Goal: Task Accomplishment & Management: Manage account settings

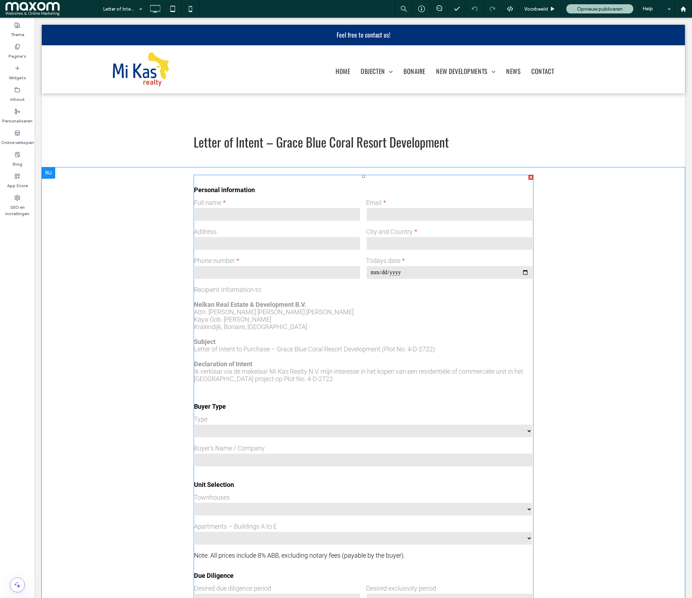
click at [342, 243] on input "text" at bounding box center [277, 243] width 167 height 14
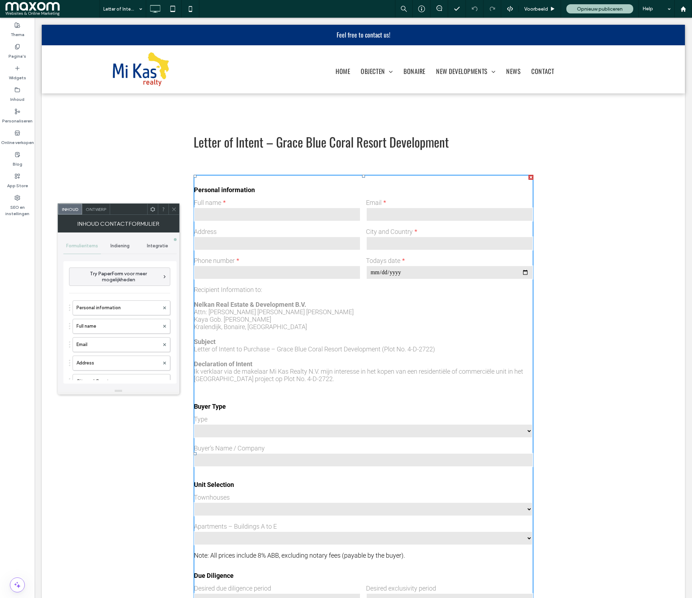
click at [118, 245] on span "Indiening" at bounding box center [119, 246] width 19 height 6
click at [118, 282] on label "Melding van nieuwe indiening" at bounding box center [120, 279] width 95 height 14
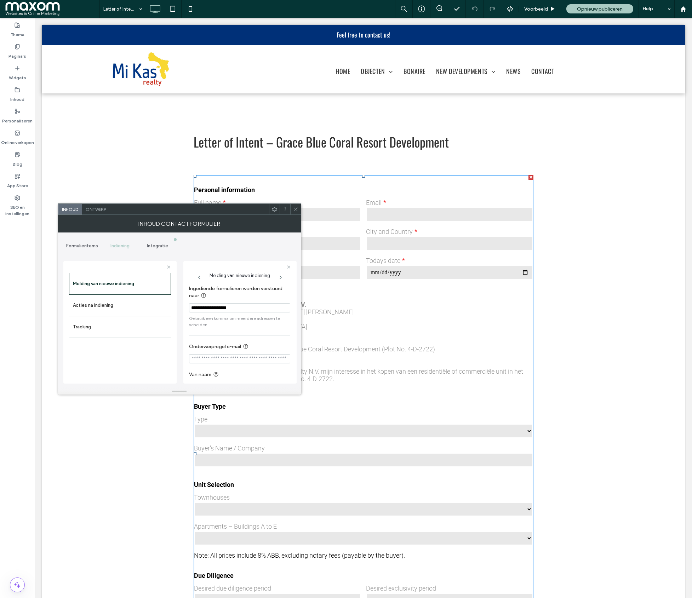
click at [226, 308] on input "**********" at bounding box center [239, 307] width 101 height 9
click at [297, 209] on icon at bounding box center [295, 209] width 5 height 5
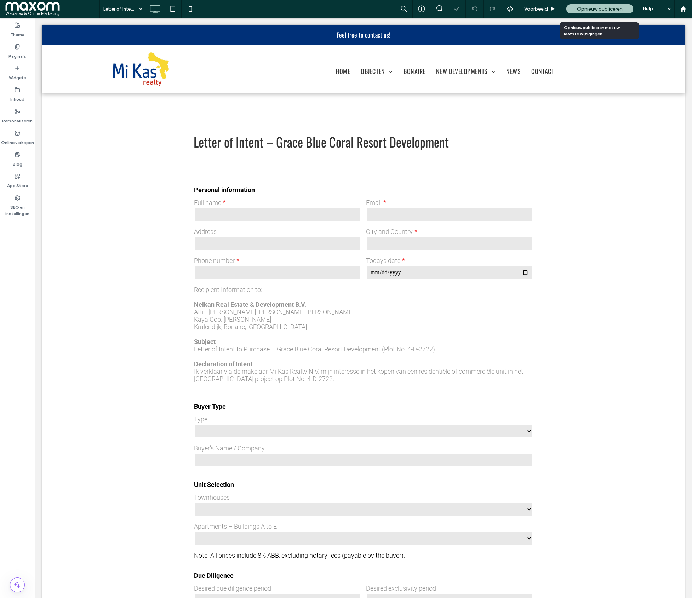
click at [553, 10] on span "Opnieuw publiceren" at bounding box center [600, 9] width 46 height 6
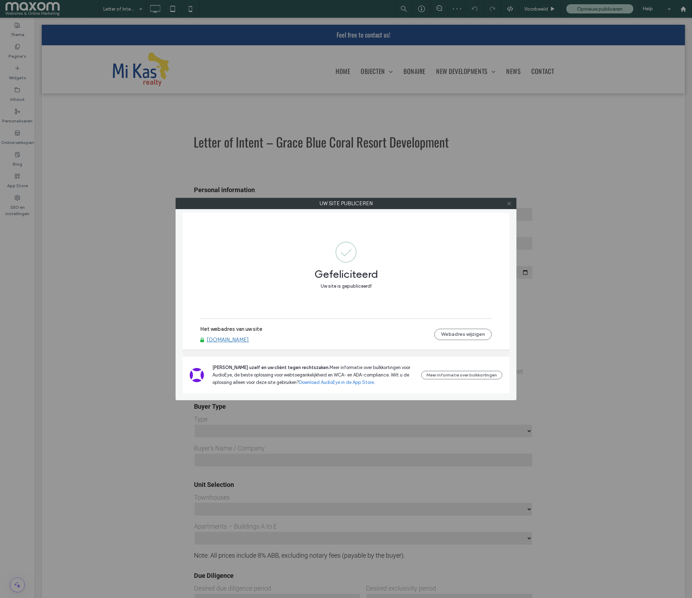
click at [508, 205] on use at bounding box center [509, 204] width 4 height 4
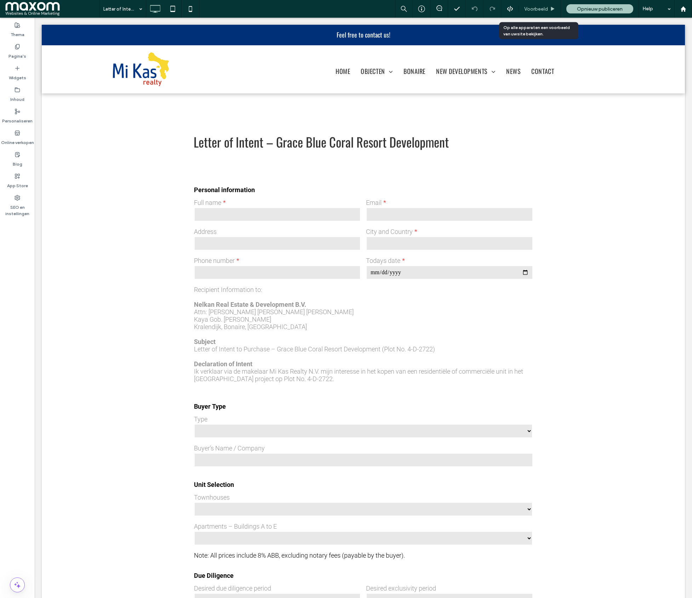
click at [533, 8] on span "Voorbeeld" at bounding box center [536, 9] width 24 height 6
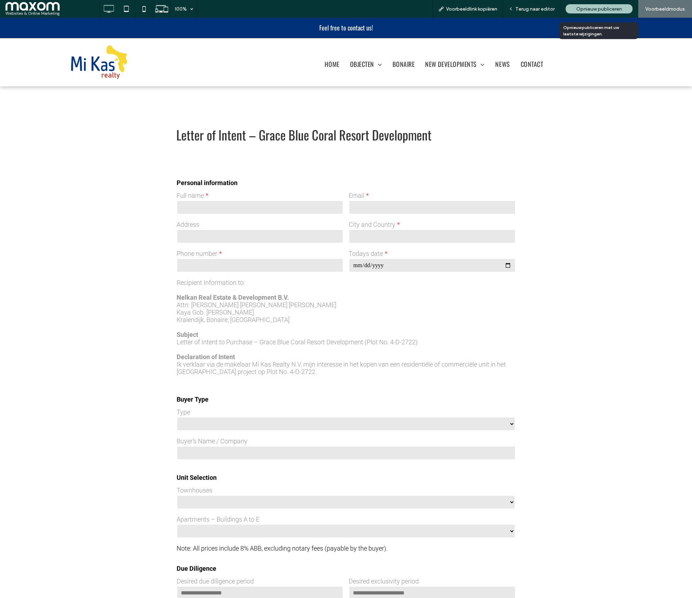
click at [553, 6] on span "Opnieuw publiceren" at bounding box center [599, 9] width 46 height 6
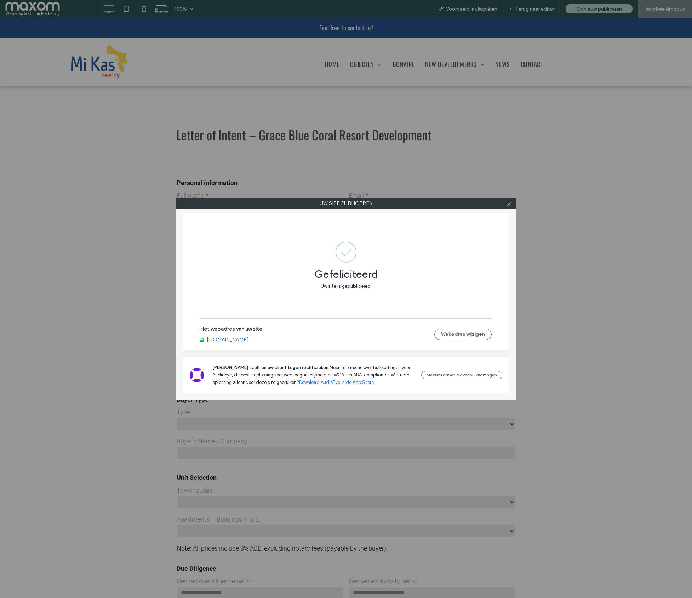
click at [513, 205] on div at bounding box center [509, 203] width 11 height 11
click at [511, 205] on div at bounding box center [509, 203] width 11 height 11
click at [507, 202] on icon at bounding box center [509, 203] width 5 height 5
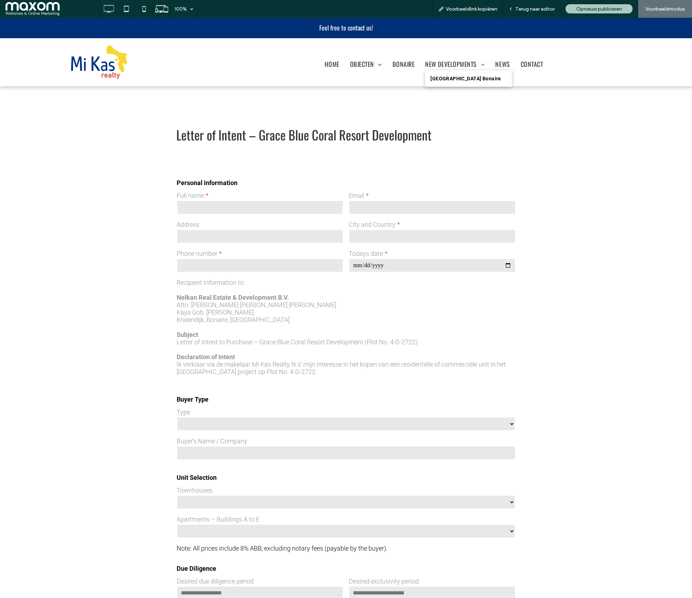
click at [460, 79] on span "Grace Blue Coral Resort Bonaire" at bounding box center [465, 79] width 71 height 6
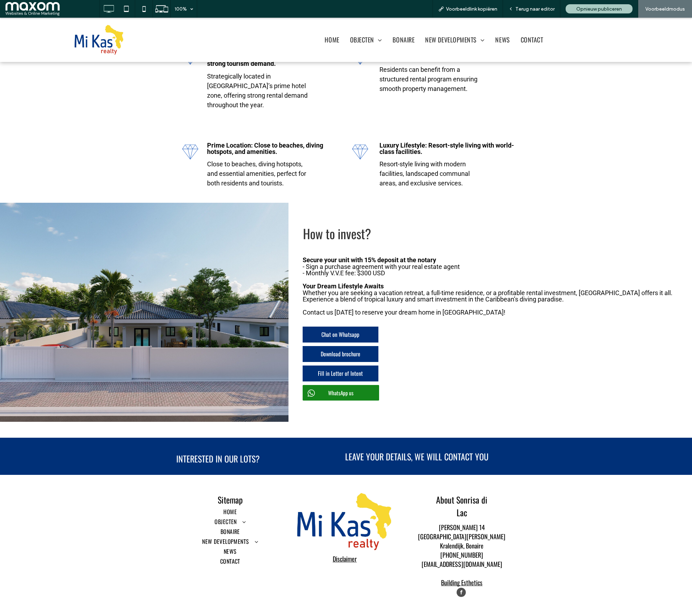
scroll to position [2368, 0]
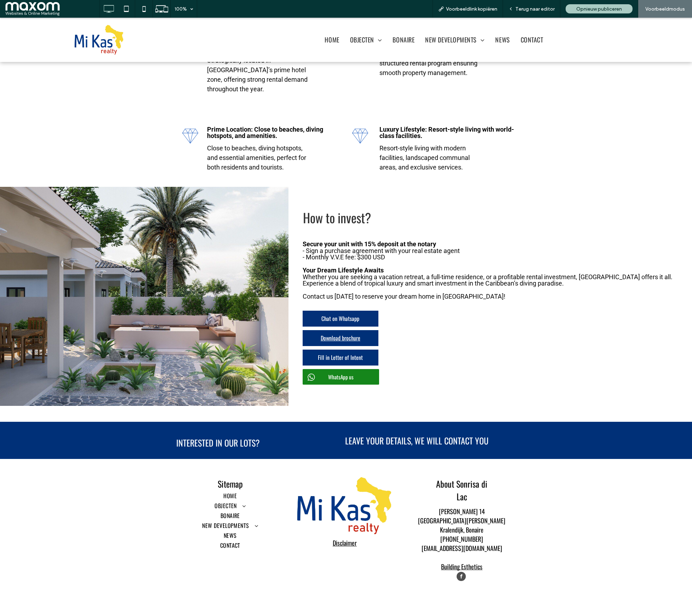
click at [345, 330] on span "Download brochure" at bounding box center [341, 338] width 40 height 16
click at [416, 334] on div "Link in nieuw tabblad openen" at bounding box center [434, 330] width 88 height 13
click at [540, 11] on span "Terug naar editor" at bounding box center [534, 9] width 39 height 6
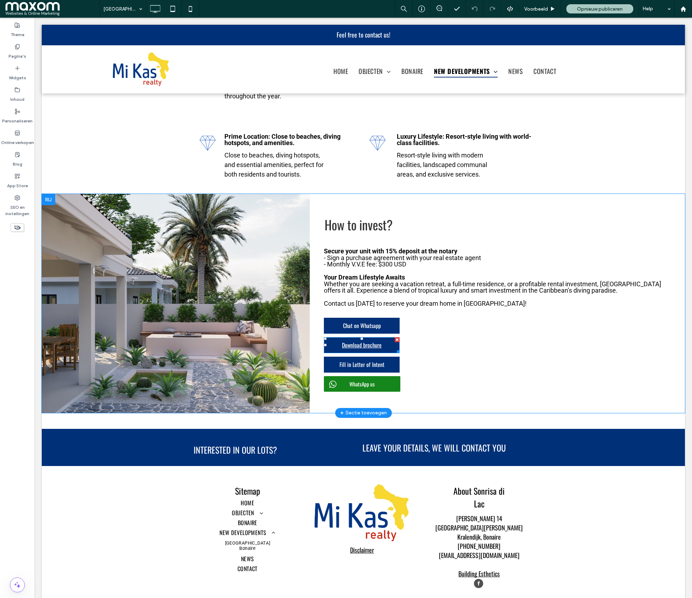
click at [372, 337] on span "Download brochure" at bounding box center [362, 345] width 40 height 16
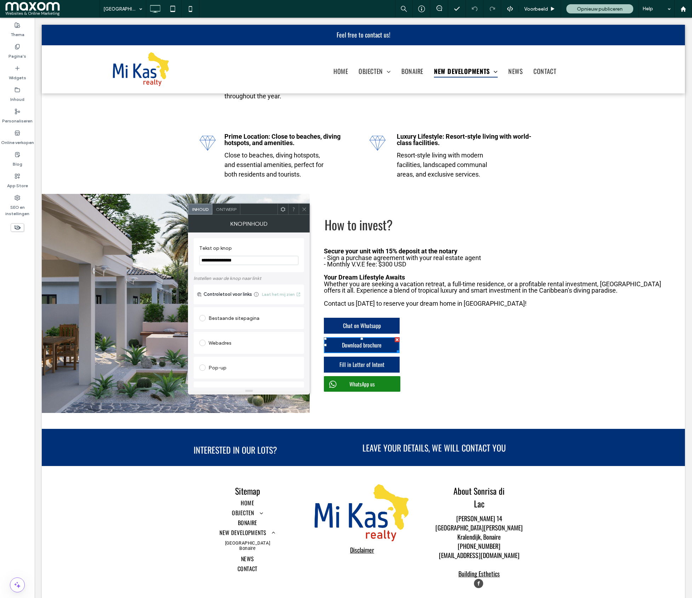
scroll to position [138, 0]
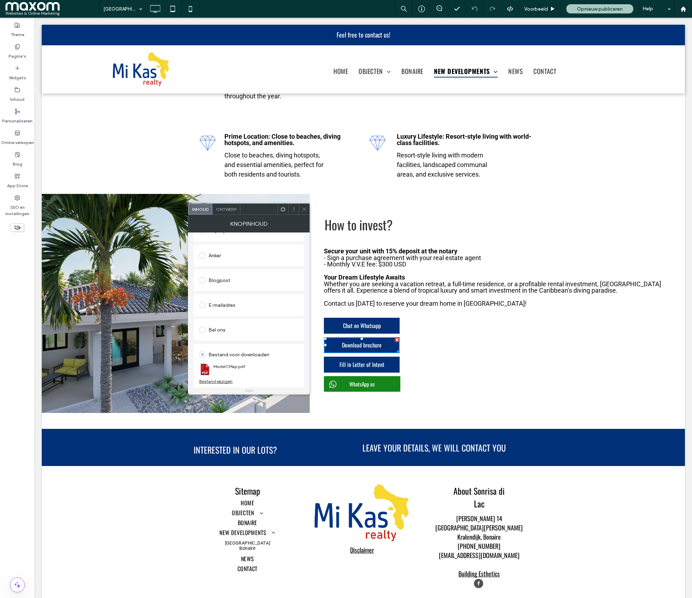
click at [223, 381] on div "Bestand wijzigen" at bounding box center [215, 381] width 33 height 5
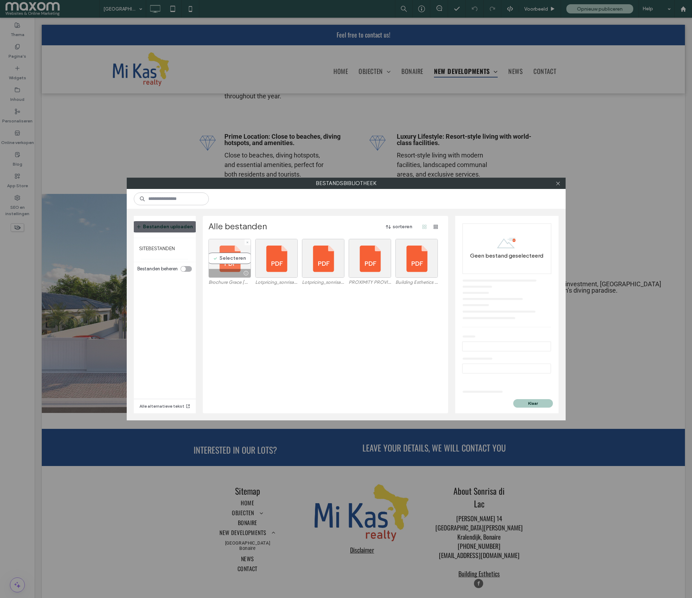
click at [227, 260] on div "Selecteren" at bounding box center [229, 258] width 42 height 39
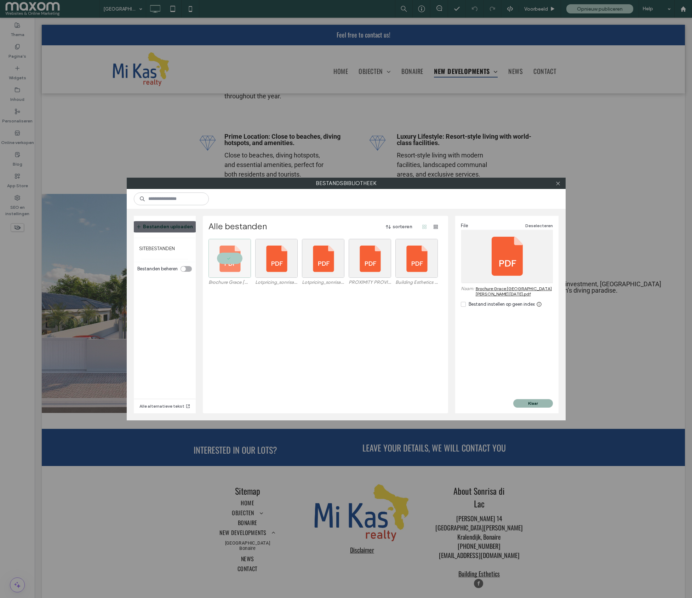
click at [542, 405] on button "Klaar" at bounding box center [533, 403] width 40 height 8
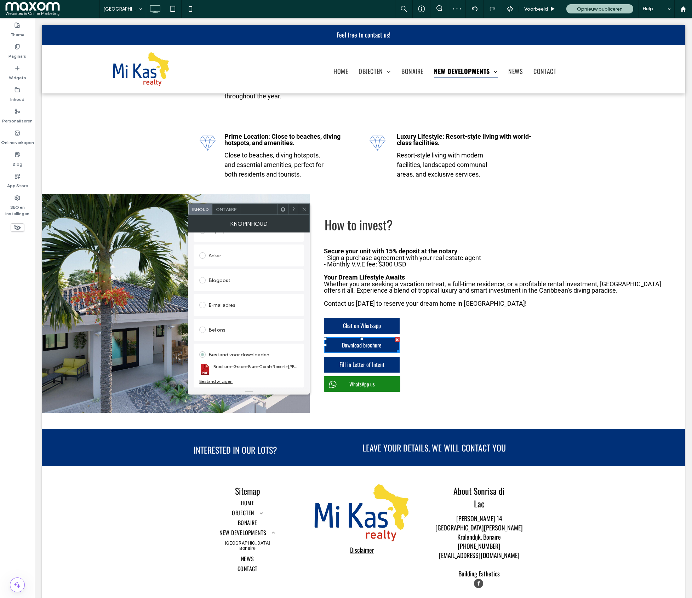
drag, startPoint x: 306, startPoint y: 207, endPoint x: 536, endPoint y: 12, distance: 301.1
click at [306, 207] on icon at bounding box center [304, 209] width 5 height 5
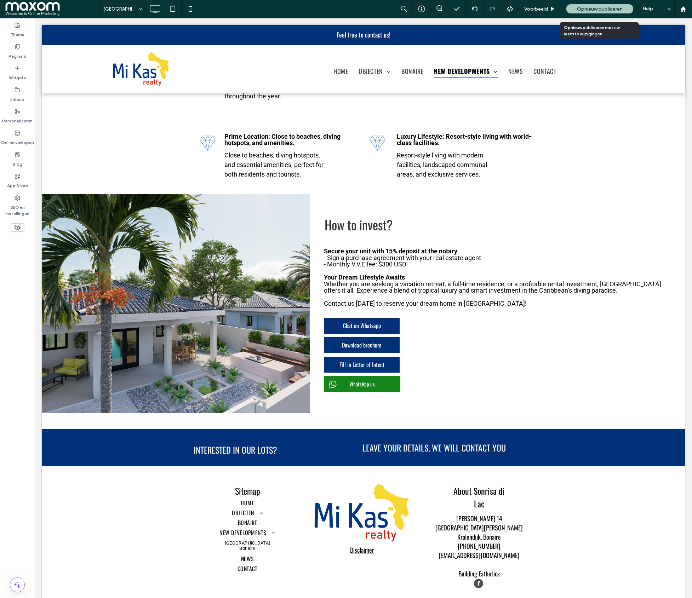
click at [553, 12] on div "Opnieuw publiceren" at bounding box center [599, 8] width 67 height 9
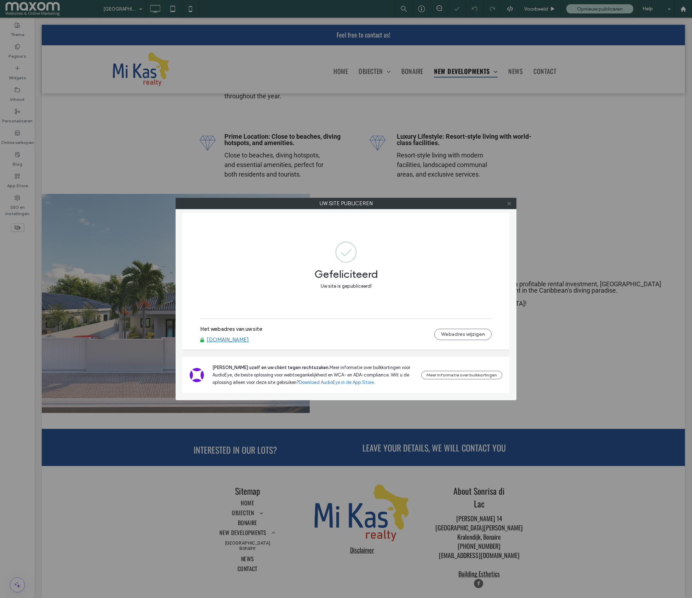
click at [509, 204] on icon at bounding box center [509, 203] width 5 height 5
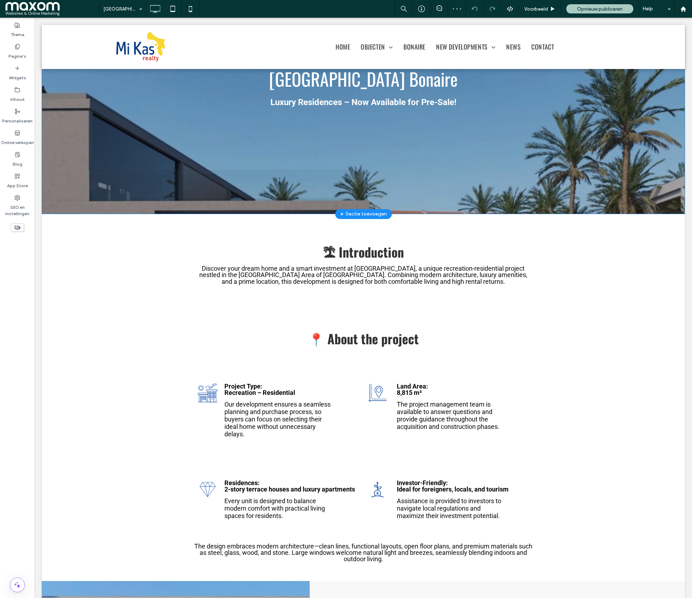
scroll to position [0, 0]
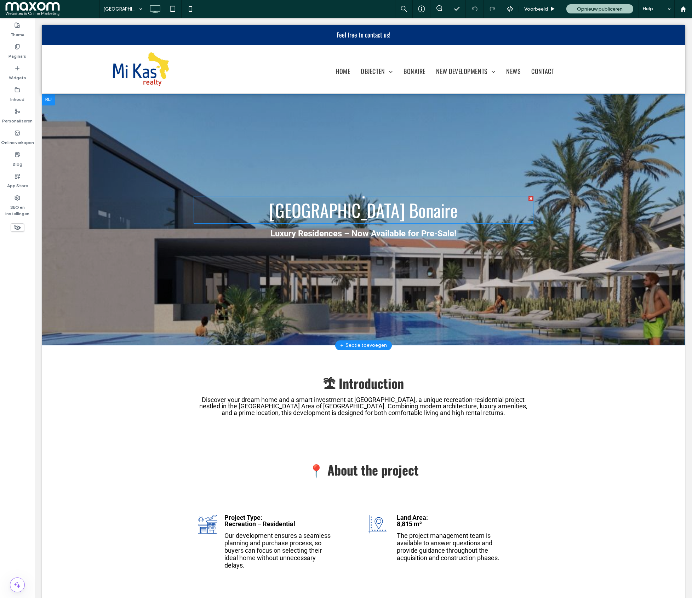
click at [325, 212] on span "Grace Blue Coral Resort Bonaire" at bounding box center [363, 210] width 189 height 26
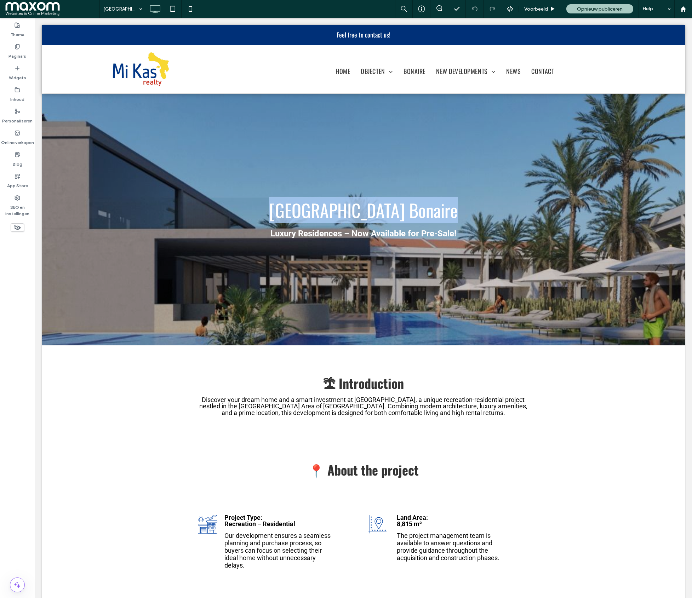
click at [325, 212] on span "Grace Blue Coral Resort Bonaire" at bounding box center [363, 210] width 189 height 26
type input "******"
type input "**"
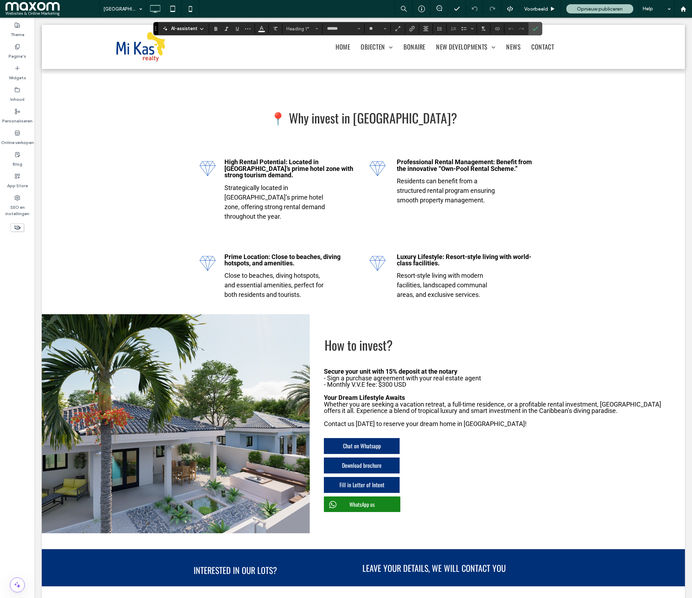
scroll to position [2382, 0]
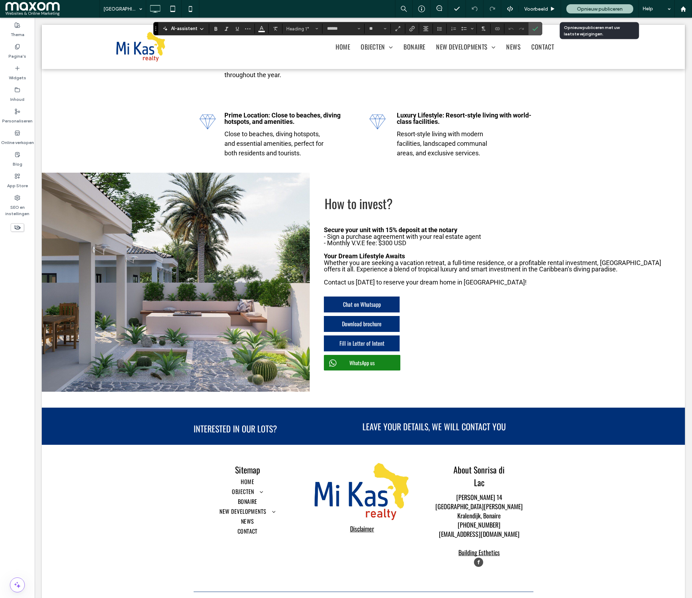
click at [553, 10] on span "Opnieuw publiceren" at bounding box center [600, 9] width 46 height 6
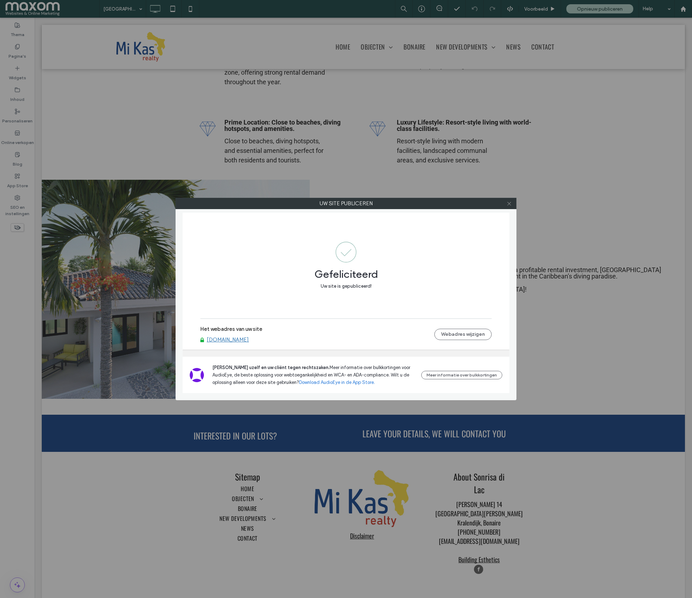
click at [510, 205] on use at bounding box center [509, 204] width 4 height 4
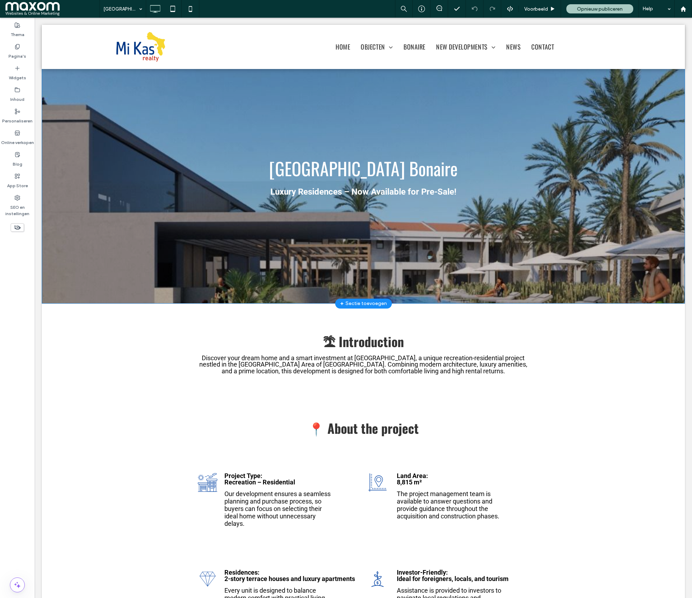
scroll to position [0, 0]
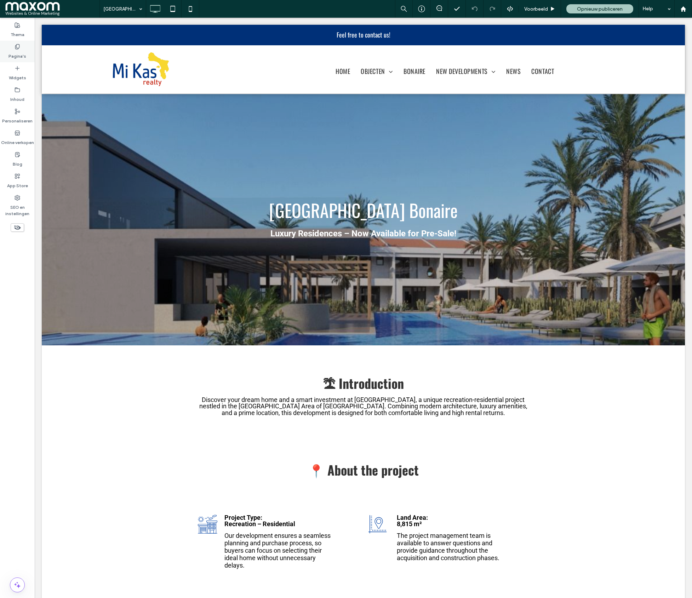
click at [24, 55] on label "Pagina's" at bounding box center [17, 55] width 18 height 10
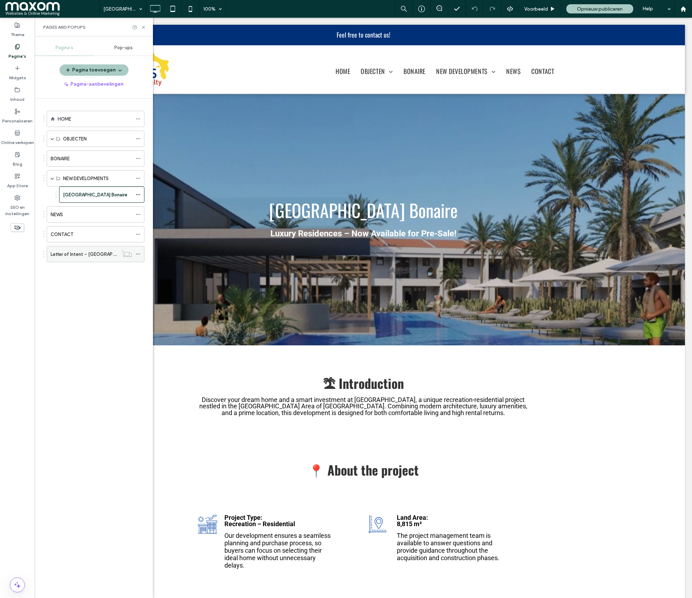
click at [93, 255] on label "Letter of Intent – Grace Blue Coral Resort" at bounding box center [93, 254] width 85 height 12
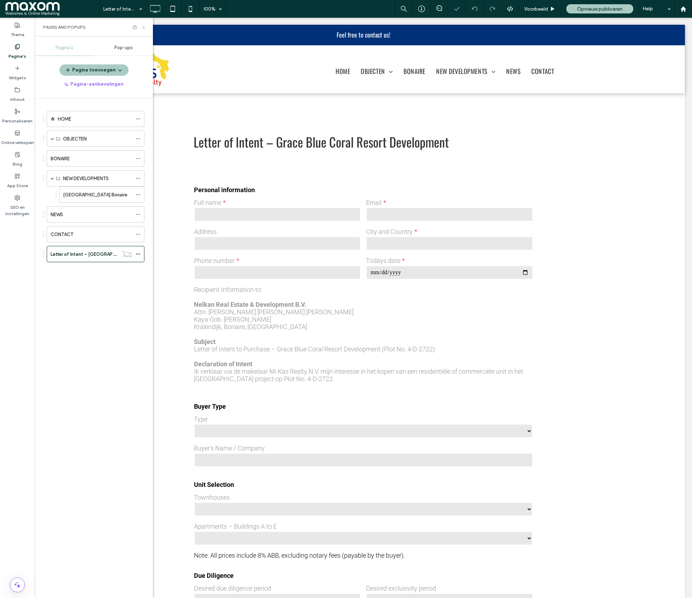
click at [142, 27] on icon at bounding box center [143, 27] width 5 height 5
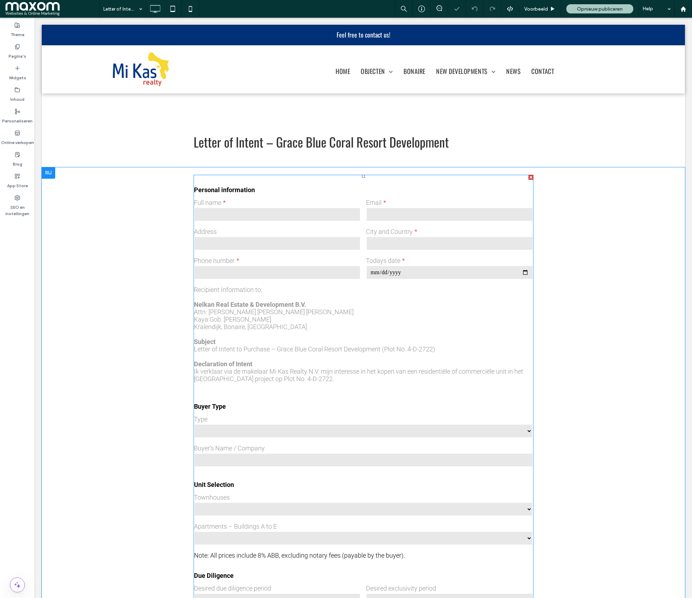
click at [331, 268] on input "tel" at bounding box center [277, 272] width 167 height 14
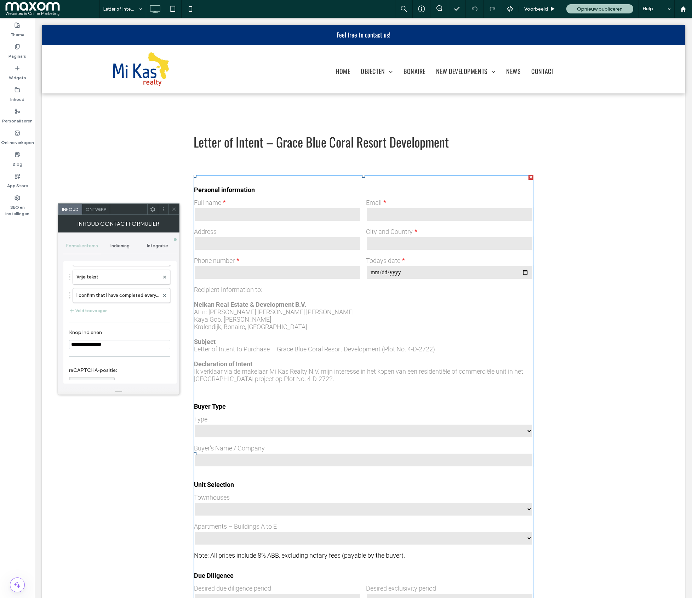
scroll to position [364, 0]
click at [104, 298] on label "I confirm that I have completed everything truthfully, have reviewed all the in…" at bounding box center [117, 294] width 83 height 14
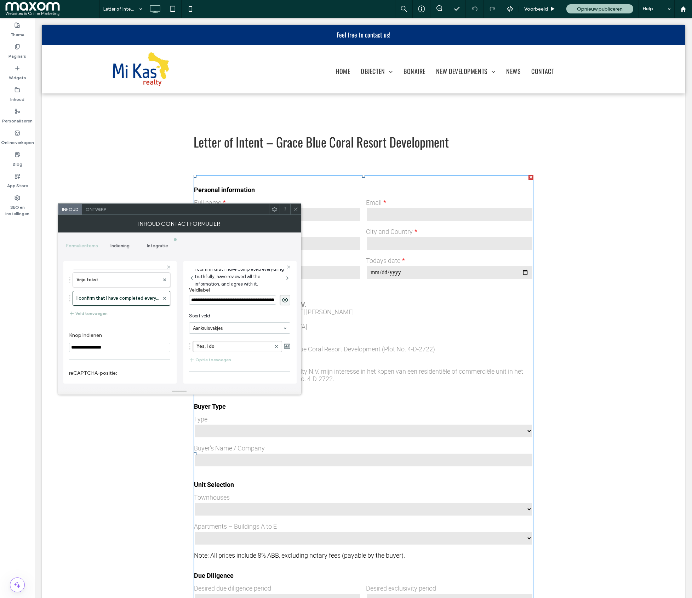
click at [97, 318] on button "Veld toevoegen" at bounding box center [88, 313] width 39 height 8
click at [210, 304] on input "**********" at bounding box center [232, 300] width 87 height 9
paste input "*******"
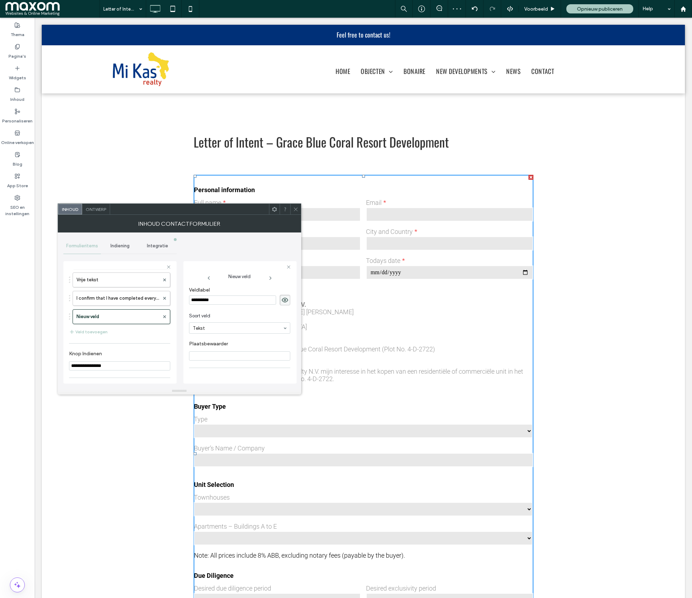
type input "**********"
click at [217, 320] on label "Optie 1" at bounding box center [237, 319] width 83 height 11
click at [217, 320] on input "*******" at bounding box center [237, 318] width 83 height 5
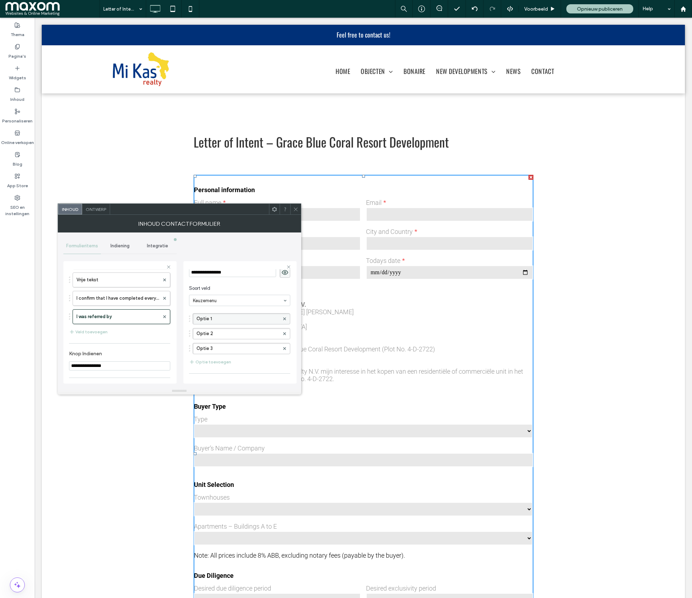
click at [211, 318] on label "Optie 1" at bounding box center [237, 319] width 83 height 11
click at [211, 318] on input "*******" at bounding box center [237, 318] width 83 height 5
type input "**********"
click at [209, 333] on label "Optie 2" at bounding box center [237, 333] width 83 height 11
click at [209, 333] on input "*******" at bounding box center [237, 333] width 83 height 5
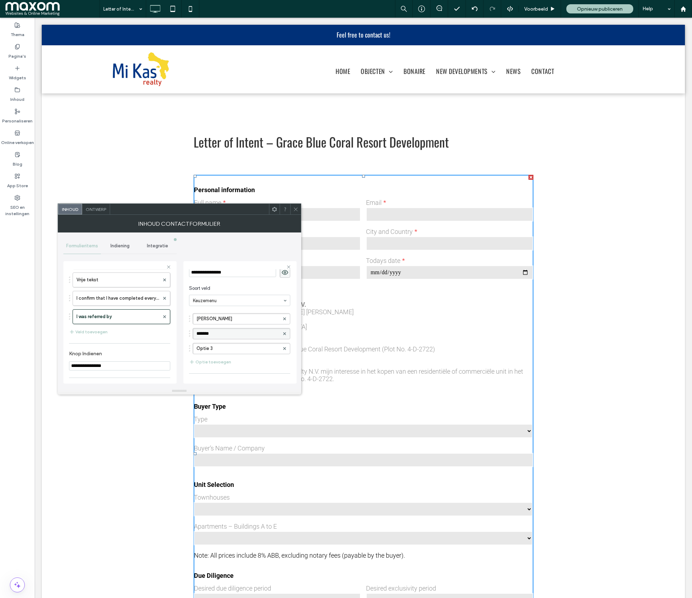
click at [209, 333] on input "*******" at bounding box center [237, 333] width 83 height 5
click at [212, 336] on label "Optie 2" at bounding box center [237, 333] width 83 height 11
click at [212, 336] on input "*******" at bounding box center [237, 333] width 83 height 5
type input "**********"
click at [224, 335] on input "**********" at bounding box center [237, 333] width 83 height 5
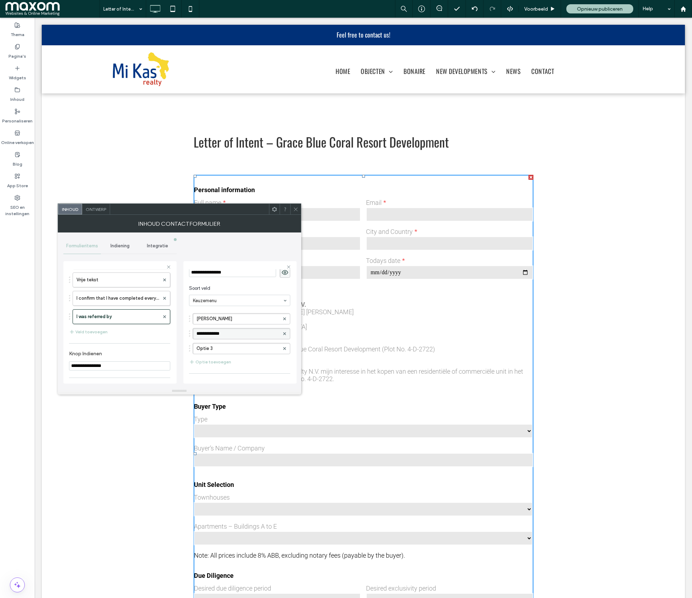
click at [224, 335] on input "**********" at bounding box center [237, 333] width 83 height 5
drag, startPoint x: 190, startPoint y: 314, endPoint x: 191, endPoint y: 293, distance: 21.6
click at [283, 328] on span at bounding box center [284, 326] width 3 height 11
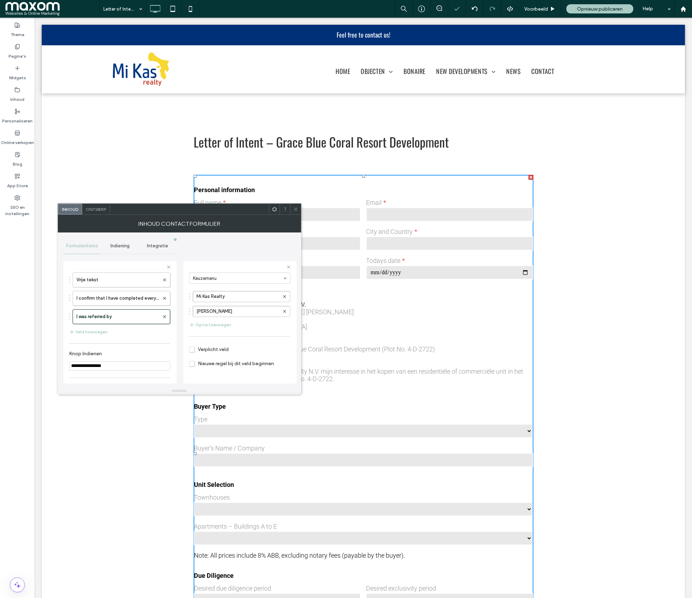
click at [193, 350] on span "Verplicht veld" at bounding box center [209, 350] width 40 height 6
click at [297, 207] on icon at bounding box center [295, 209] width 5 height 5
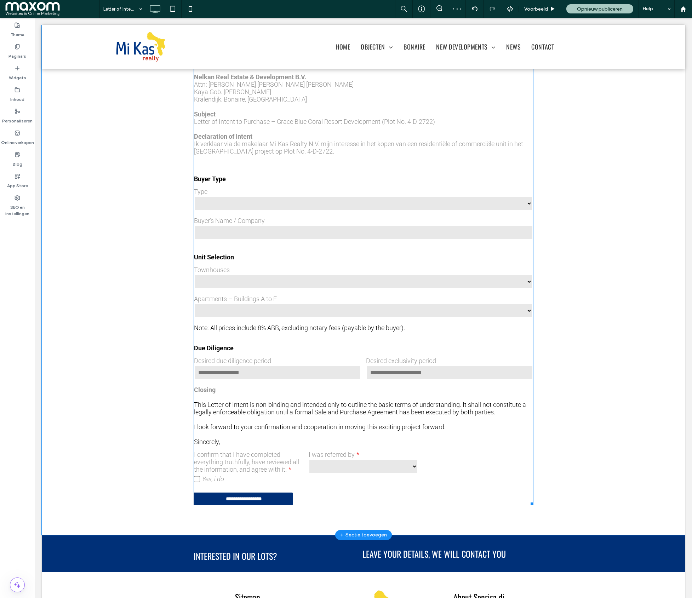
scroll to position [322, 0]
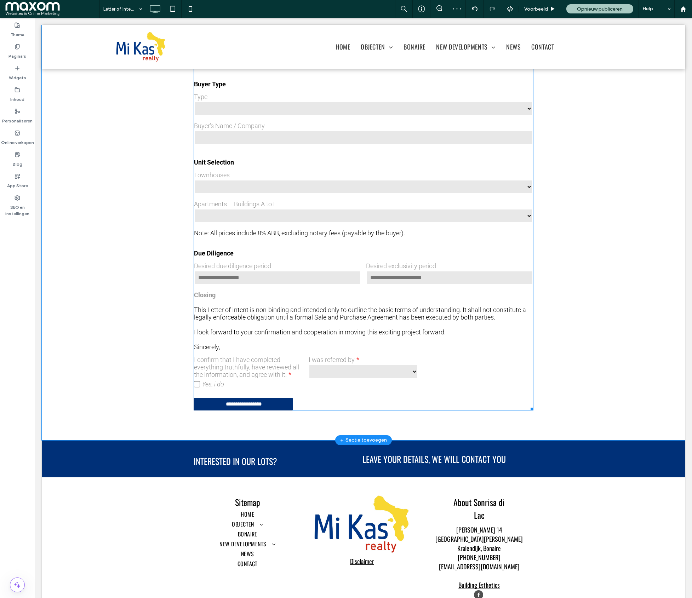
click at [343, 372] on select "**********" at bounding box center [363, 372] width 109 height 14
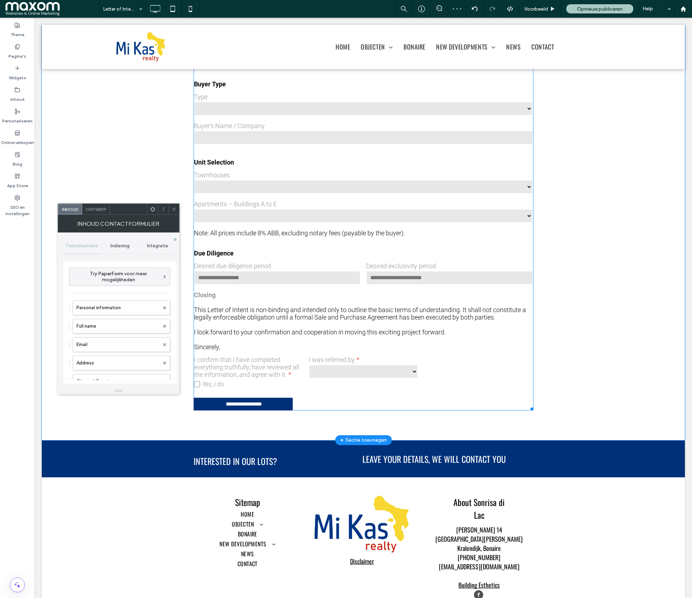
type input "**********"
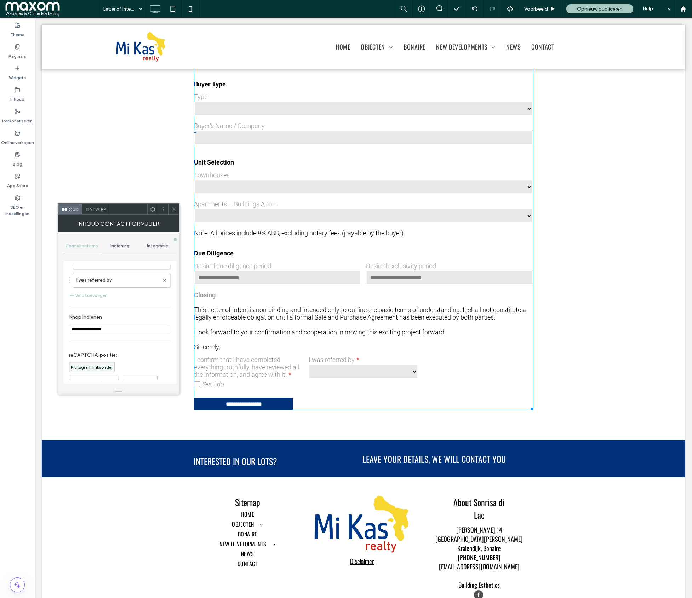
scroll to position [380, 0]
click at [109, 299] on label "I was referred by" at bounding box center [117, 296] width 83 height 14
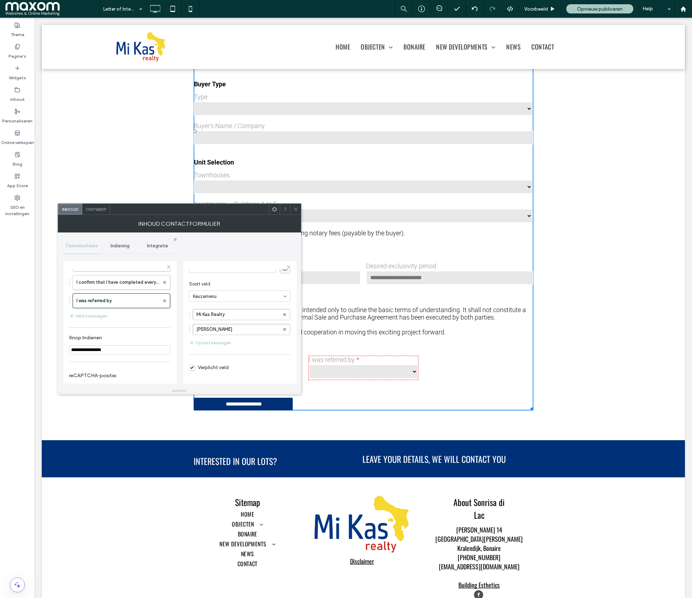
scroll to position [42, 0]
click at [207, 331] on button "Optie toevoegen" at bounding box center [210, 332] width 42 height 8
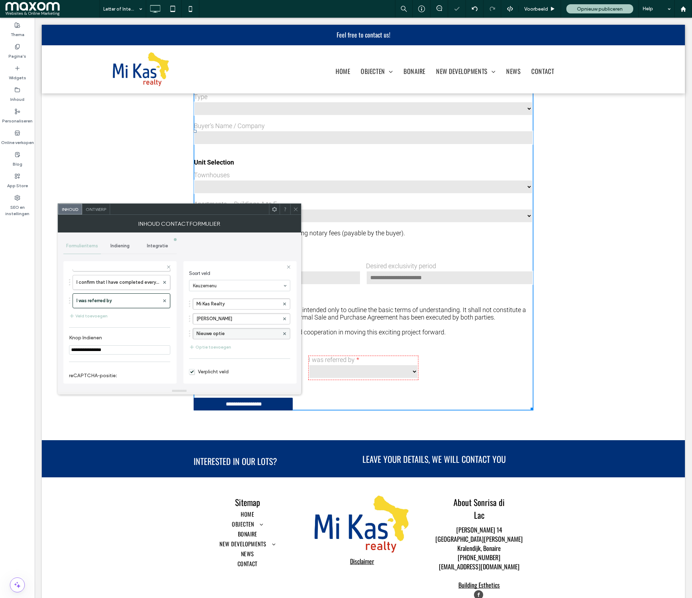
click at [212, 337] on label "Nieuwe optie" at bounding box center [237, 333] width 83 height 11
click at [212, 336] on input "**********" at bounding box center [237, 333] width 83 height 5
type input "**********"
click at [248, 336] on input "**********" at bounding box center [237, 333] width 83 height 5
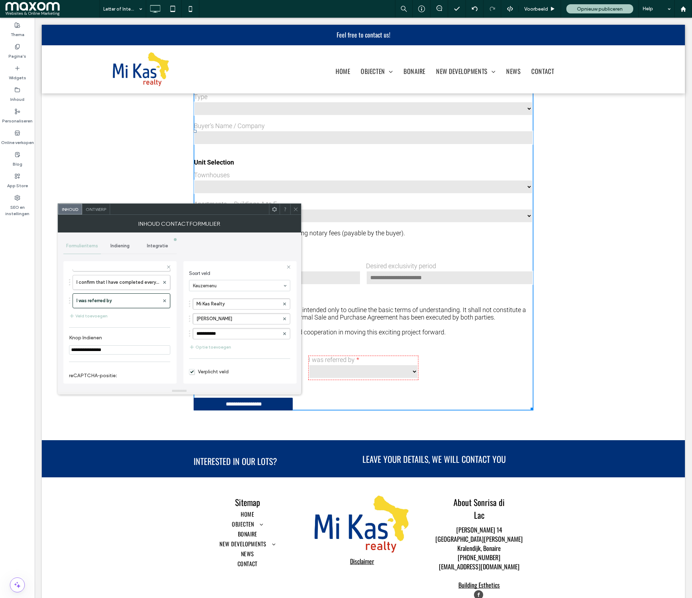
scroll to position [84, 0]
drag, startPoint x: 200, startPoint y: 371, endPoint x: 204, endPoint y: 369, distance: 4.4
type input "*"
click at [204, 371] on input "range" at bounding box center [205, 371] width 32 height 1
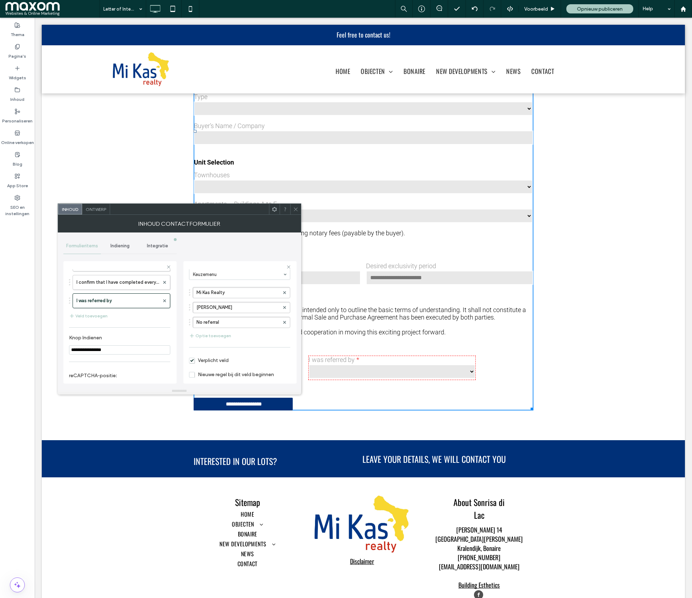
click at [297, 210] on icon at bounding box center [295, 209] width 5 height 5
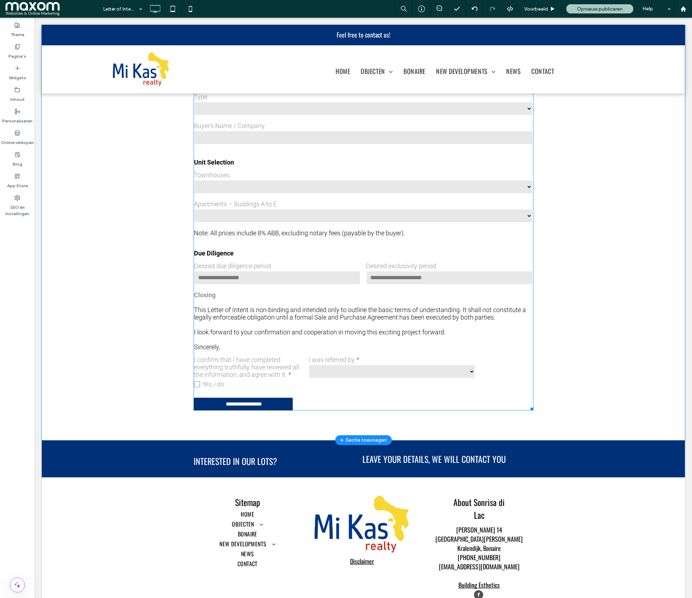
click at [263, 364] on label "I confirm that I have completed everything truthfully, have reviewed all the in…" at bounding box center [248, 367] width 109 height 22
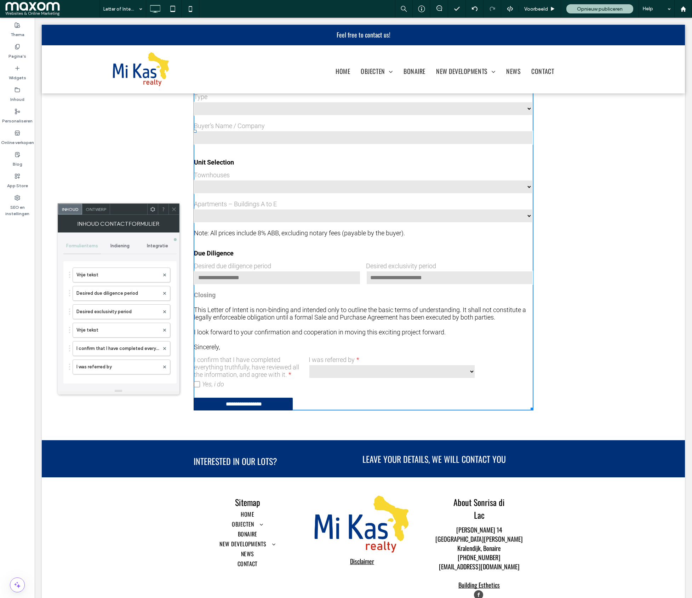
scroll to position [328, 0]
click at [119, 336] on label "I confirm that I have completed everything truthfully, have reviewed all the in…" at bounding box center [117, 329] width 83 height 14
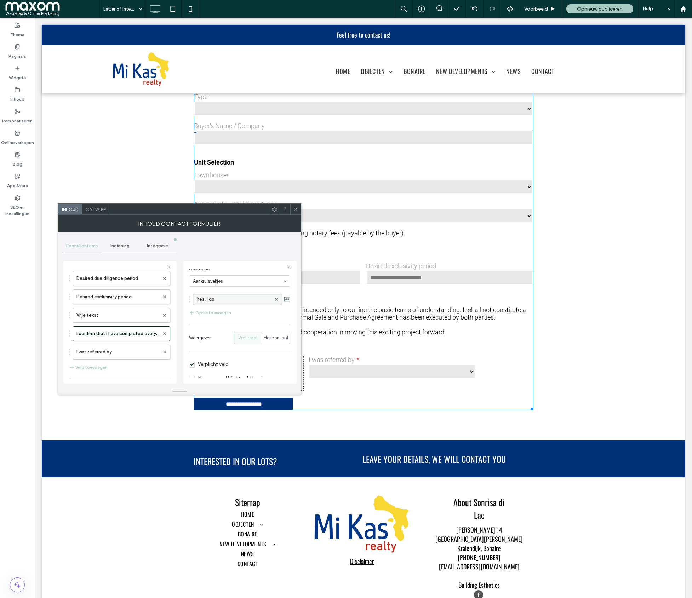
scroll to position [57, 0]
drag, startPoint x: 121, startPoint y: 354, endPoint x: 123, endPoint y: 330, distance: 23.8
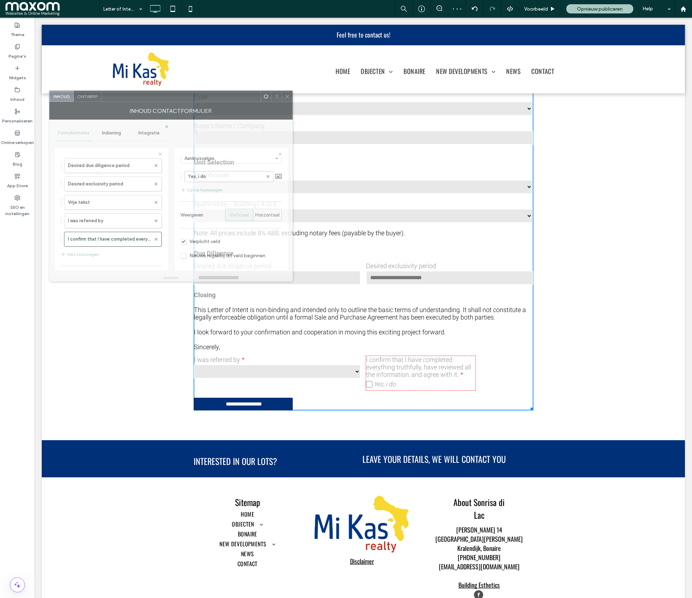
drag, startPoint x: 164, startPoint y: 201, endPoint x: 174, endPoint y: 126, distance: 75.4
click at [153, 100] on div at bounding box center [181, 96] width 159 height 11
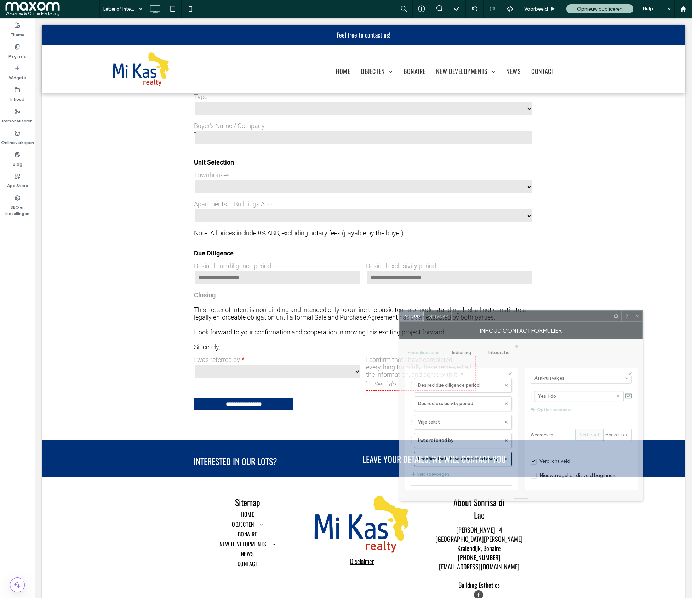
drag, startPoint x: 156, startPoint y: 96, endPoint x: 507, endPoint y: 316, distance: 413.5
click at [507, 316] on div at bounding box center [531, 316] width 159 height 11
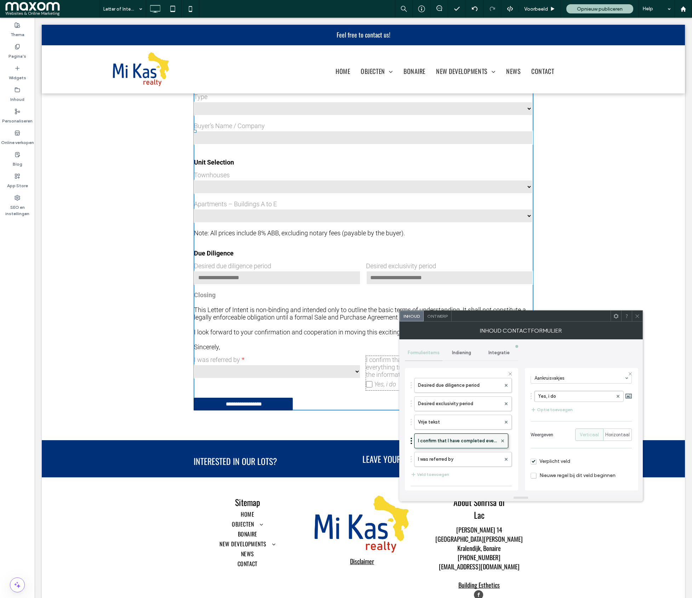
drag, startPoint x: 455, startPoint y: 462, endPoint x: 455, endPoint y: 437, distance: 25.1
click at [455, 463] on label "I was referred by" at bounding box center [459, 459] width 83 height 14
click at [532, 478] on span "Nieuwe regel bij dit veld beginnen" at bounding box center [573, 478] width 85 height 6
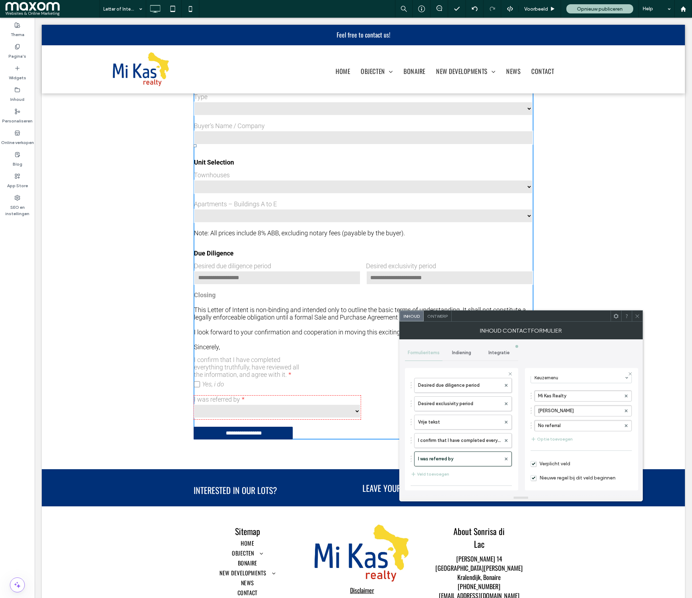
click at [532, 478] on span "Nieuwe regel bij dit veld beginnen" at bounding box center [573, 478] width 85 height 6
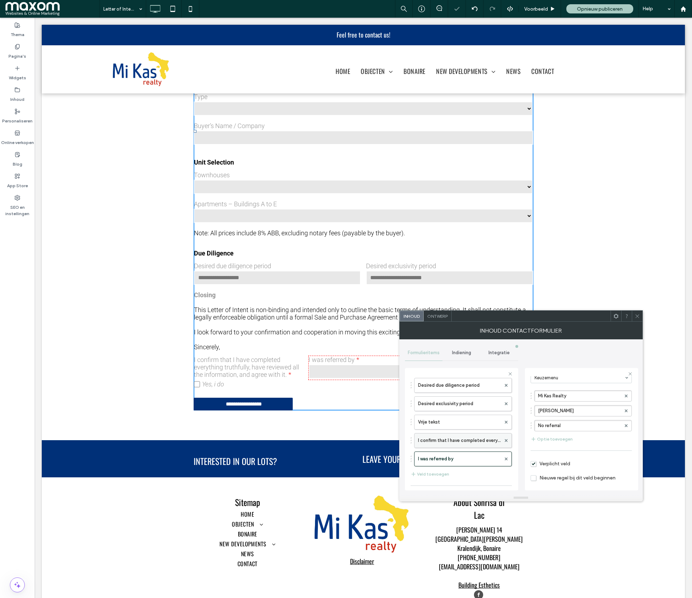
drag, startPoint x: 473, startPoint y: 446, endPoint x: 487, endPoint y: 450, distance: 15.3
click at [473, 446] on label "I confirm that I have completed everything truthfully, have reviewed all the in…" at bounding box center [459, 441] width 83 height 14
click at [534, 476] on span "Nieuwe regel bij dit veld beginnen" at bounding box center [573, 476] width 85 height 6
drag, startPoint x: 476, startPoint y: 458, endPoint x: 476, endPoint y: 438, distance: 19.8
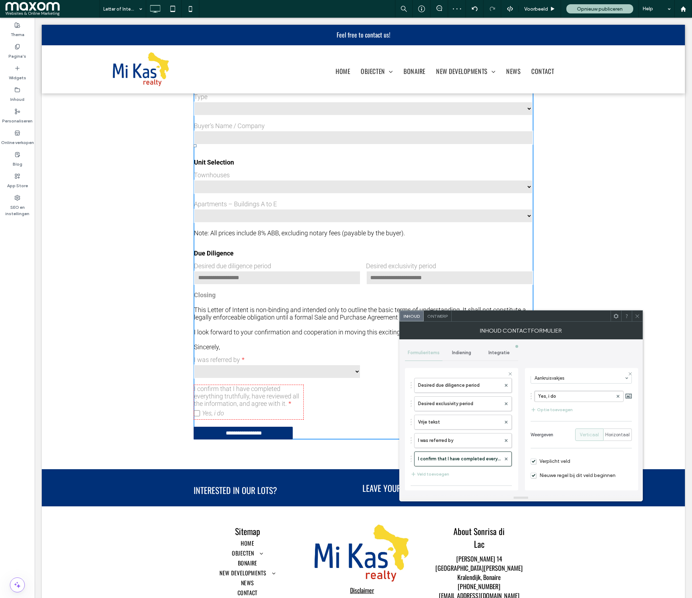
click at [553, 319] on span at bounding box center [637, 316] width 5 height 11
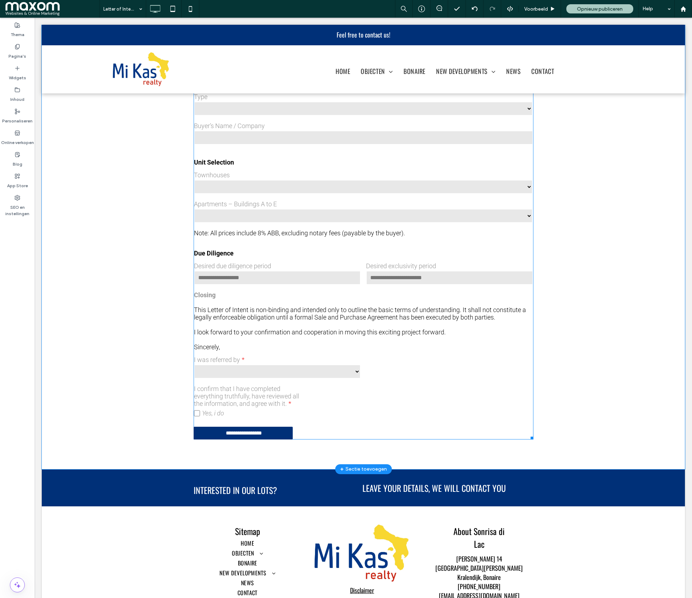
click at [289, 370] on select "**********" at bounding box center [277, 372] width 167 height 14
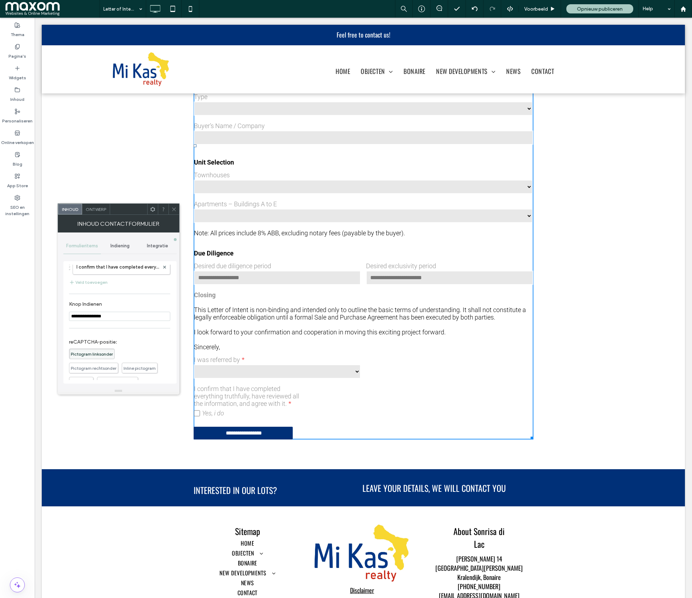
scroll to position [382, 0]
click at [105, 281] on label "I was referred by" at bounding box center [117, 276] width 83 height 14
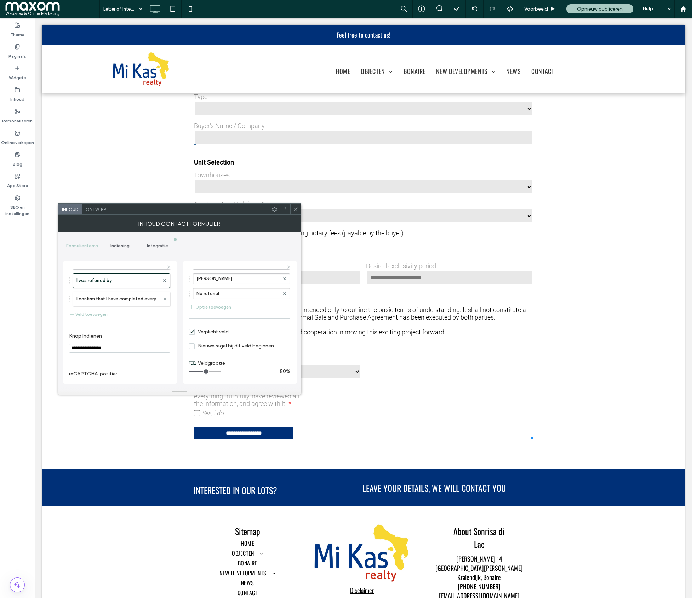
scroll to position [83, 0]
drag, startPoint x: 205, startPoint y: 372, endPoint x: 199, endPoint y: 374, distance: 6.5
click at [199, 372] on input "range" at bounding box center [205, 371] width 32 height 1
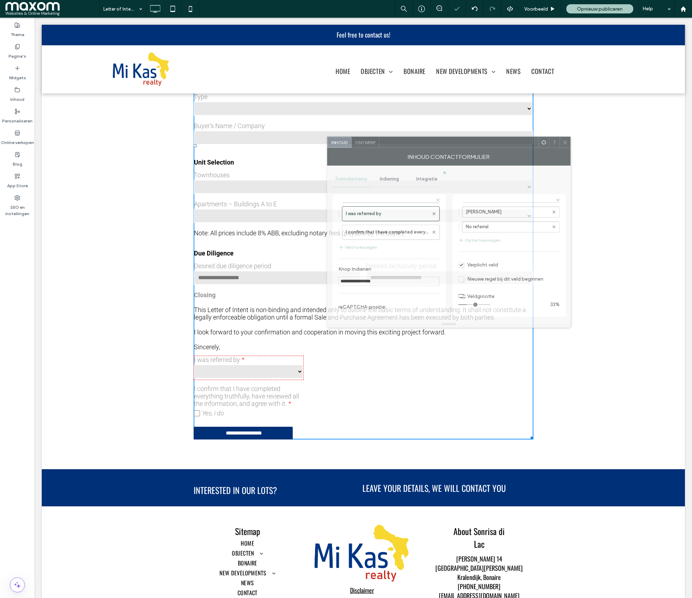
drag, startPoint x: 180, startPoint y: 211, endPoint x: 457, endPoint y: 173, distance: 279.4
click at [450, 145] on div at bounding box center [458, 142] width 159 height 11
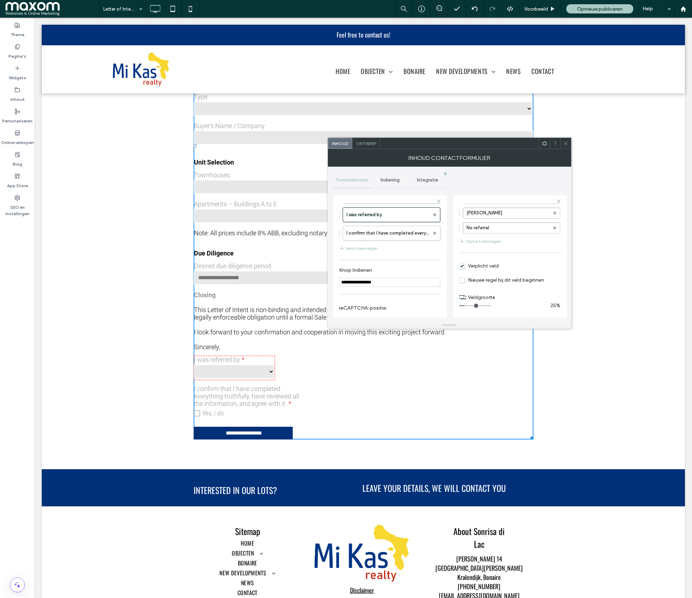
type input "*"
click at [469, 306] on input "range" at bounding box center [475, 305] width 32 height 1
click at [553, 141] on icon at bounding box center [565, 143] width 5 height 5
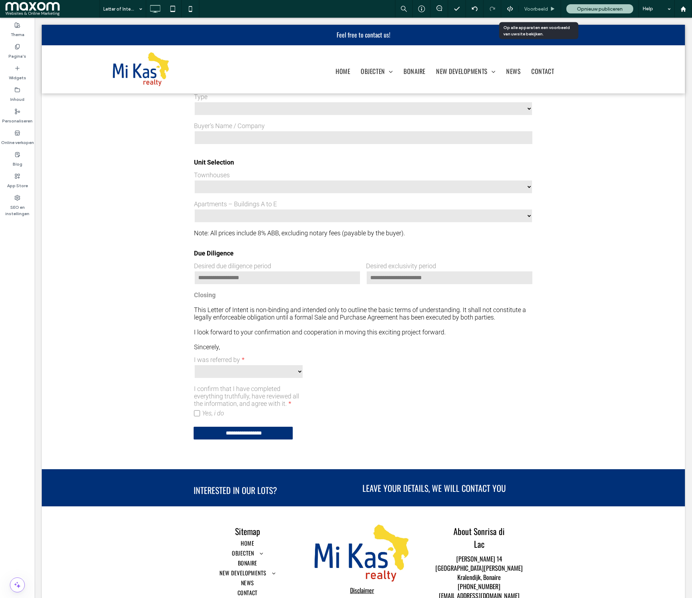
click at [532, 10] on span "Voorbeeld" at bounding box center [536, 9] width 24 height 6
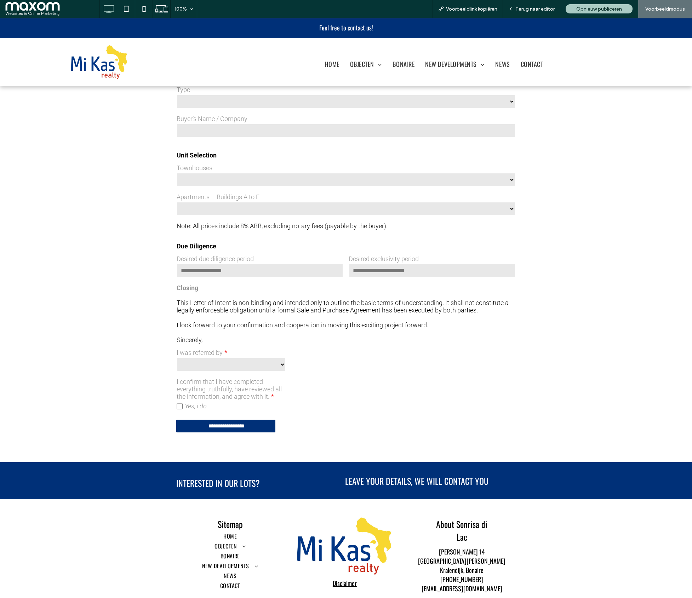
click at [248, 370] on select "**********" at bounding box center [231, 364] width 109 height 14
click at [246, 369] on select "**********" at bounding box center [231, 364] width 109 height 14
click at [127, 378] on div "**********" at bounding box center [346, 150] width 692 height 624
click at [257, 370] on select "**********" at bounding box center [231, 364] width 109 height 14
click at [527, 9] on span "Terug naar editor" at bounding box center [534, 9] width 39 height 6
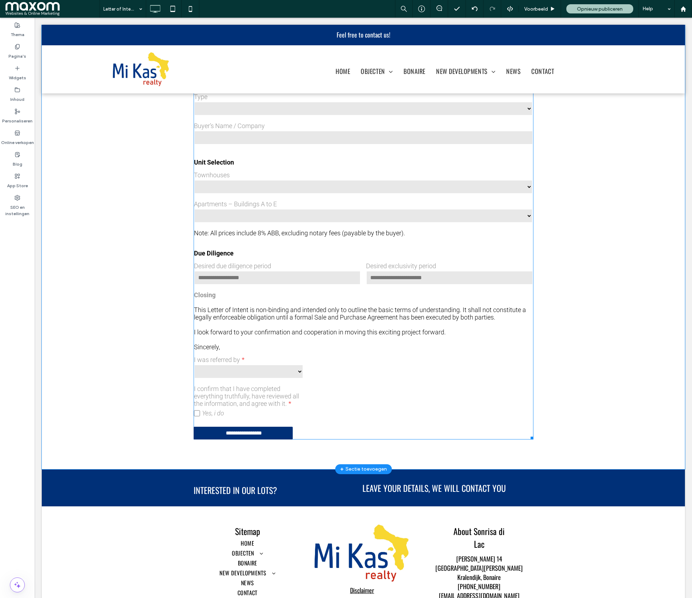
click at [260, 375] on select "**********" at bounding box center [248, 372] width 109 height 14
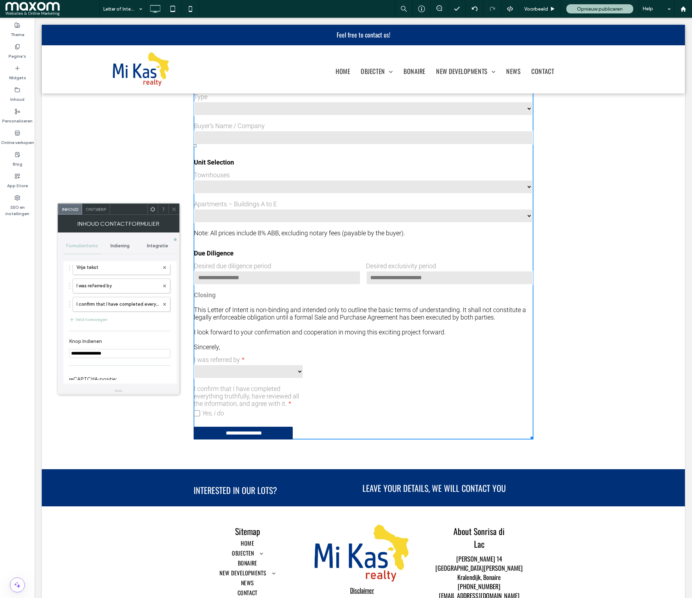
scroll to position [370, 0]
click at [107, 294] on label "I was referred by" at bounding box center [117, 287] width 83 height 14
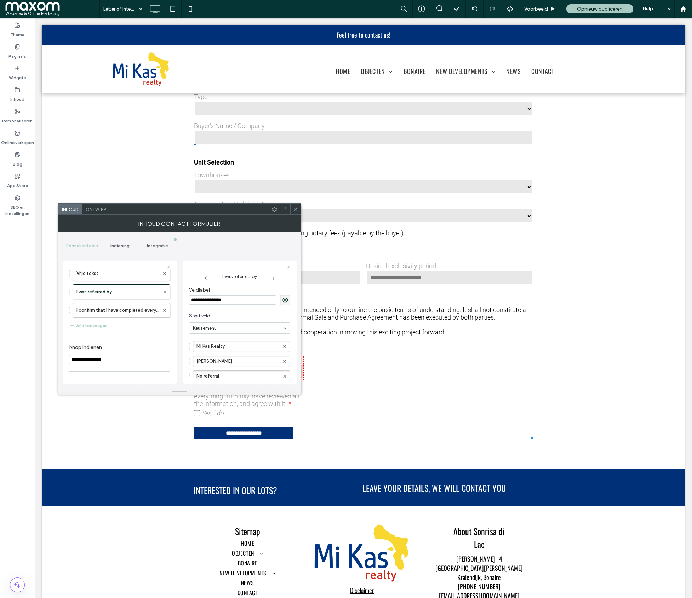
scroll to position [41, 0]
click at [211, 338] on label "No referral" at bounding box center [237, 335] width 83 height 11
click at [211, 338] on input "**********" at bounding box center [237, 335] width 83 height 5
click at [197, 337] on input "**********" at bounding box center [237, 335] width 83 height 5
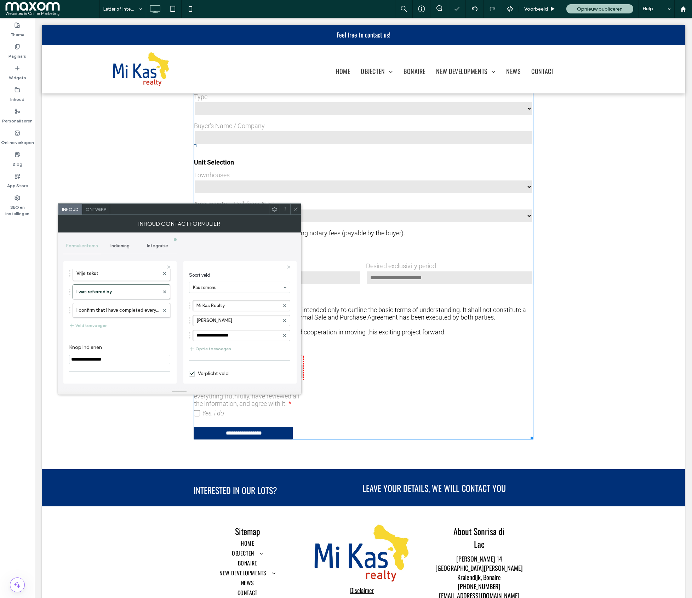
type input "**********"
click at [294, 208] on icon at bounding box center [295, 209] width 5 height 5
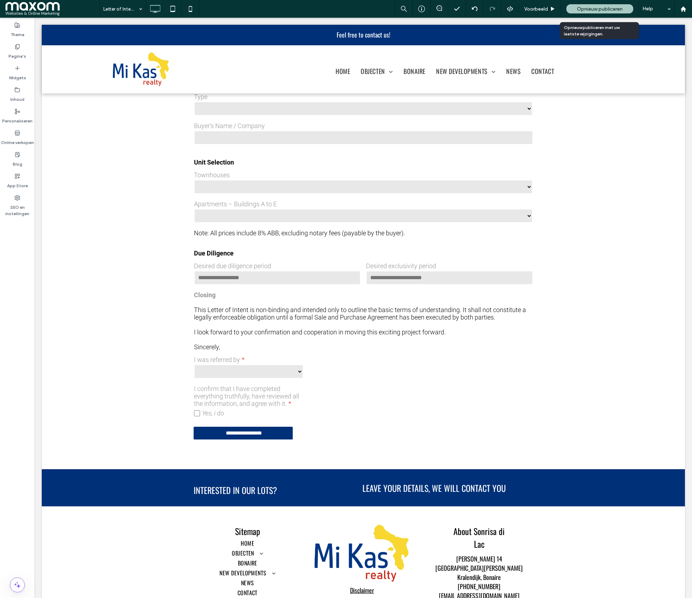
click at [553, 10] on span "Opnieuw publiceren" at bounding box center [600, 9] width 46 height 6
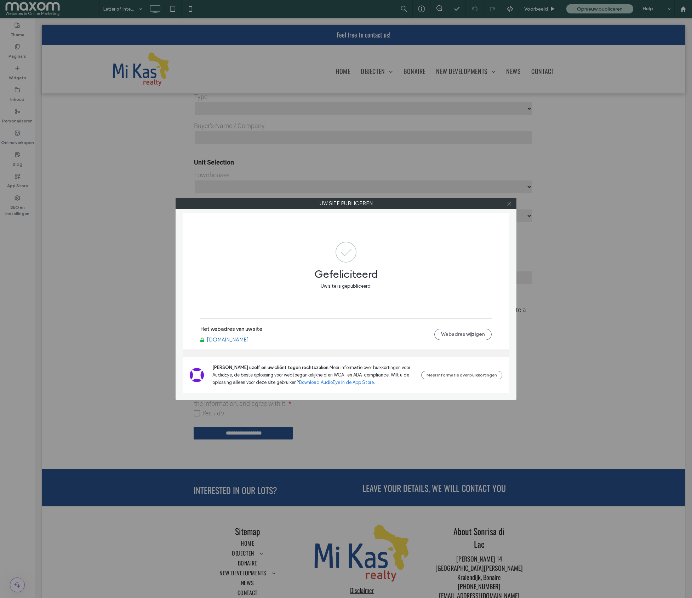
click at [507, 201] on icon at bounding box center [509, 203] width 5 height 5
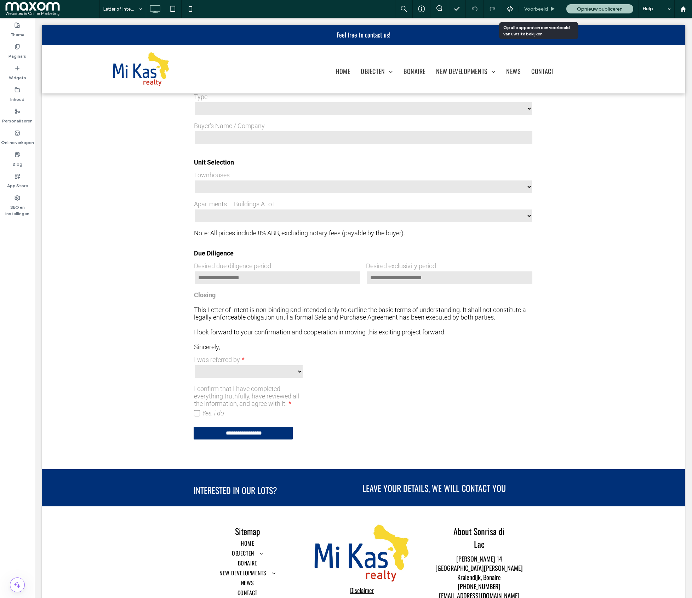
click at [541, 12] on div "Voorbeeld" at bounding box center [540, 9] width 42 height 18
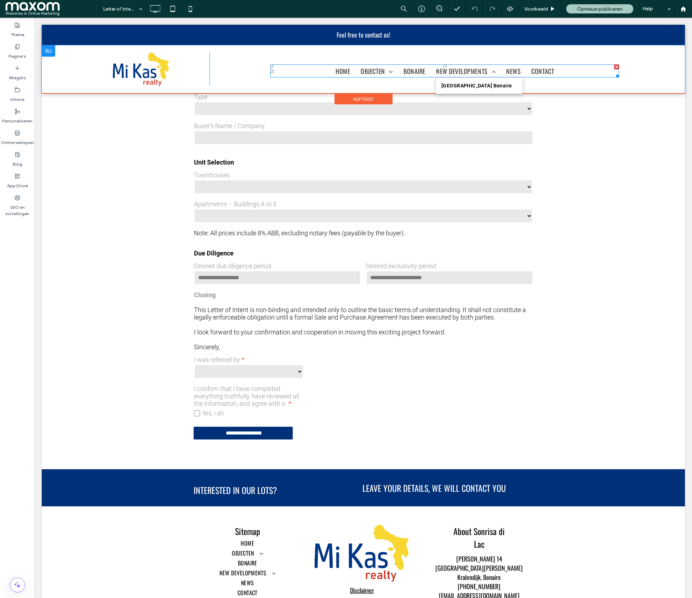
click at [462, 83] on span "Grace Blue Coral Resort Bonaire" at bounding box center [476, 86] width 71 height 6
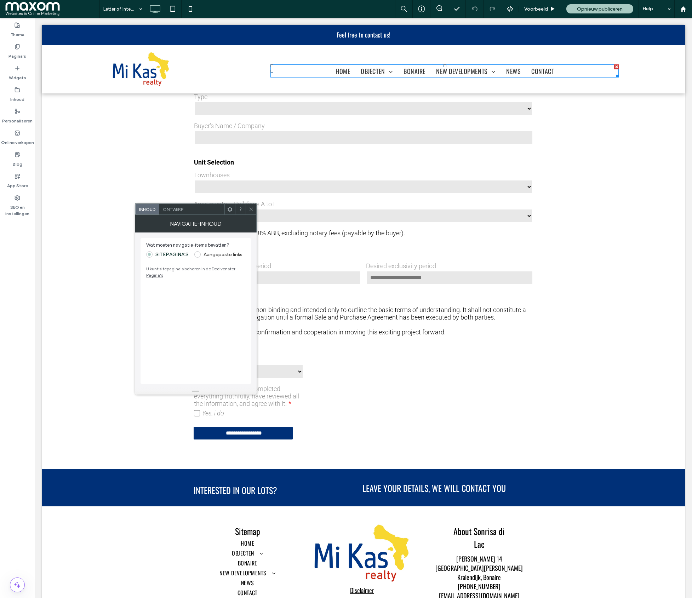
click at [251, 210] on icon at bounding box center [250, 209] width 5 height 5
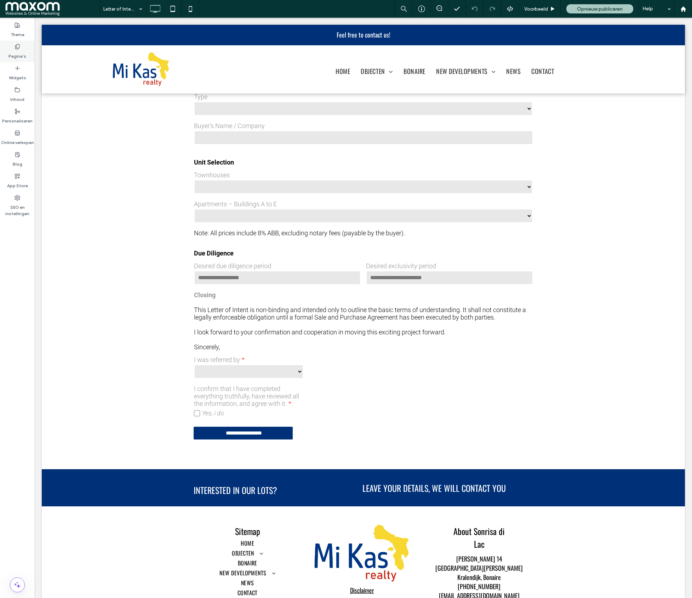
click at [19, 45] on icon at bounding box center [18, 47] width 6 height 6
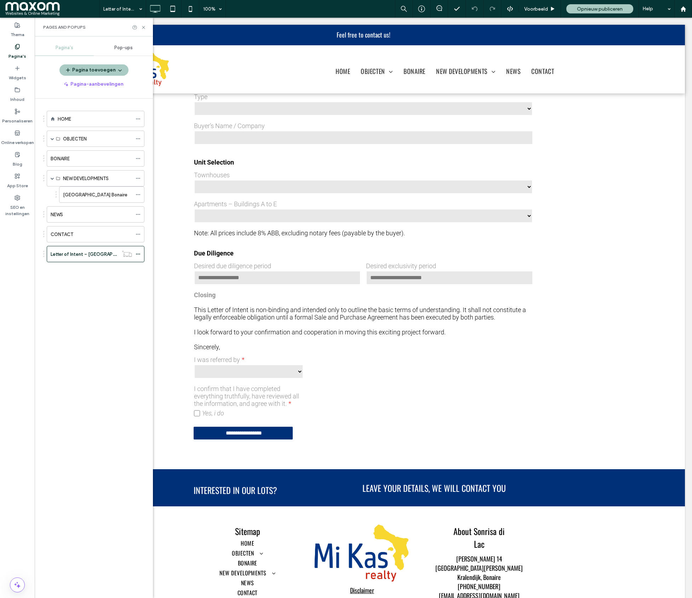
click at [87, 195] on label "Grace Blue Coral Resort Bonaire" at bounding box center [95, 195] width 64 height 12
click at [142, 27] on icon at bounding box center [143, 27] width 5 height 5
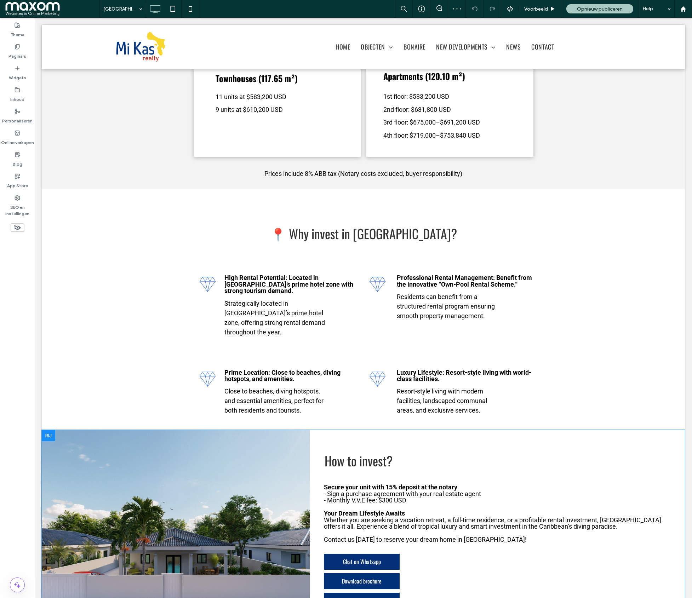
scroll to position [2382, 0]
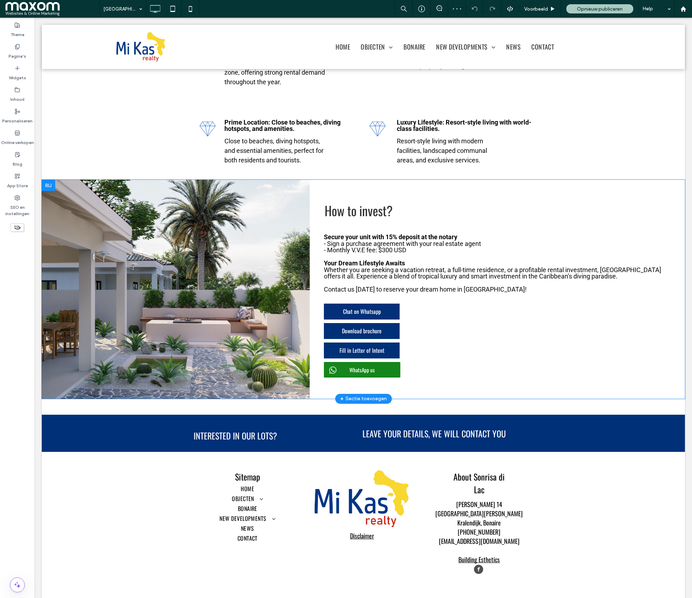
click at [218, 198] on div at bounding box center [176, 289] width 268 height 219
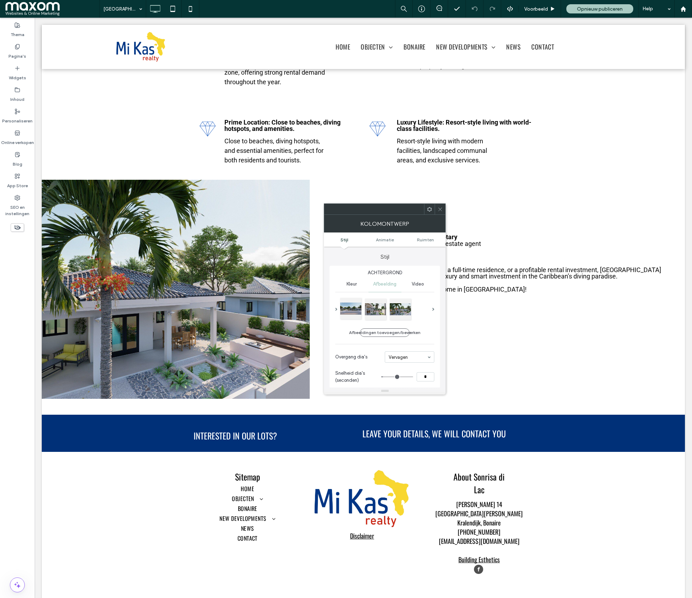
click at [352, 309] on div at bounding box center [350, 308] width 21 height 21
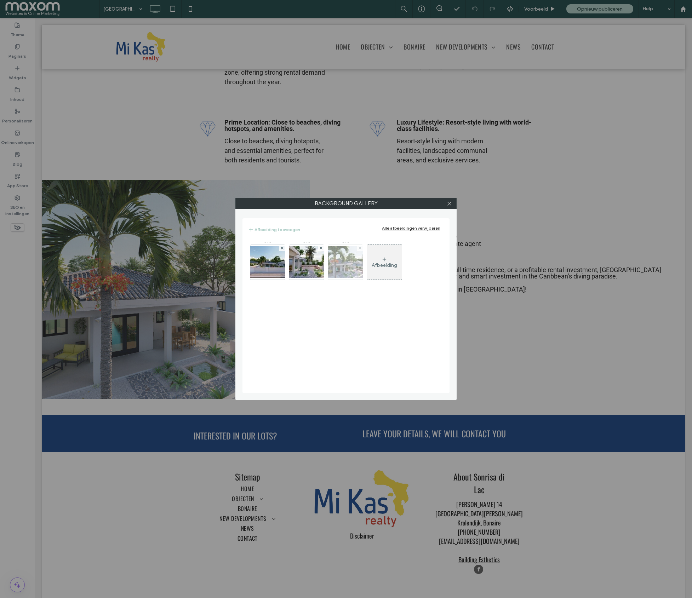
click at [360, 250] on icon at bounding box center [360, 248] width 3 height 3
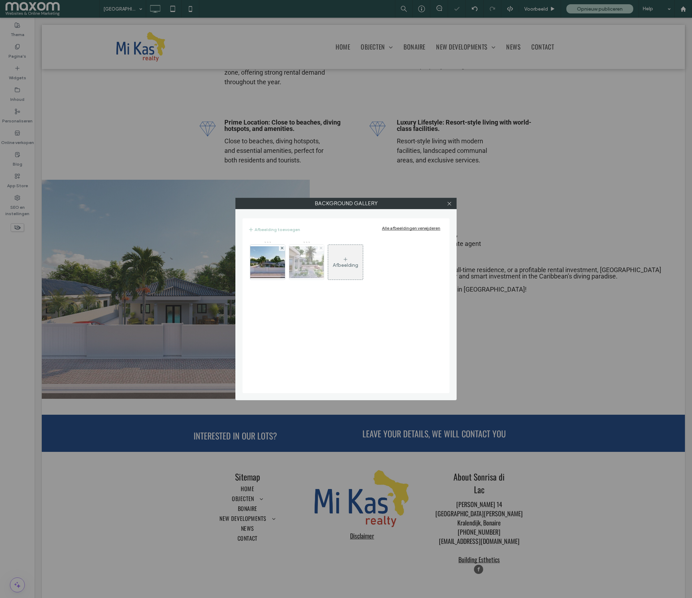
click at [320, 248] on icon at bounding box center [321, 248] width 3 height 3
click at [282, 249] on icon at bounding box center [282, 248] width 3 height 3
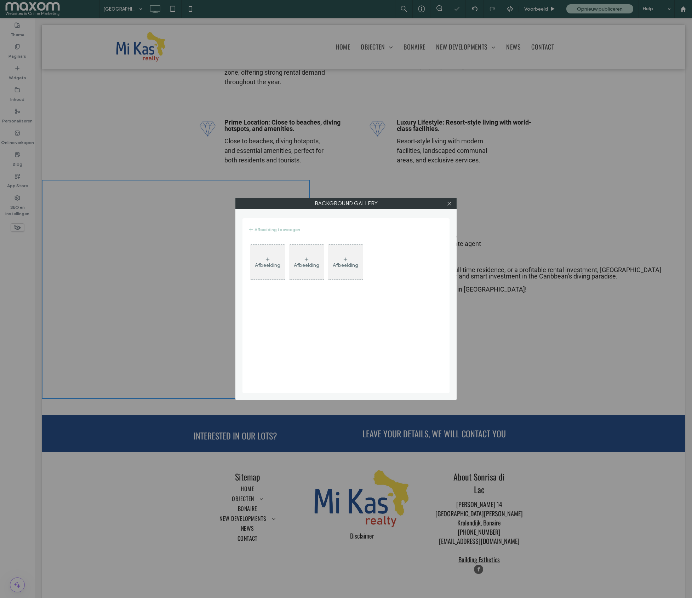
click at [271, 264] on div "Afbeelding" at bounding box center [267, 265] width 25 height 6
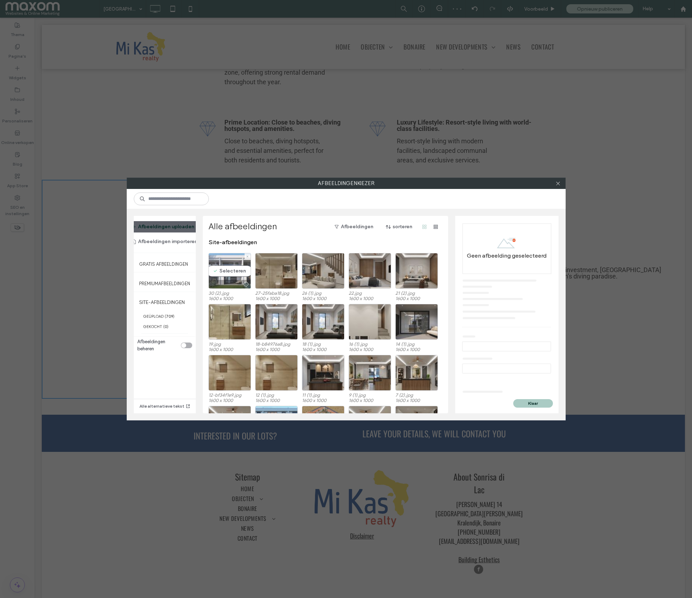
click at [230, 270] on div "Selecteren" at bounding box center [229, 271] width 42 height 36
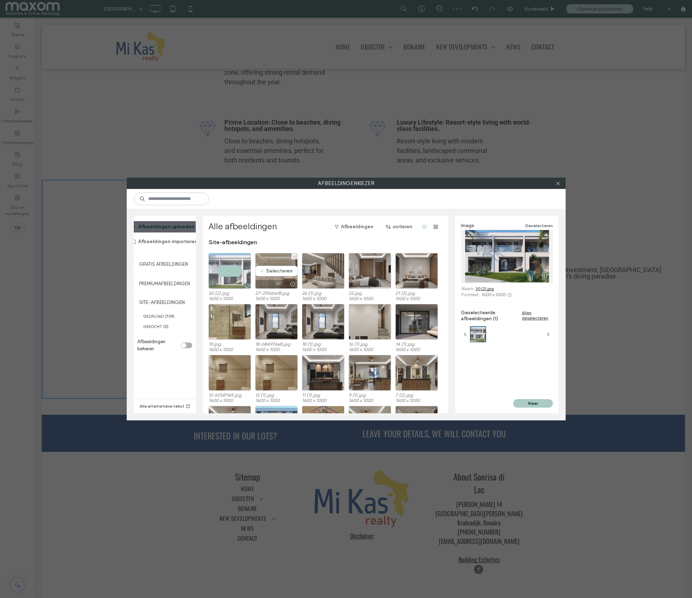
click at [271, 269] on div "Selecteren" at bounding box center [276, 271] width 42 height 36
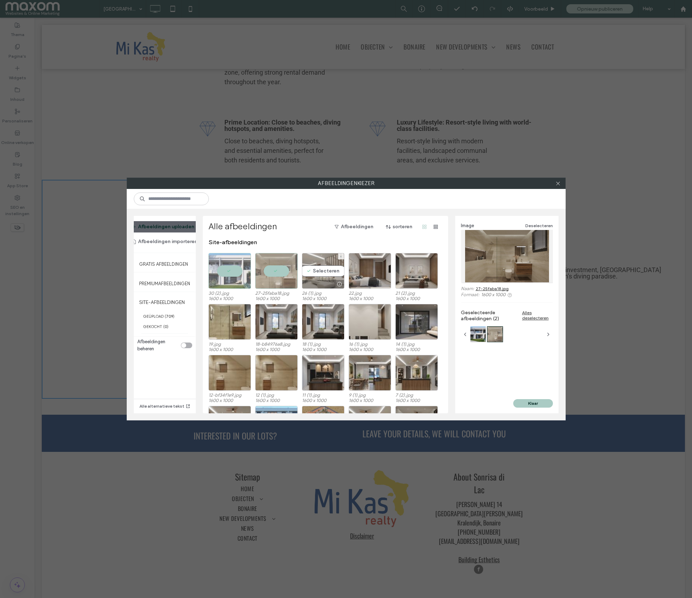
click at [328, 273] on div "Selecteren" at bounding box center [323, 271] width 42 height 36
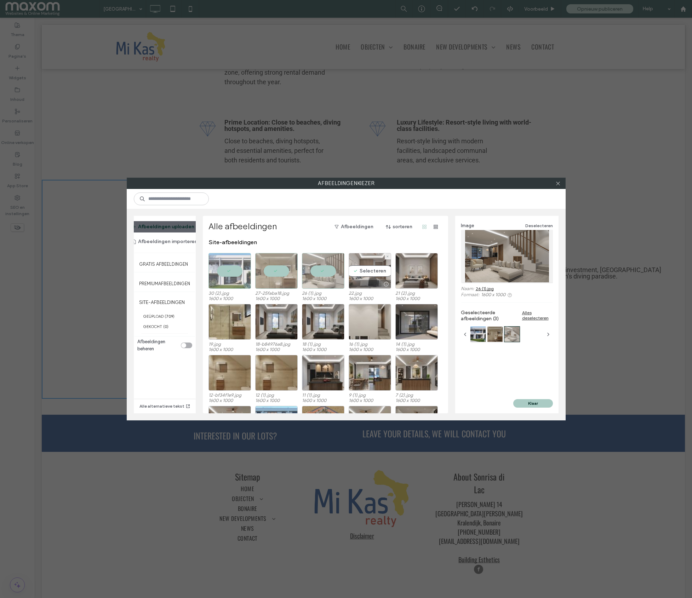
click at [376, 271] on div "Selecteren" at bounding box center [370, 271] width 42 height 36
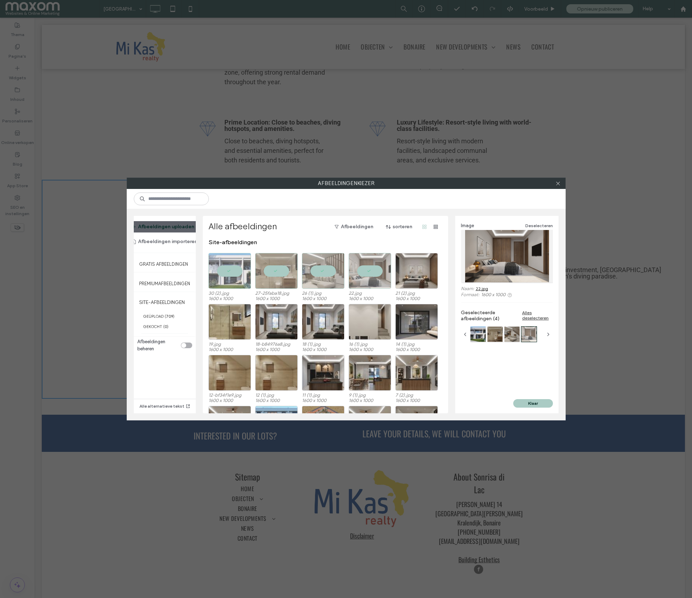
click at [526, 406] on button "Klaar" at bounding box center [533, 403] width 40 height 8
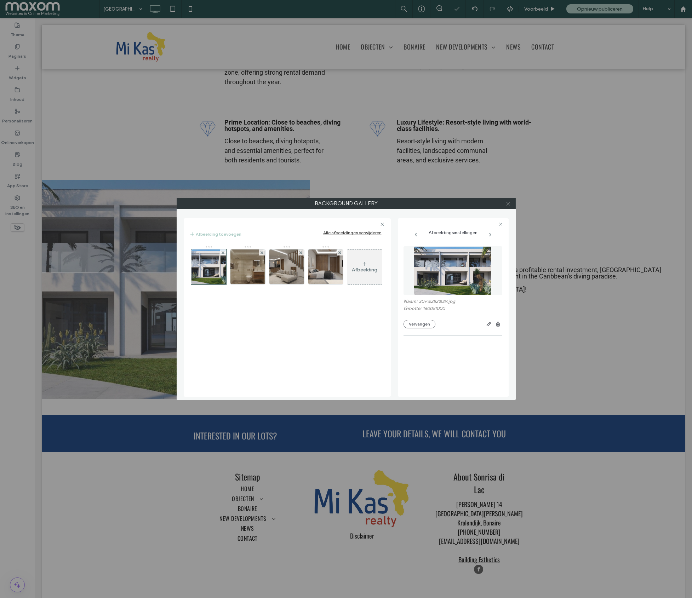
click at [507, 205] on icon at bounding box center [507, 203] width 5 height 5
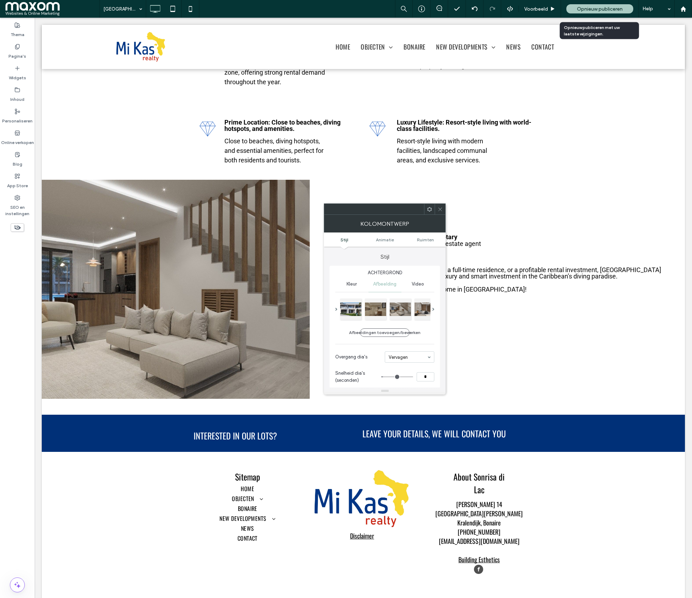
click at [553, 9] on span "Opnieuw publiceren" at bounding box center [600, 9] width 46 height 6
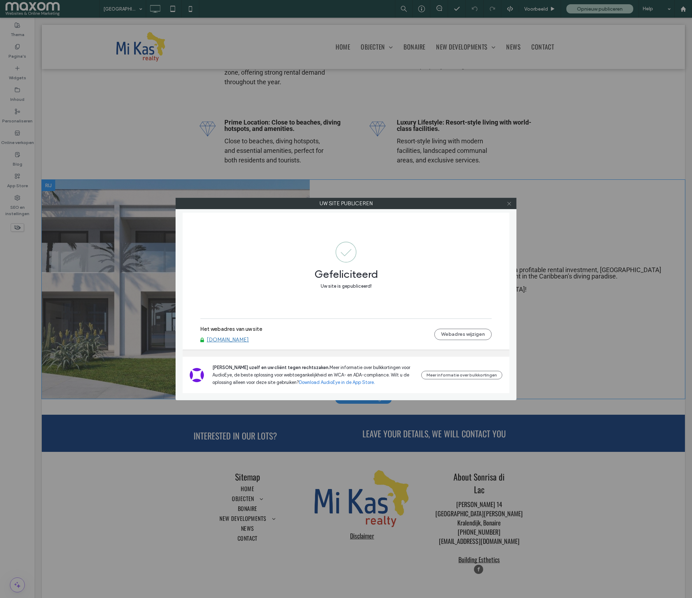
click at [508, 204] on use at bounding box center [509, 204] width 4 height 4
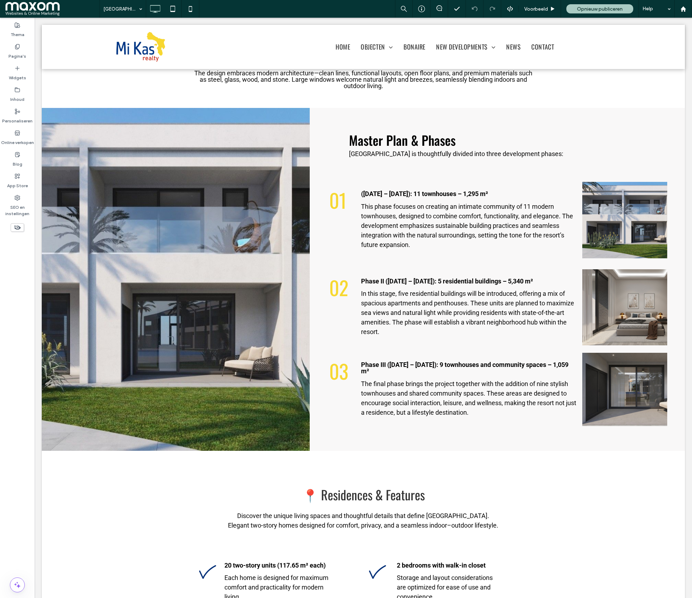
scroll to position [0, 0]
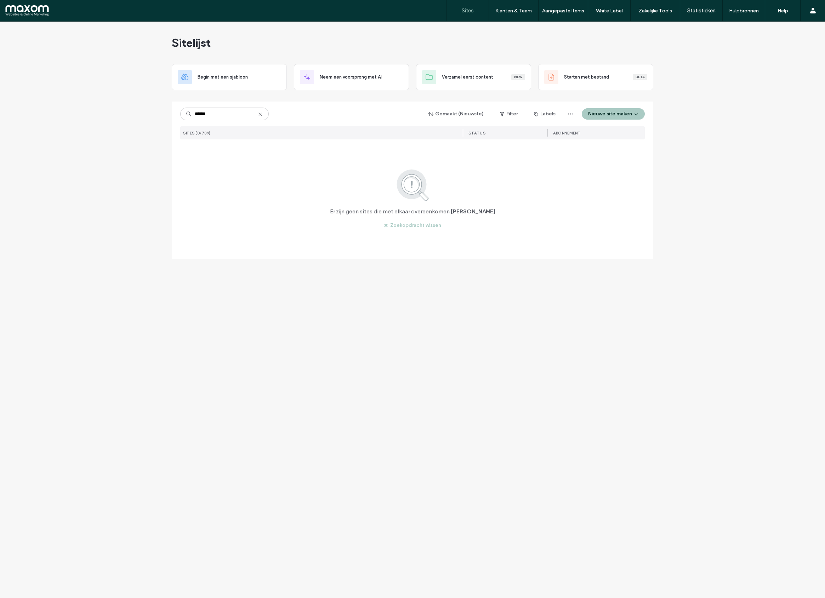
click at [214, 118] on input "******" at bounding box center [224, 114] width 88 height 13
click at [211, 113] on input "******" at bounding box center [224, 114] width 88 height 13
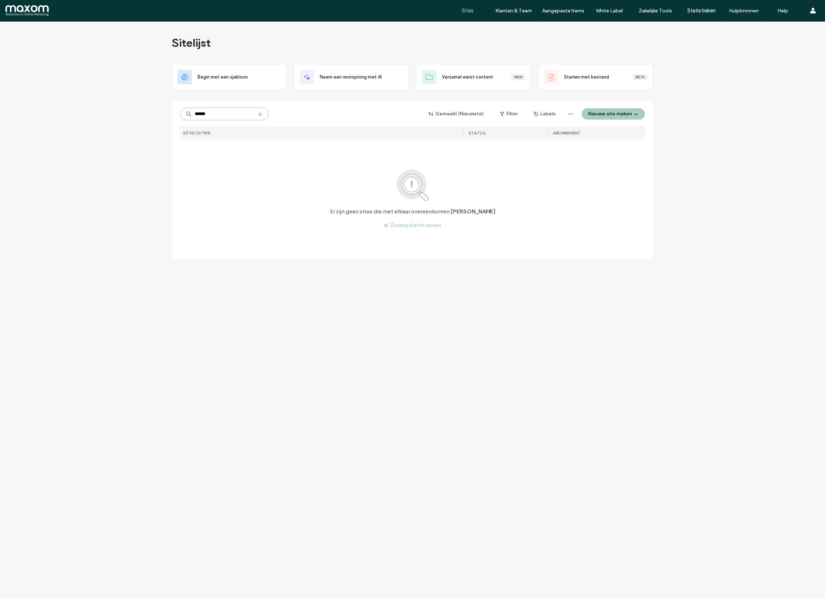
click at [211, 114] on input "******" at bounding box center [224, 114] width 88 height 13
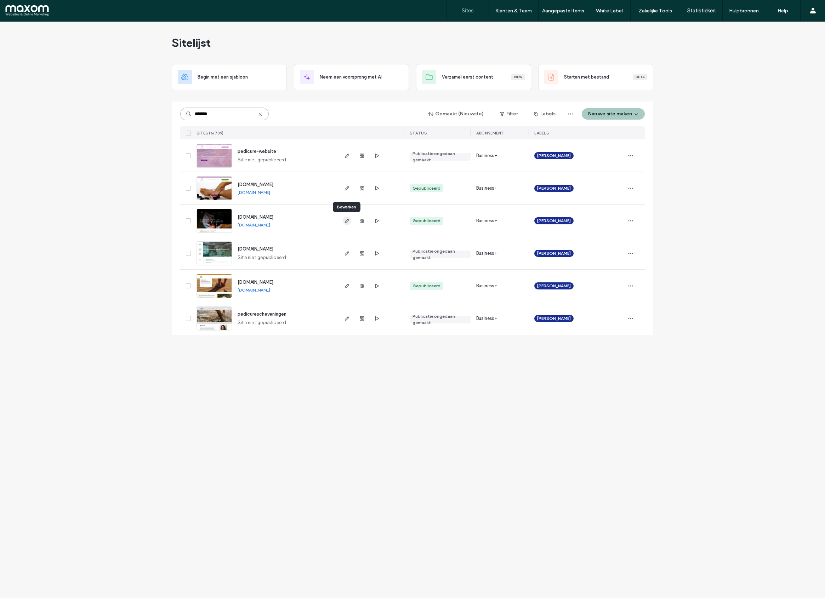
type input "*******"
click at [348, 222] on icon "button" at bounding box center [347, 221] width 6 height 6
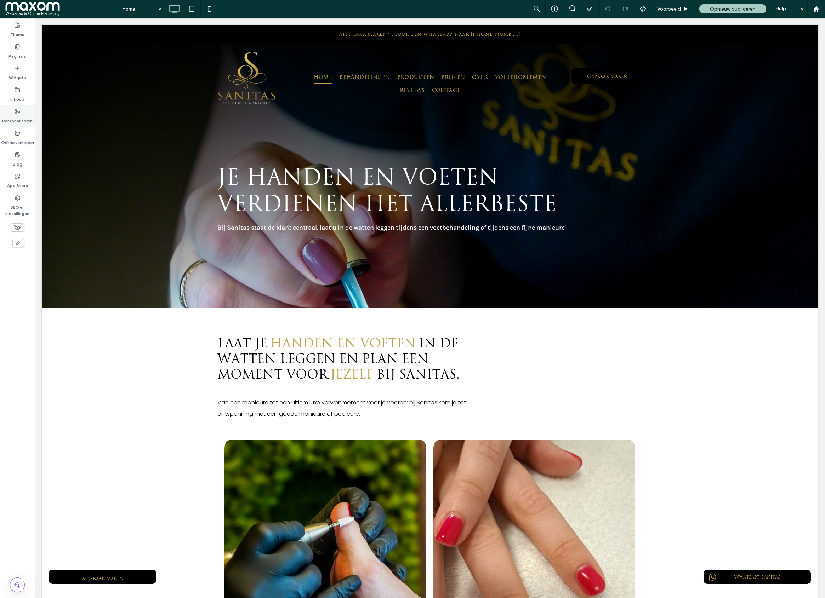
click at [25, 110] on div "Personaliseren" at bounding box center [17, 116] width 35 height 22
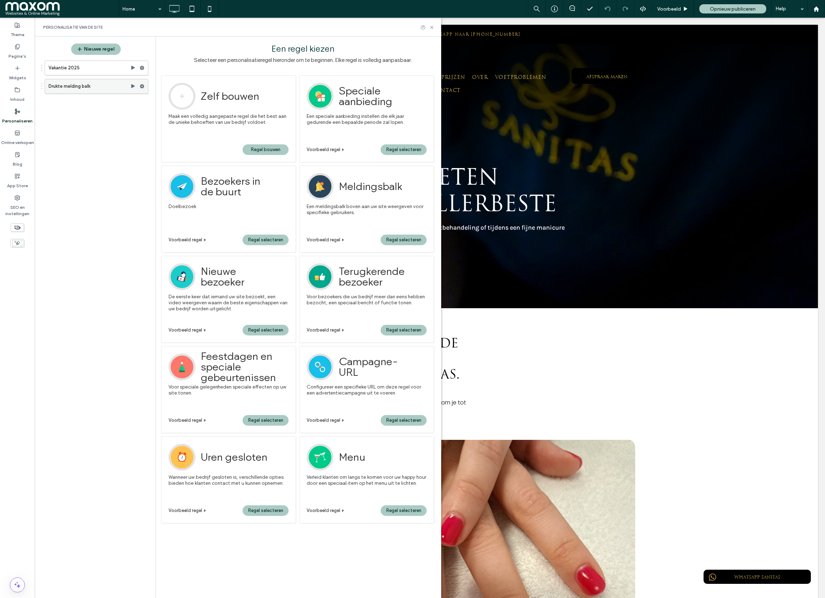
click at [143, 86] on use at bounding box center [142, 86] width 5 height 4
click at [187, 117] on span "Deactiveren" at bounding box center [179, 114] width 28 height 6
click at [145, 67] on div at bounding box center [143, 68] width 8 height 11
click at [142, 65] on icon at bounding box center [141, 67] width 5 height 5
click at [104, 68] on label "Vakantie 2025" at bounding box center [89, 68] width 82 height 14
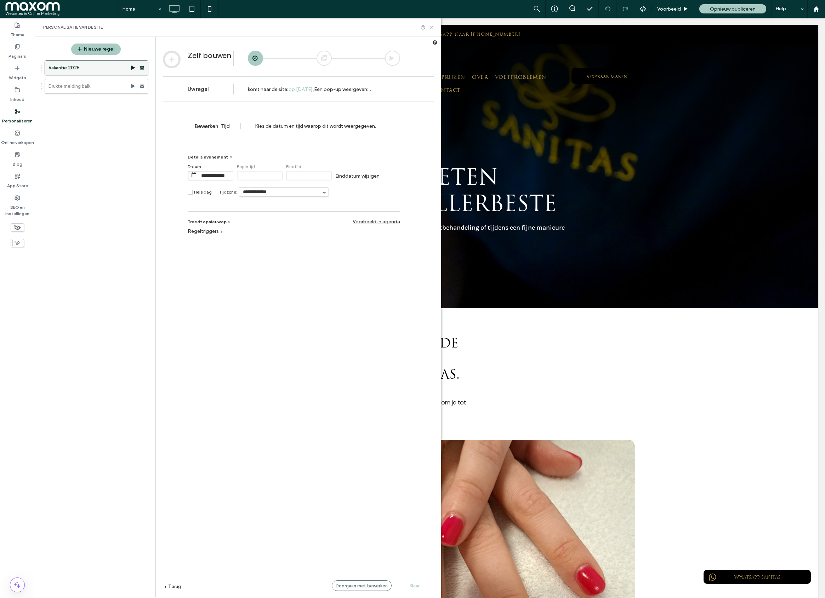
click at [144, 67] on icon at bounding box center [141, 67] width 5 height 5
click at [191, 99] on span "Deactiveren" at bounding box center [179, 96] width 28 height 6
click at [737, 6] on span "Opnieuw publiceren" at bounding box center [733, 9] width 46 height 6
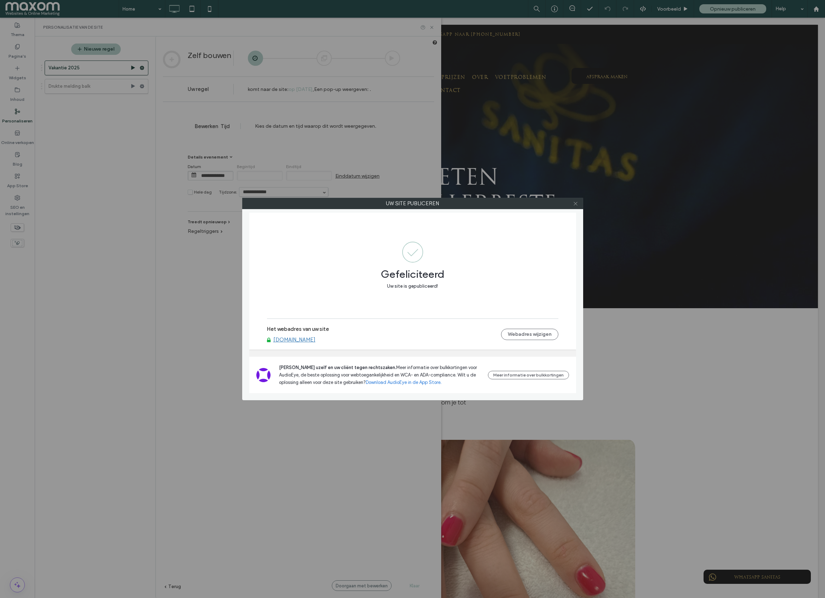
click at [576, 203] on icon at bounding box center [575, 203] width 5 height 5
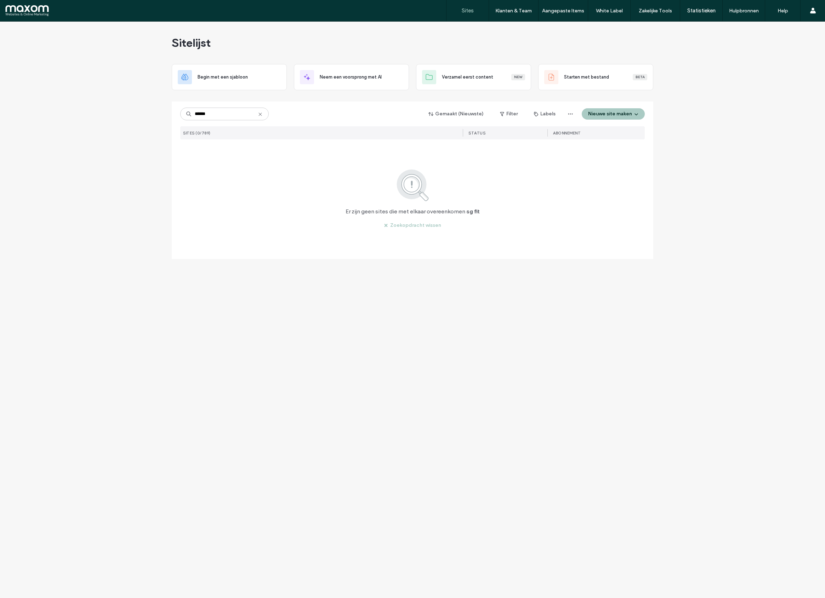
click at [202, 113] on input "******" at bounding box center [224, 114] width 88 height 13
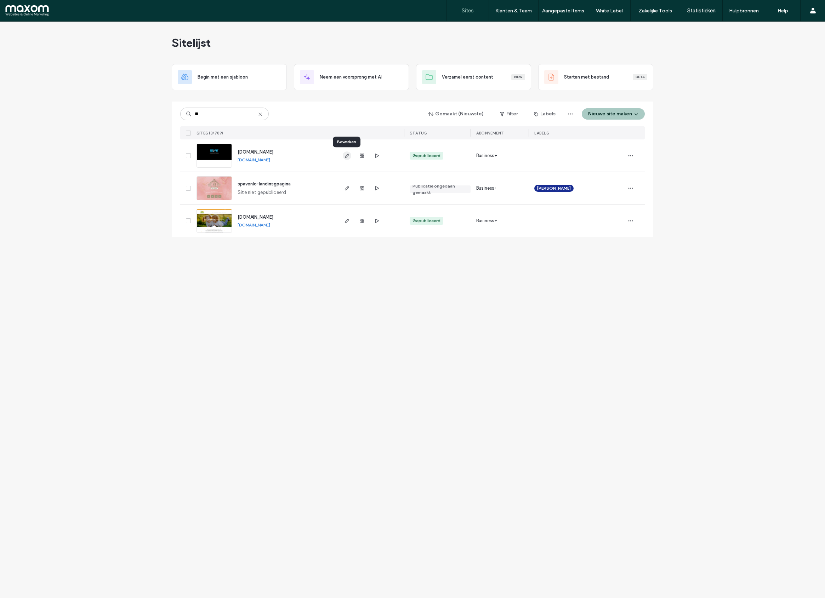
type input "**"
click at [348, 157] on icon "button" at bounding box center [347, 156] width 6 height 6
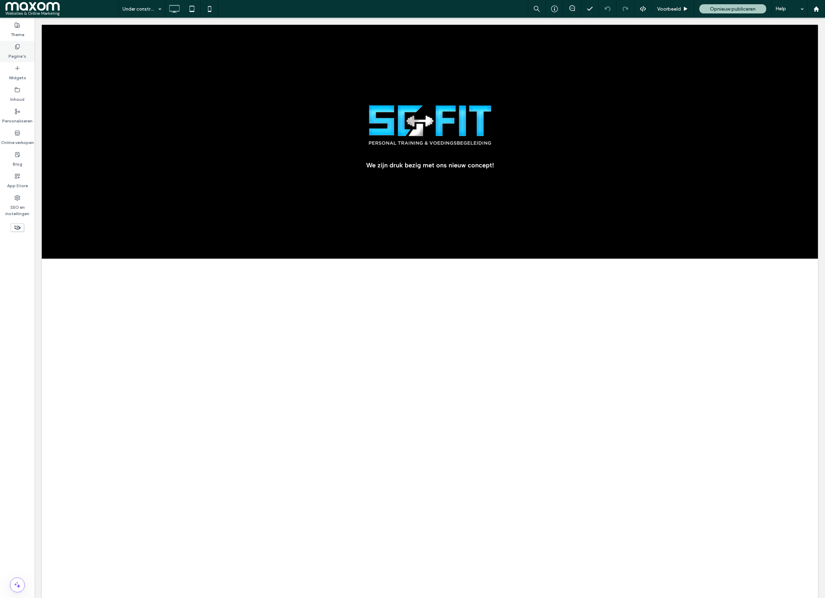
click at [22, 52] on label "Pagina's" at bounding box center [17, 55] width 18 height 10
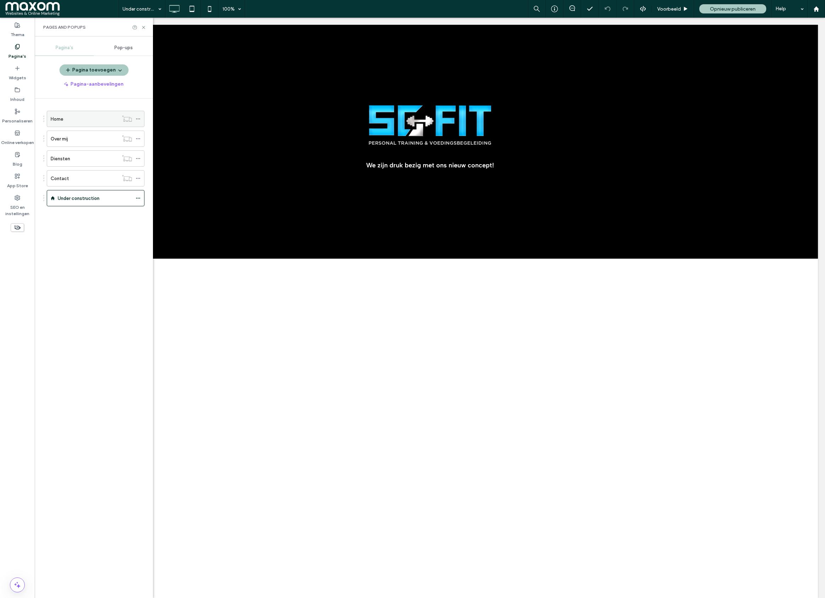
click at [78, 118] on div "Home" at bounding box center [85, 118] width 68 height 7
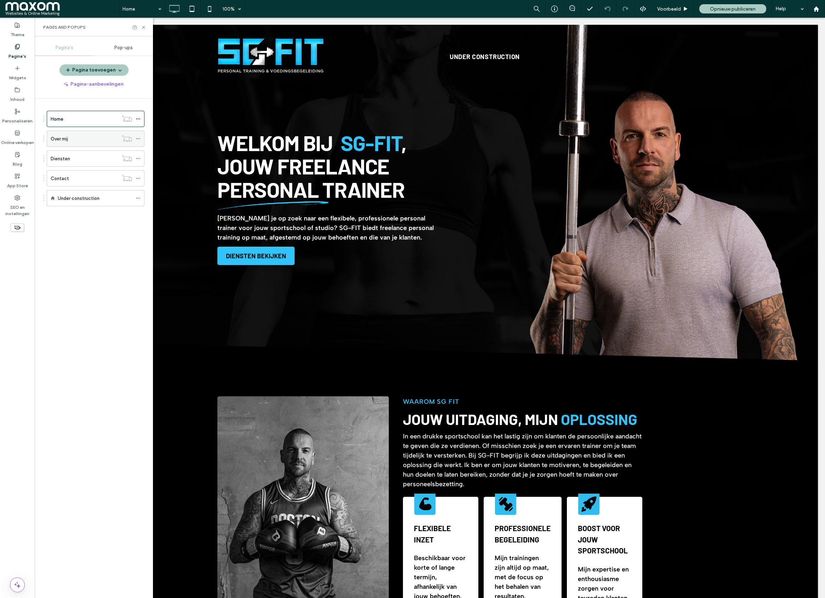
click at [93, 137] on div "Over mij" at bounding box center [85, 138] width 68 height 7
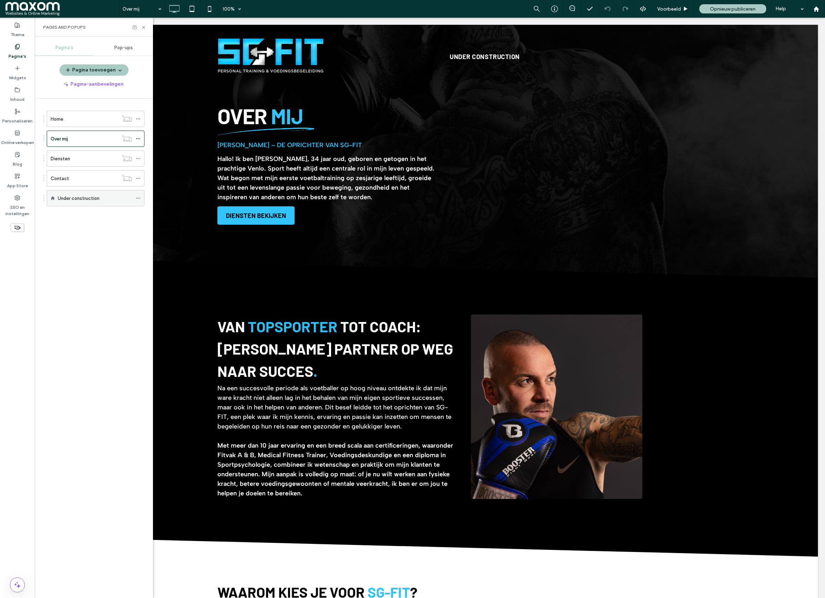
click at [106, 201] on div "Under construction" at bounding box center [95, 198] width 74 height 7
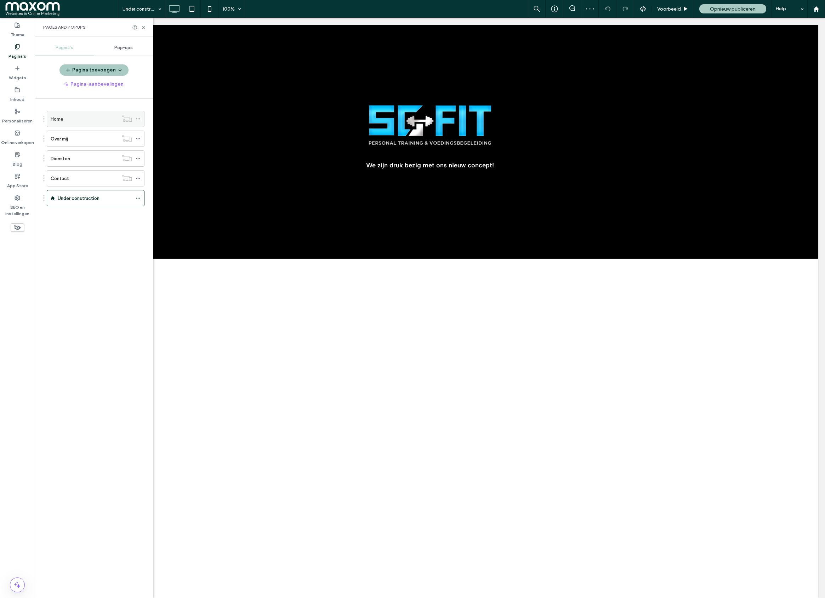
click at [99, 123] on div "Home" at bounding box center [85, 118] width 68 height 7
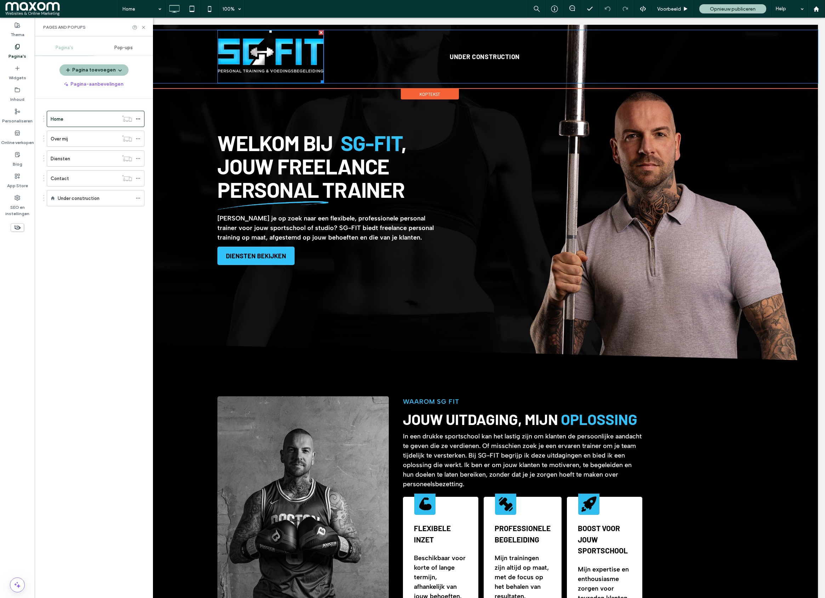
click at [276, 59] on img at bounding box center [270, 56] width 106 height 53
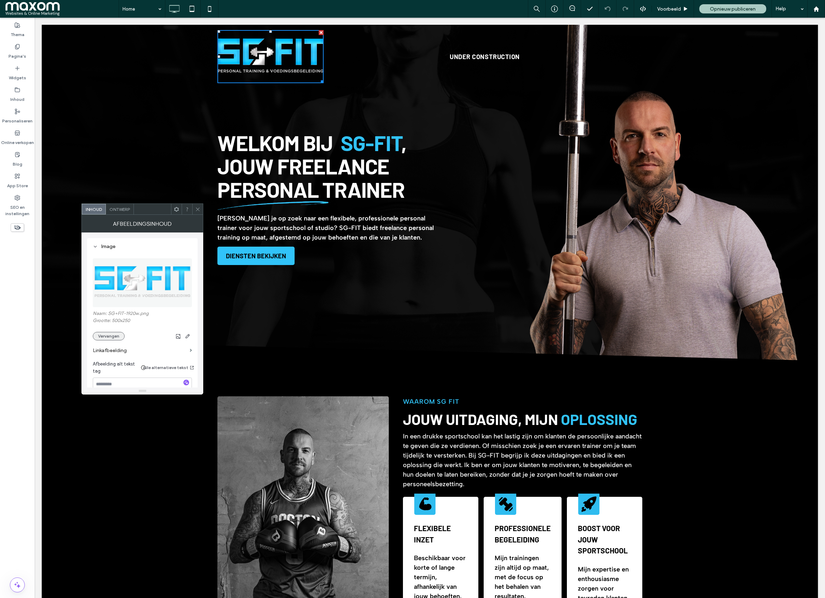
click at [111, 337] on button "Vervangen" at bounding box center [109, 336] width 32 height 8
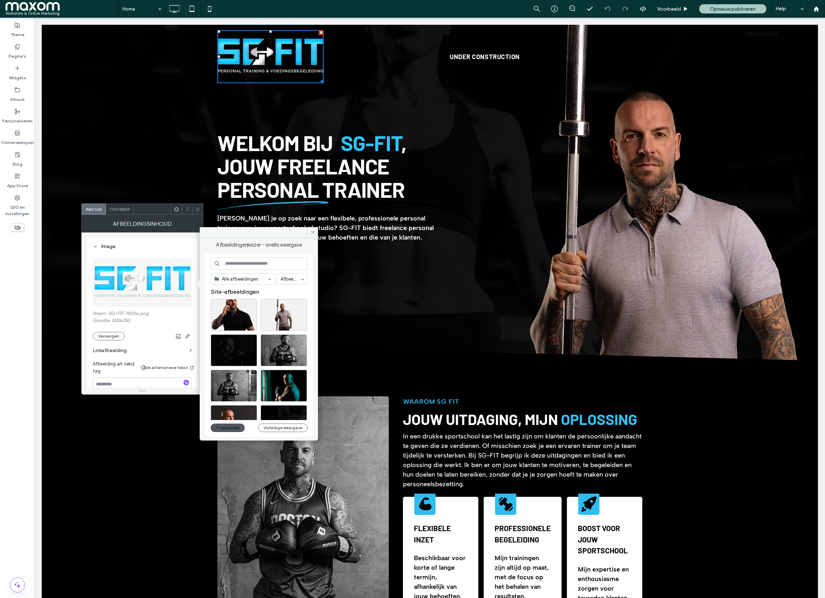
click at [235, 430] on button "Uploaden" at bounding box center [228, 428] width 34 height 8
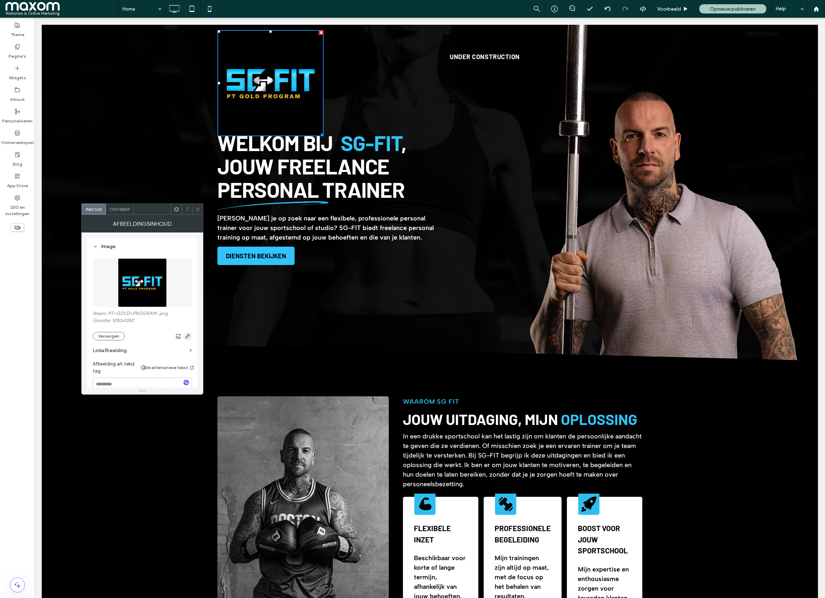
click at [189, 337] on use "button" at bounding box center [187, 336] width 4 height 4
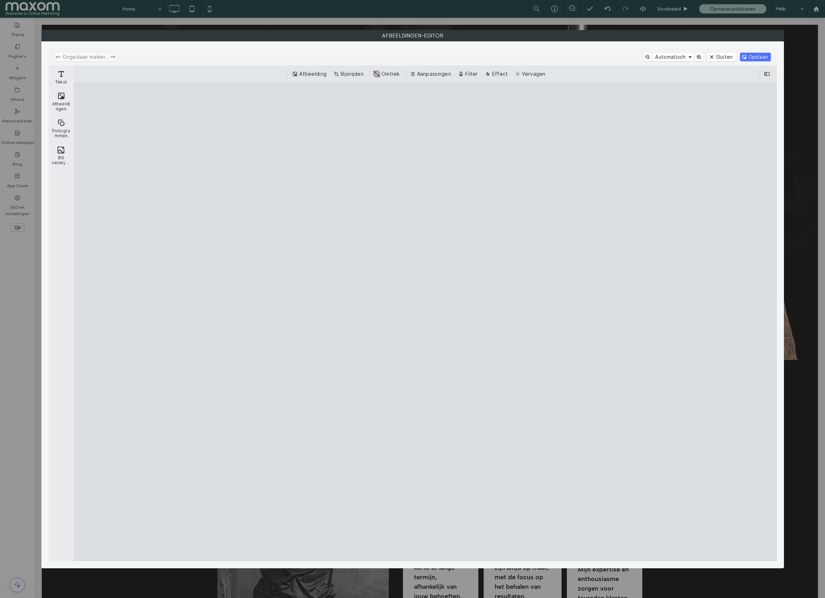
drag, startPoint x: 347, startPoint y: 70, endPoint x: 346, endPoint y: 143, distance: 72.2
click at [347, 70] on button "Bijsnijden" at bounding box center [349, 74] width 34 height 8
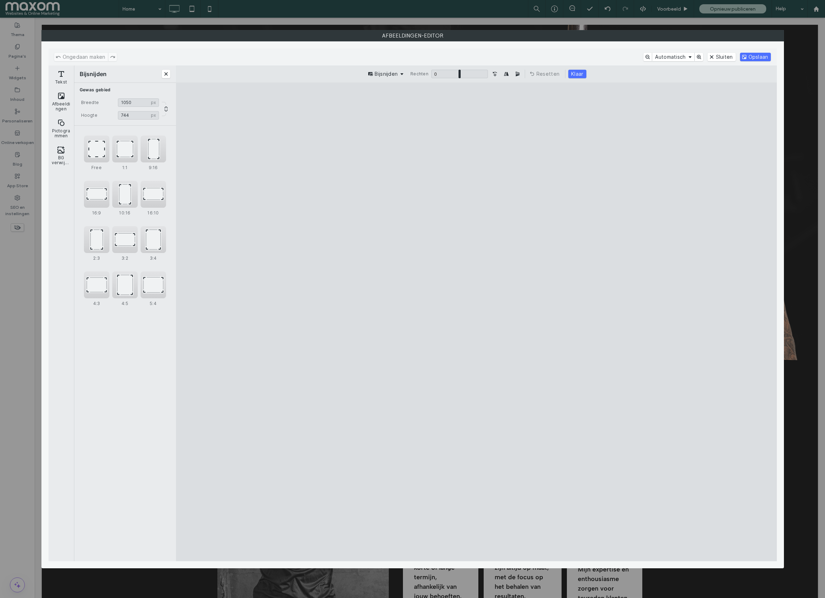
drag, startPoint x: 477, startPoint y: 515, endPoint x: 494, endPoint y: 214, distance: 301.3
click at [476, 322] on cesdk-canvas "Editor canvas" at bounding box center [476, 322] width 0 height 0
type input "***"
drag, startPoint x: 479, startPoint y: 131, endPoint x: 606, endPoint y: 180, distance: 135.9
click at [476, 322] on cesdk-canvas "Editor canvas" at bounding box center [476, 322] width 0 height 0
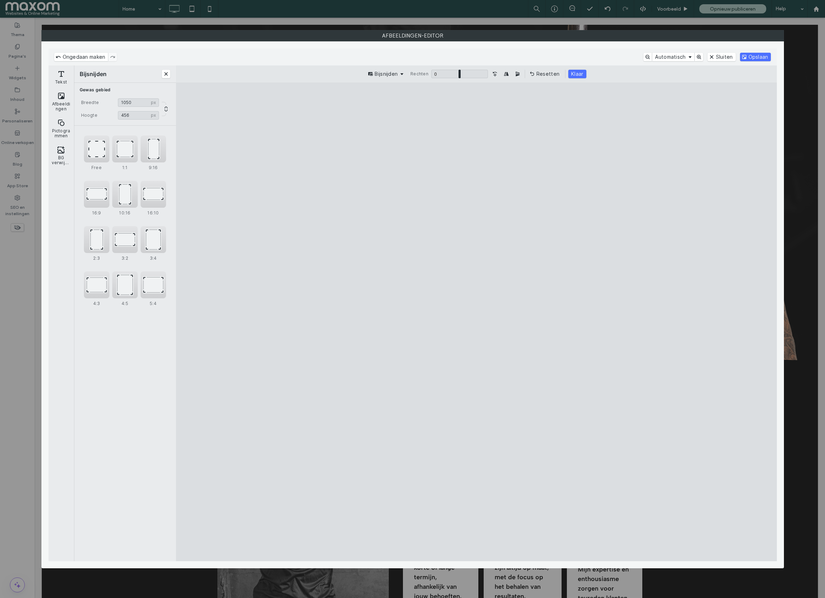
drag, startPoint x: 576, startPoint y: 77, endPoint x: 613, endPoint y: 71, distance: 37.3
click at [576, 77] on button "Klaar" at bounding box center [577, 74] width 18 height 8
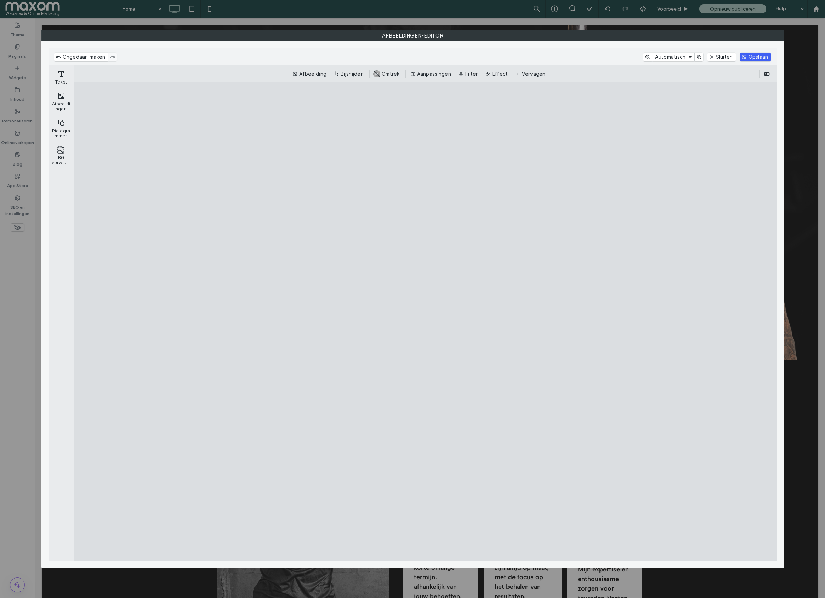
click at [752, 56] on button "Opslaan" at bounding box center [755, 57] width 31 height 8
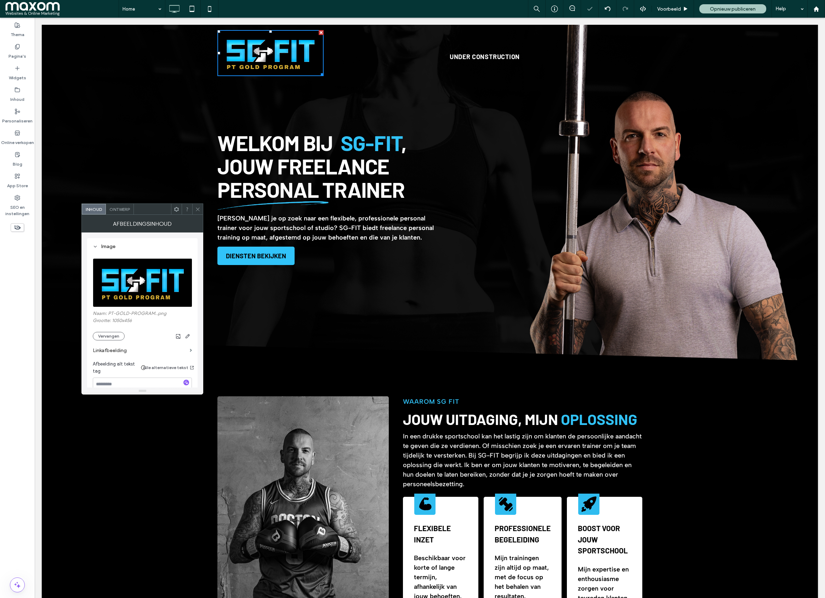
click at [195, 207] on icon at bounding box center [197, 209] width 5 height 5
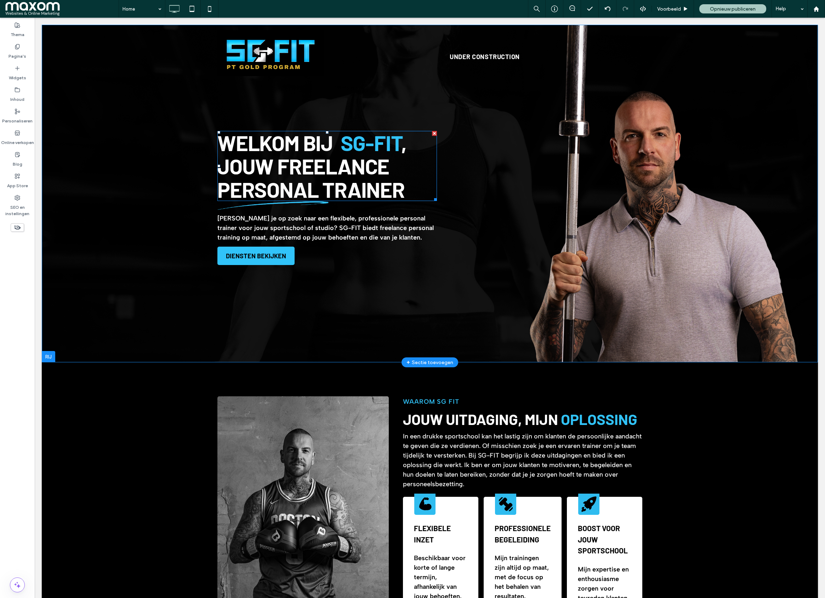
click at [304, 164] on strong ", Jouw Freelance Personal Trainer" at bounding box center [311, 166] width 189 height 72
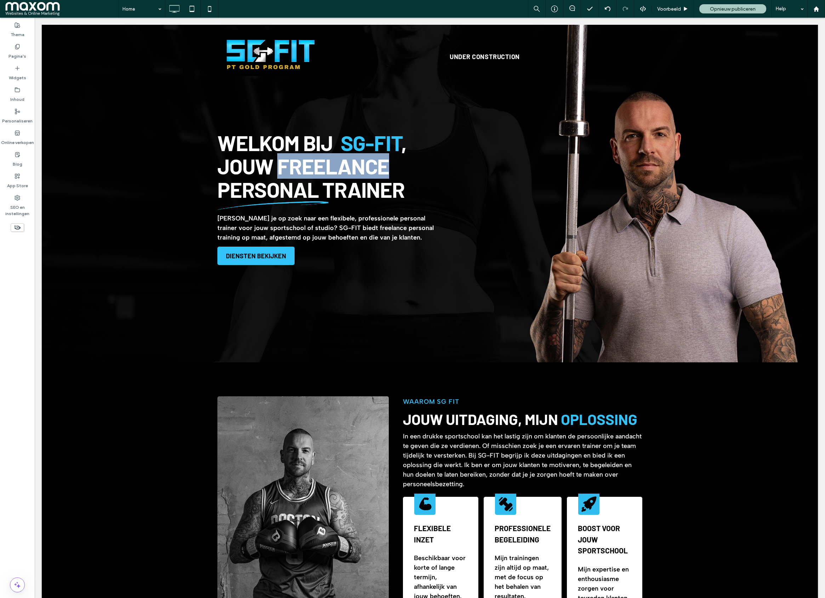
click at [304, 164] on strong ", Jouw Freelance Personal Trainer" at bounding box center [311, 166] width 189 height 72
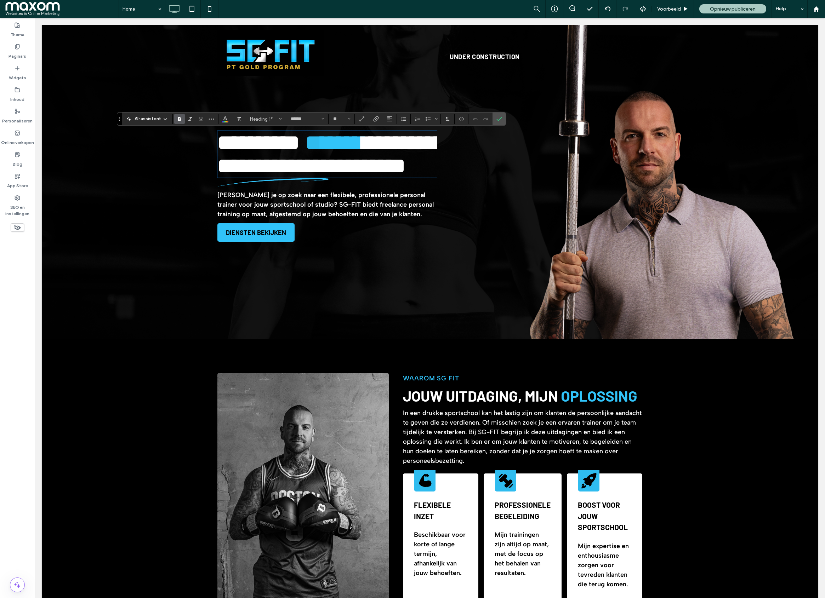
click at [298, 219] on p "Ben je op zoek naar een flexibele, professionele personal trainer voor jouw spo…" at bounding box center [326, 204] width 219 height 29
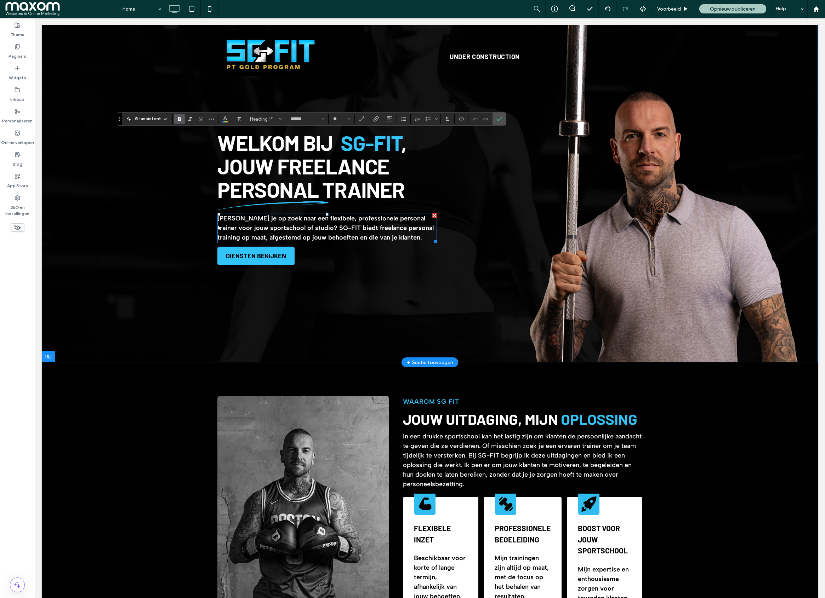
click at [298, 223] on p "Ben je op zoek naar een flexibele, professionele personal trainer voor jouw spo…" at bounding box center [326, 228] width 219 height 29
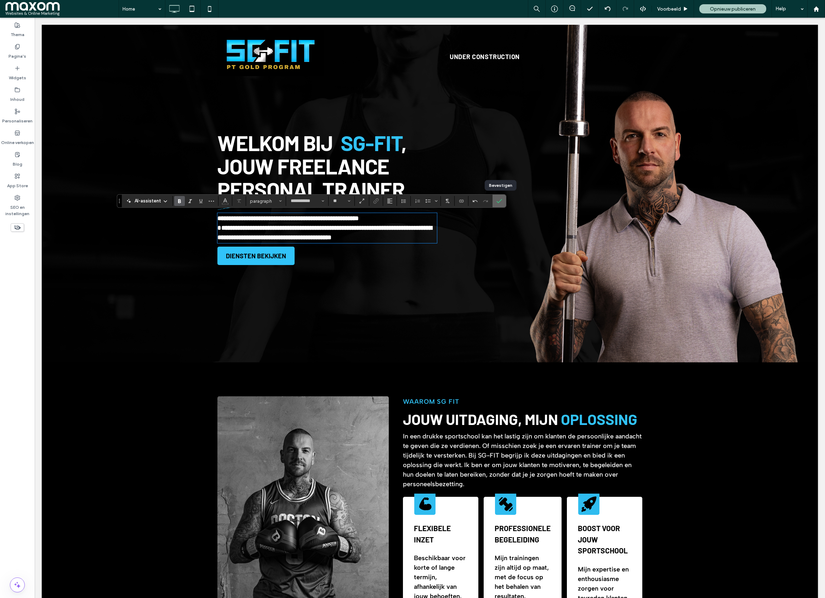
click at [496, 200] on label "Bevestigen" at bounding box center [499, 201] width 11 height 13
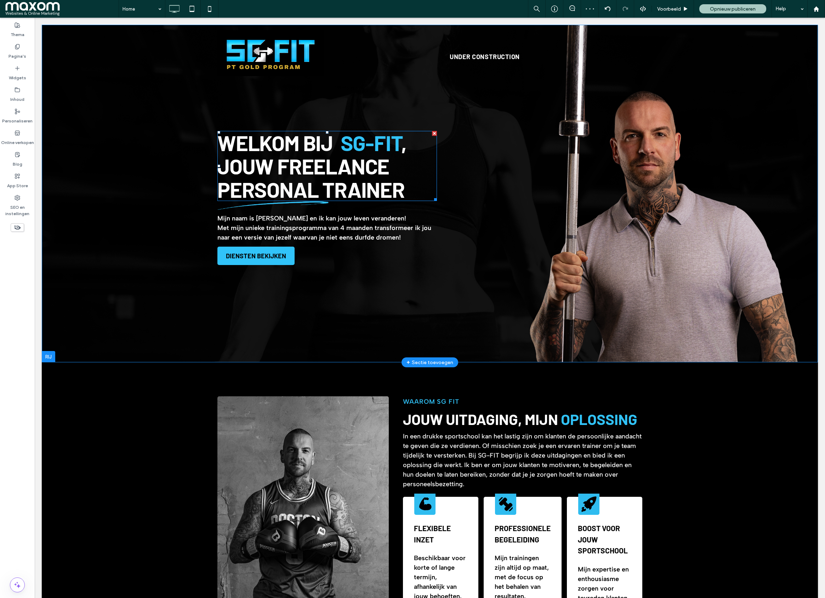
click at [297, 181] on strong ", Jouw Freelance Personal Trainer" at bounding box center [311, 166] width 189 height 72
type input "******"
type input "**"
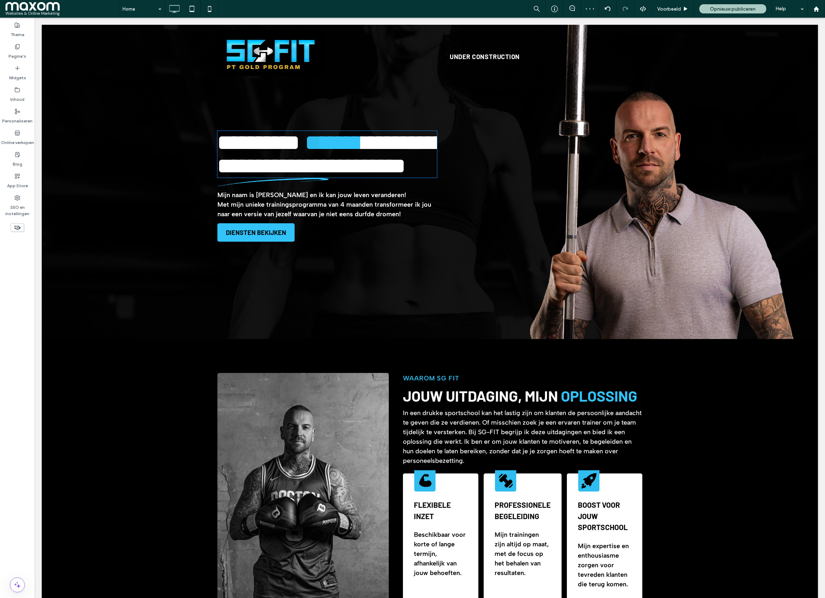
click at [297, 177] on strong "**********" at bounding box center [330, 154] width 227 height 45
drag, startPoint x: 277, startPoint y: 174, endPoint x: 221, endPoint y: 160, distance: 58.4
click at [277, 174] on strong "**********" at bounding box center [330, 154] width 227 height 45
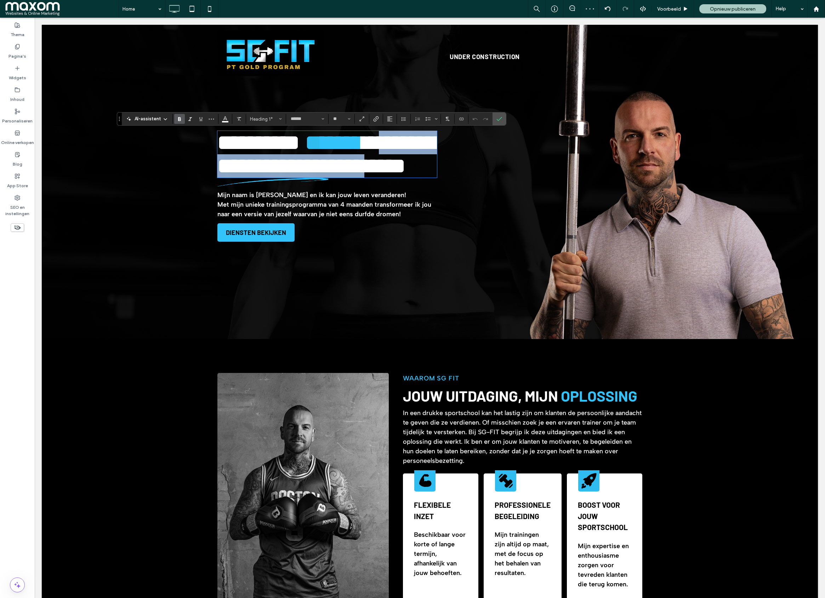
scroll to position [1, 0]
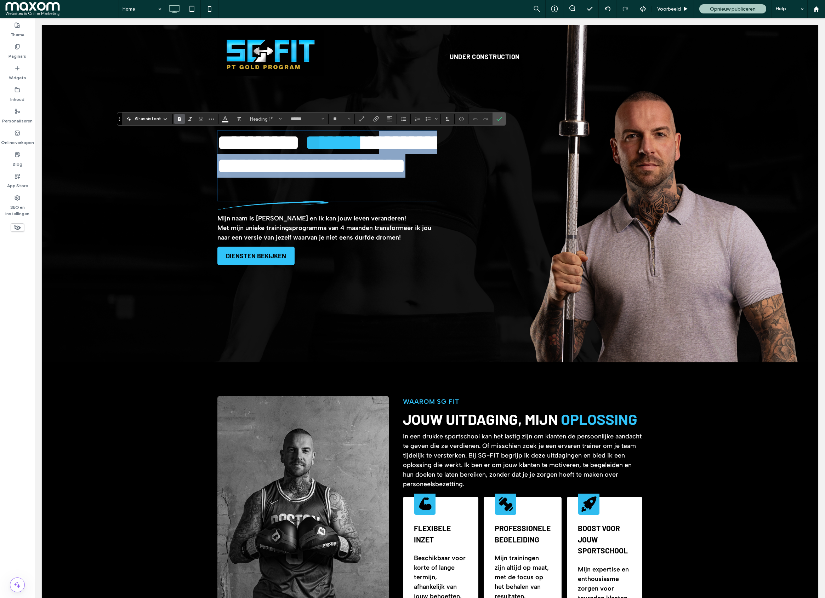
drag, startPoint x: 240, startPoint y: 166, endPoint x: 402, endPoint y: 188, distance: 163.1
click at [402, 177] on strong "**********" at bounding box center [330, 154] width 227 height 45
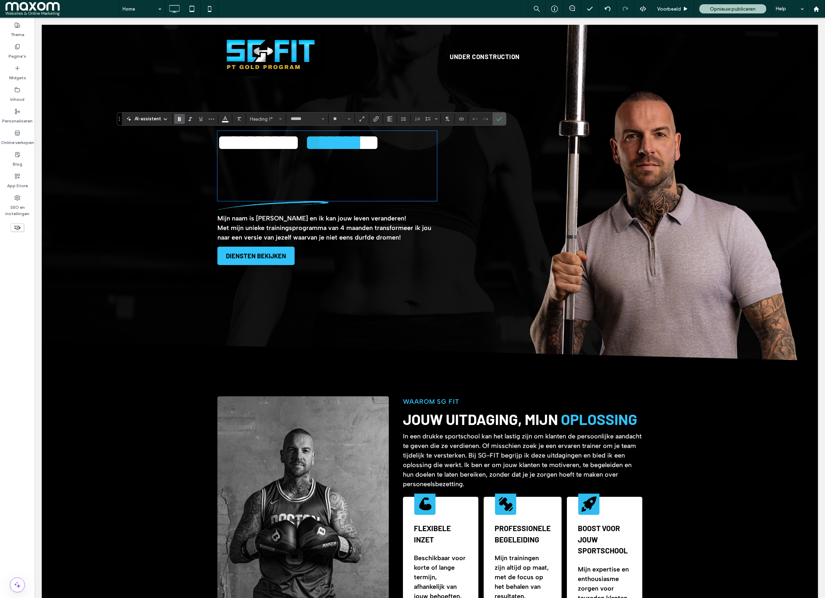
scroll to position [0, 0]
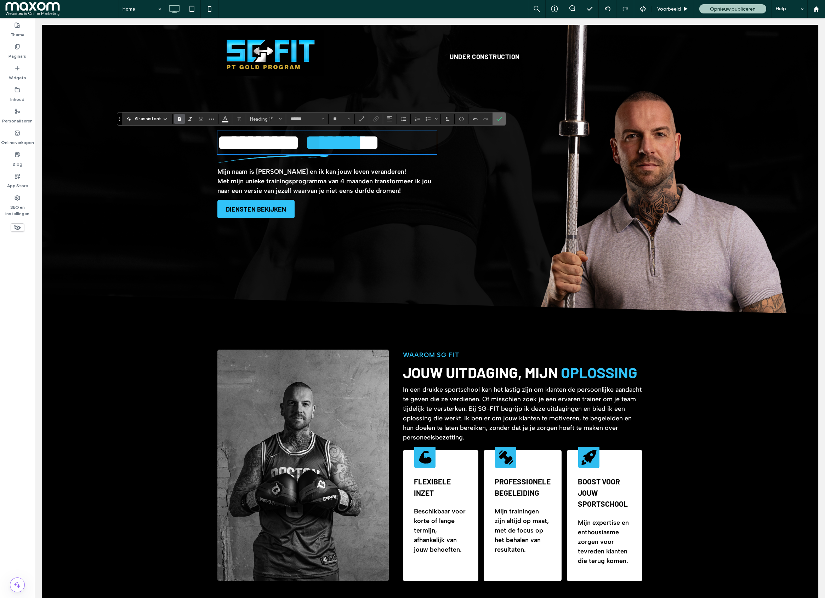
click at [498, 122] on span "Bevestigen" at bounding box center [497, 119] width 3 height 13
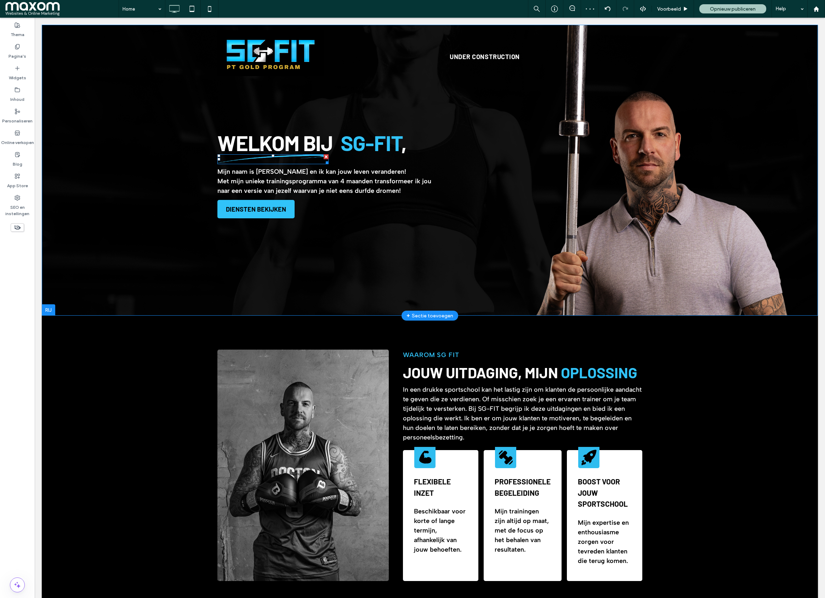
click at [259, 157] on img at bounding box center [272, 159] width 111 height 10
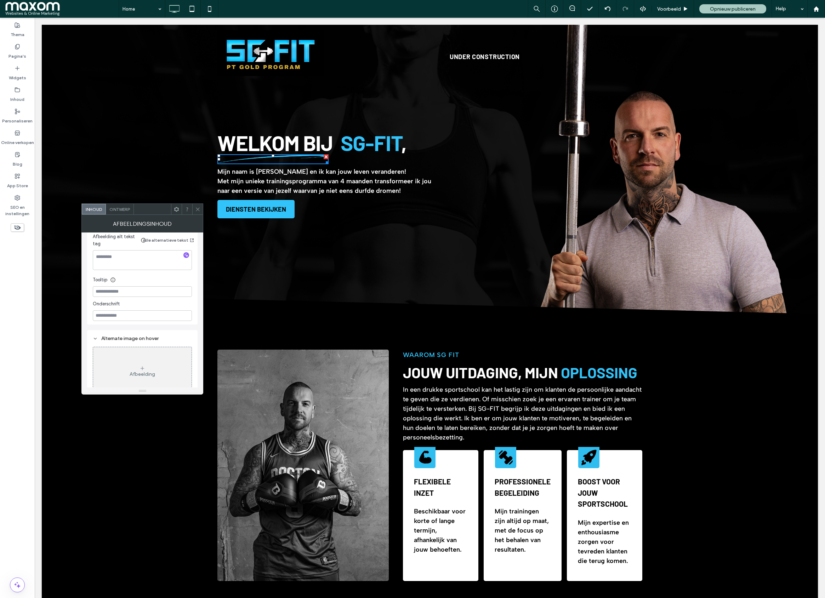
scroll to position [57, 0]
click at [128, 214] on div "Ontwerp" at bounding box center [120, 209] width 28 height 11
click at [187, 354] on div "rgb(0, 0, 0)" at bounding box center [187, 353] width 6 height 6
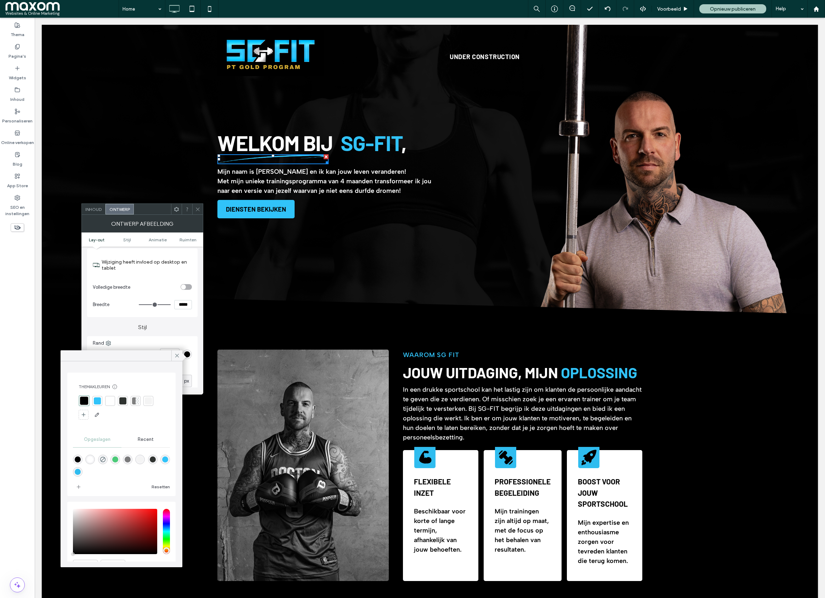
scroll to position [38, 0]
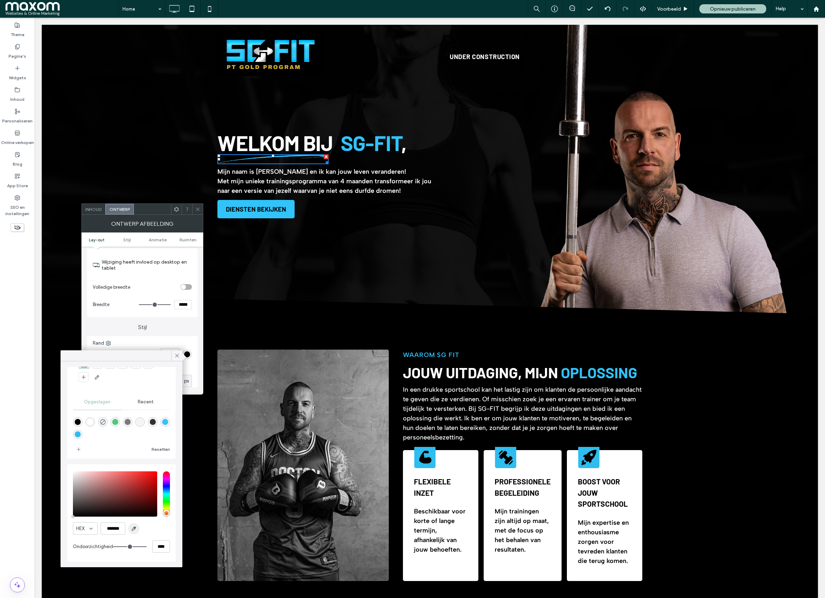
drag, startPoint x: 136, startPoint y: 531, endPoint x: 151, endPoint y: 464, distance: 69.0
click at [136, 531] on icon "button" at bounding box center [134, 529] width 6 height 6
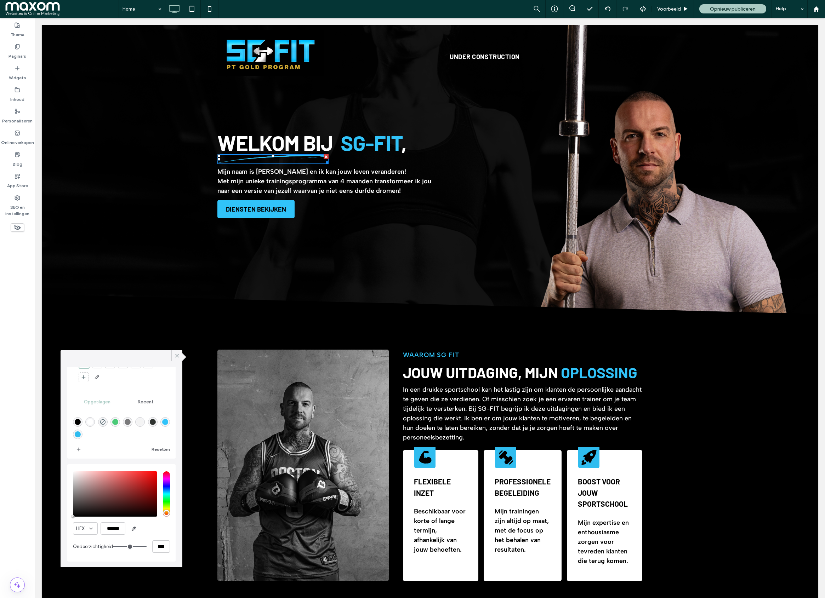
type input "*"
type input "***"
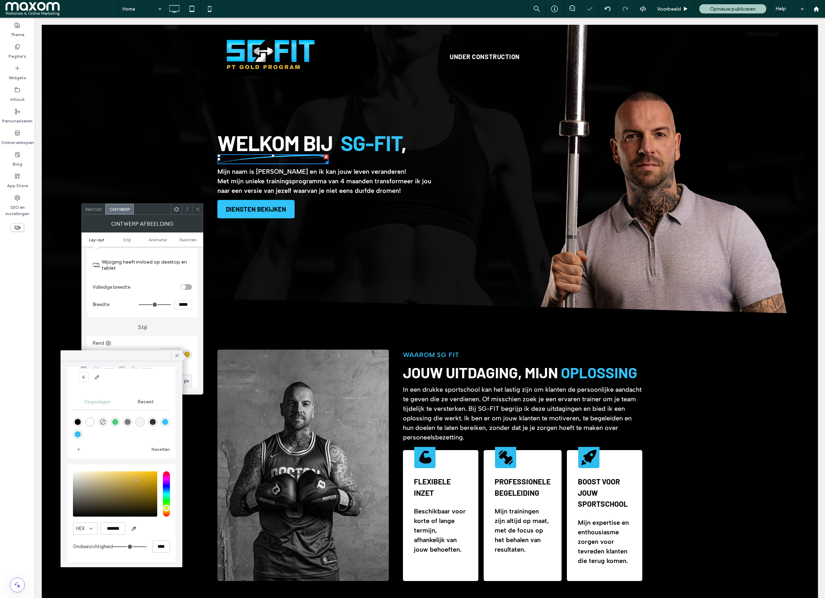
scroll to position [36, 0]
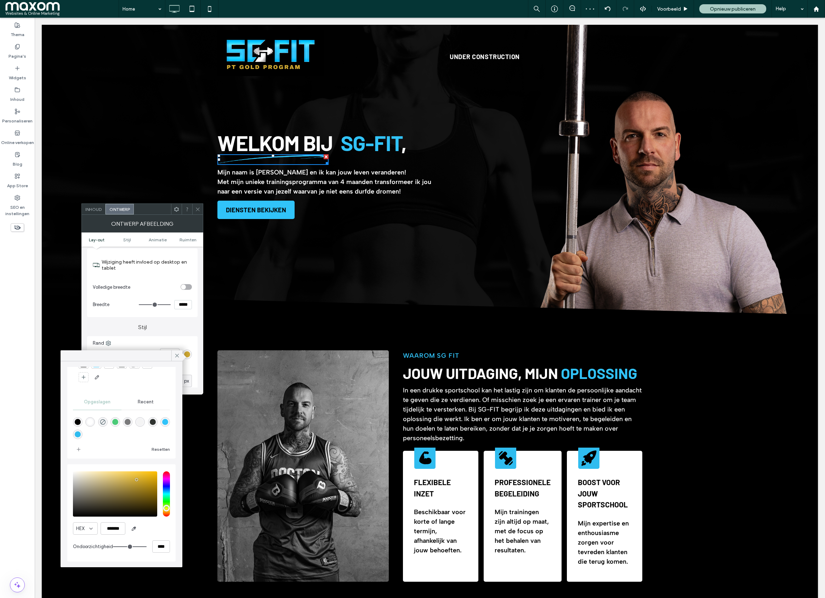
click at [154, 478] on div "saturation and value" at bounding box center [115, 493] width 84 height 45
click at [151, 474] on div "saturation and value" at bounding box center [115, 493] width 84 height 45
type input "*******"
click at [174, 355] on icon at bounding box center [177, 356] width 6 height 6
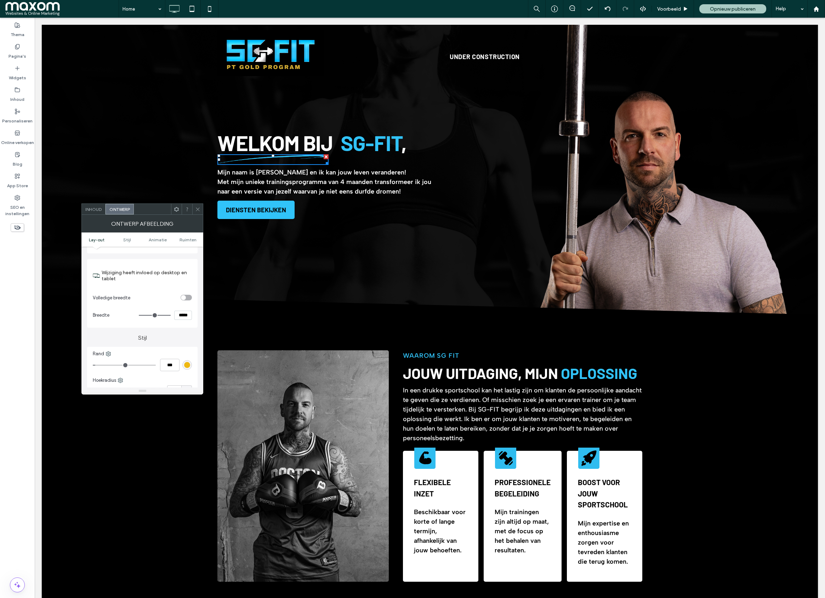
scroll to position [74, 0]
click at [196, 207] on icon at bounding box center [197, 209] width 5 height 5
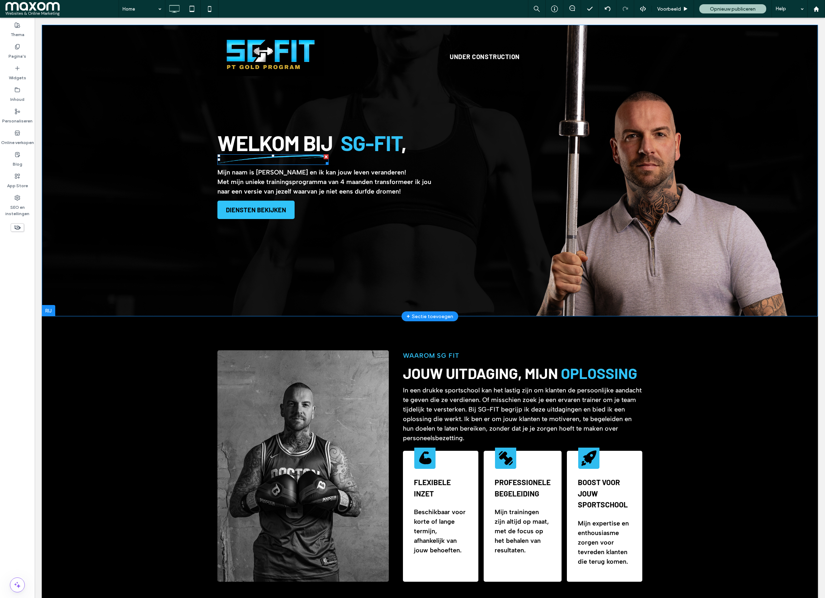
click at [255, 159] on img at bounding box center [272, 159] width 111 height 11
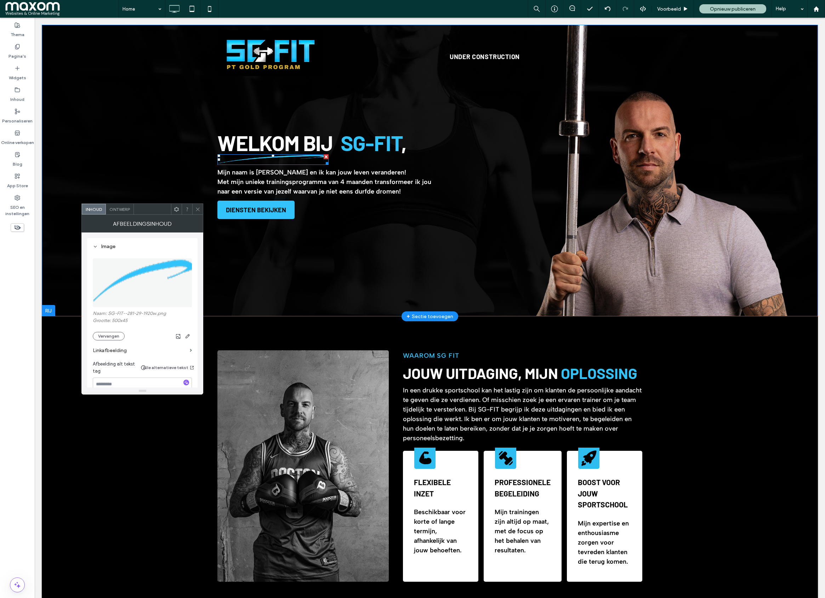
click at [255, 159] on img at bounding box center [272, 159] width 111 height 11
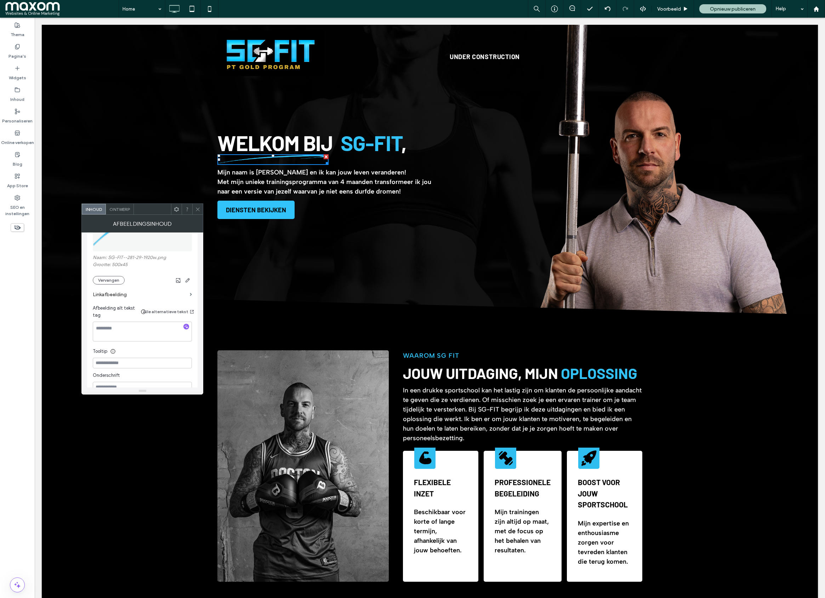
scroll to position [56, 0]
drag, startPoint x: 195, startPoint y: 206, endPoint x: 195, endPoint y: 212, distance: 6.0
click at [195, 206] on span at bounding box center [197, 209] width 5 height 11
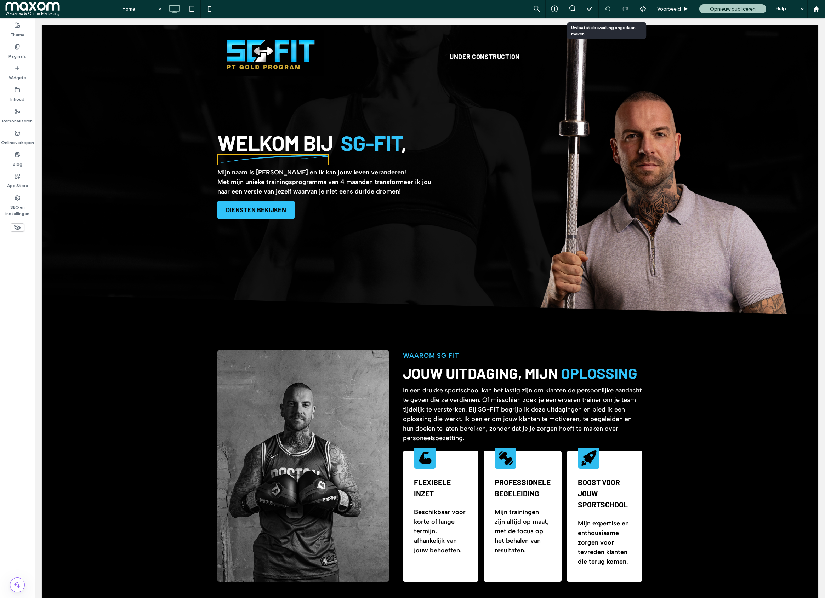
click at [605, 10] on icon at bounding box center [608, 9] width 6 height 6
click at [602, 7] on div at bounding box center [607, 9] width 17 height 6
click at [610, 9] on div at bounding box center [607, 9] width 17 height 6
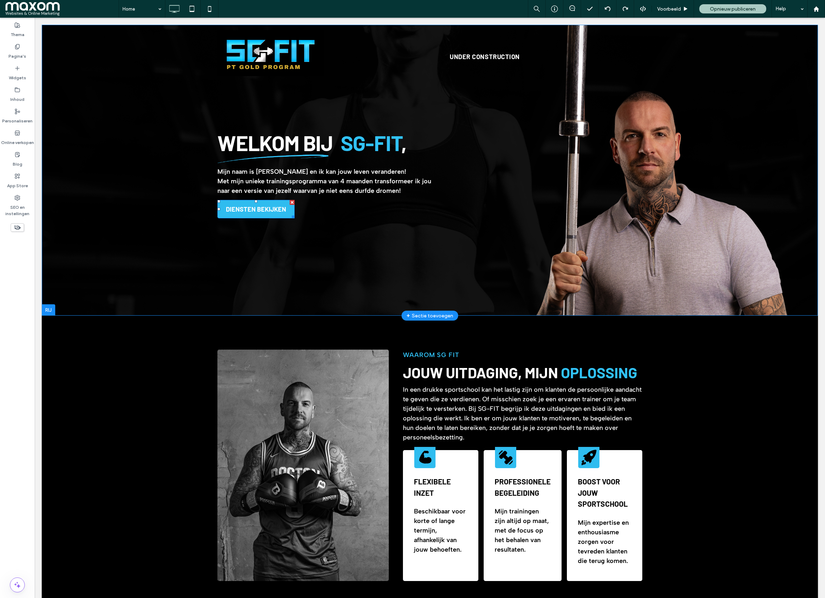
click at [222, 205] on link "DIENSTEN BEKIJKEN" at bounding box center [255, 209] width 77 height 18
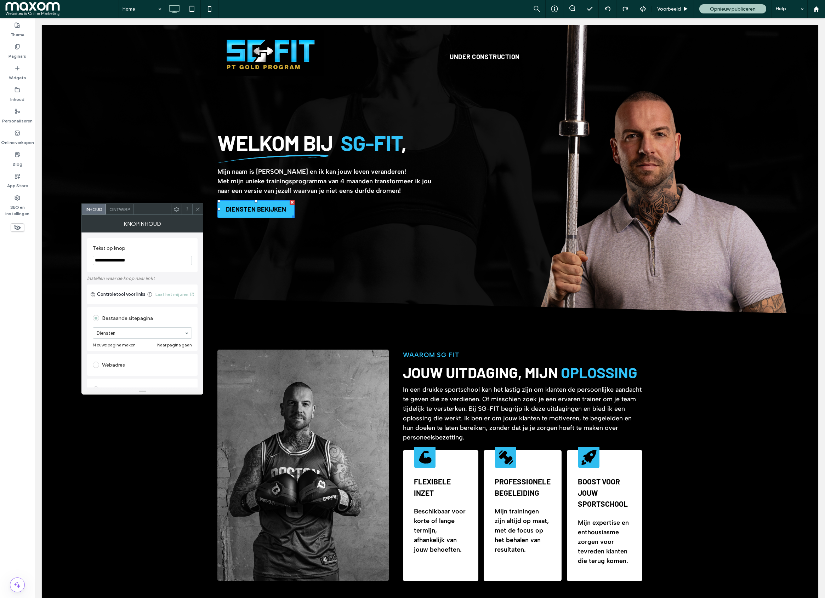
click at [113, 209] on span "Ontwerp" at bounding box center [119, 209] width 21 height 5
click at [185, 310] on div "rgb(49, 195, 249)" at bounding box center [187, 310] width 6 height 6
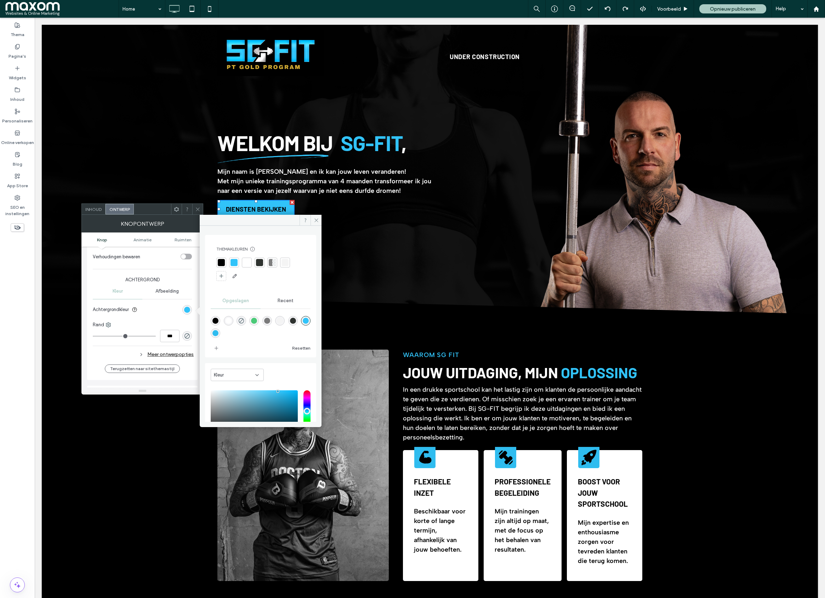
scroll to position [59, 0]
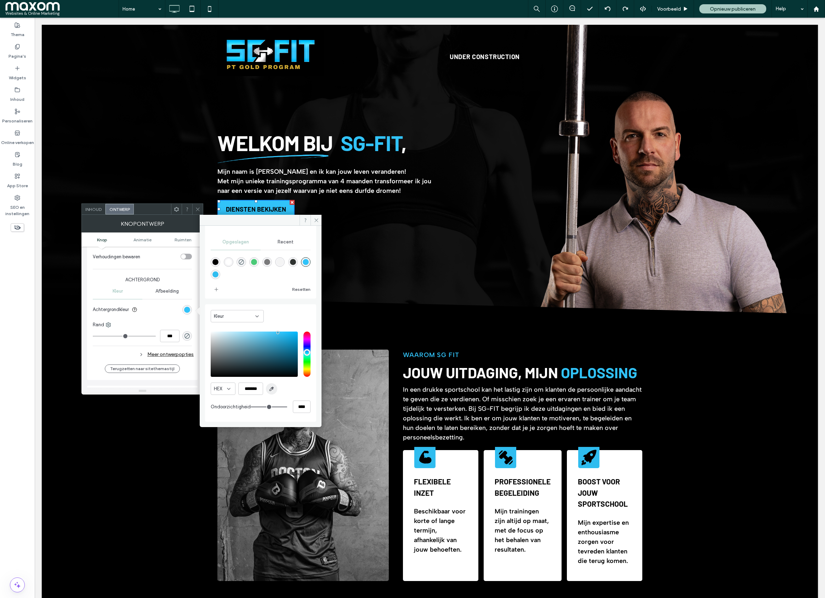
drag, startPoint x: 274, startPoint y: 390, endPoint x: 239, endPoint y: 373, distance: 39.3
click at [274, 390] on span "button" at bounding box center [271, 388] width 11 height 11
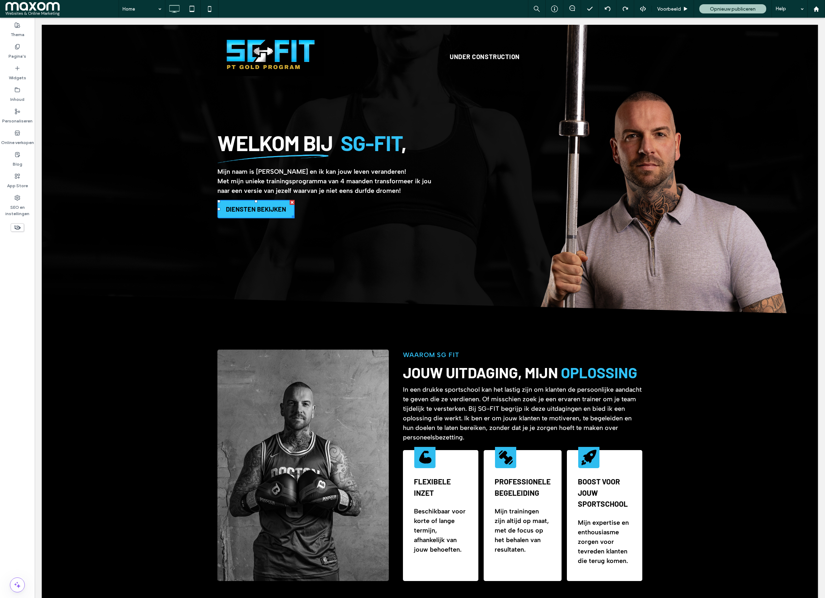
type input "*******"
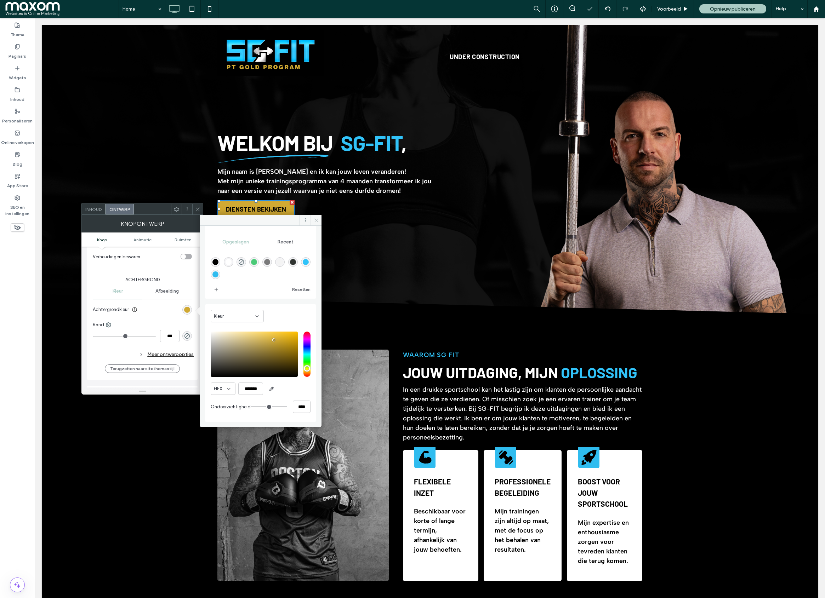
click at [315, 219] on use at bounding box center [316, 220] width 4 height 4
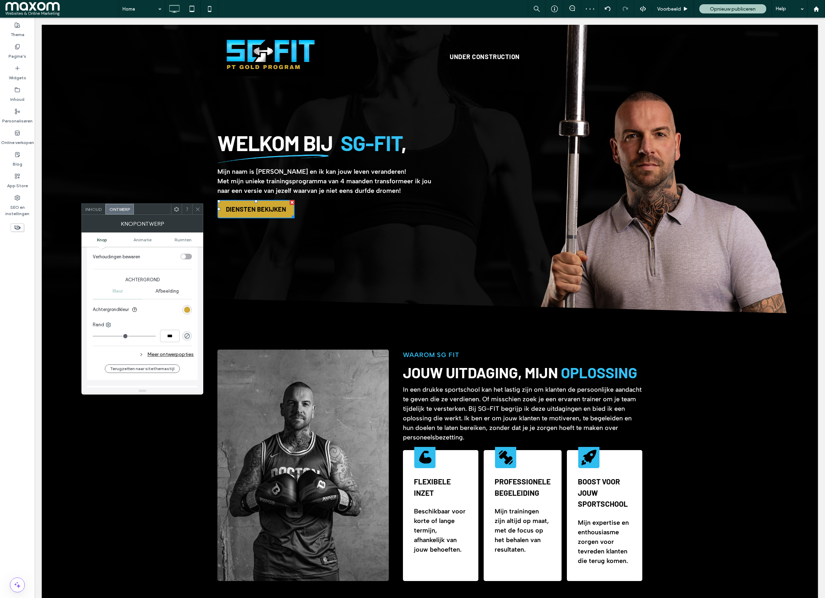
click at [195, 207] on icon at bounding box center [197, 209] width 5 height 5
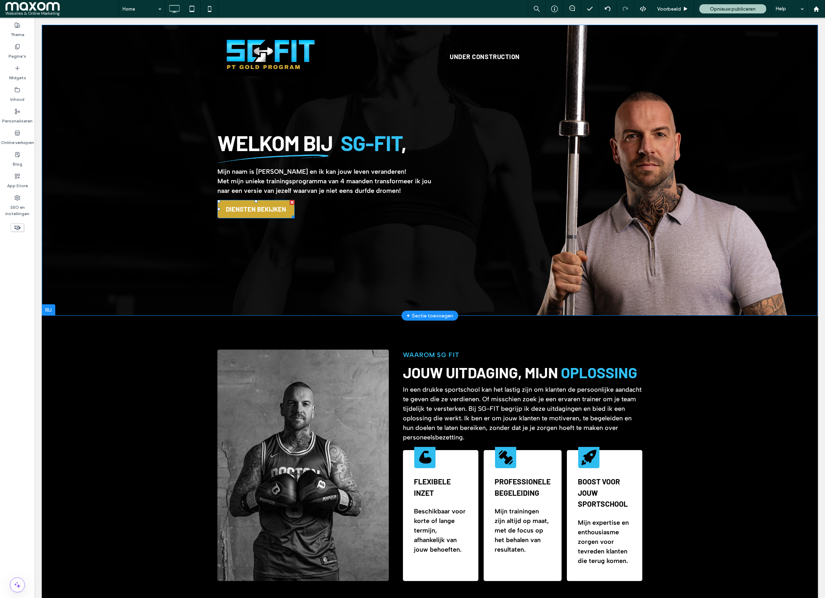
click at [248, 202] on span "DIENSTEN BEKIJKEN" at bounding box center [256, 209] width 60 height 15
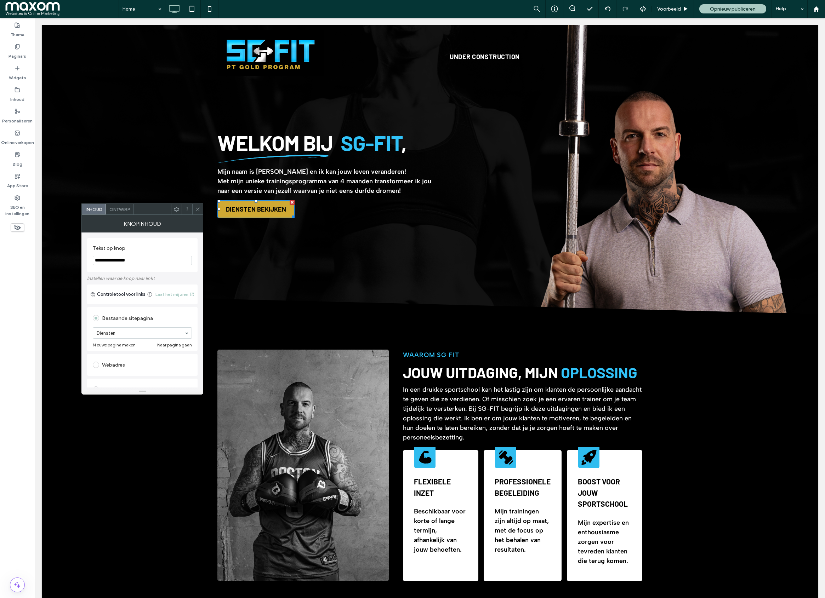
click at [125, 208] on span "Ontwerp" at bounding box center [119, 209] width 21 height 5
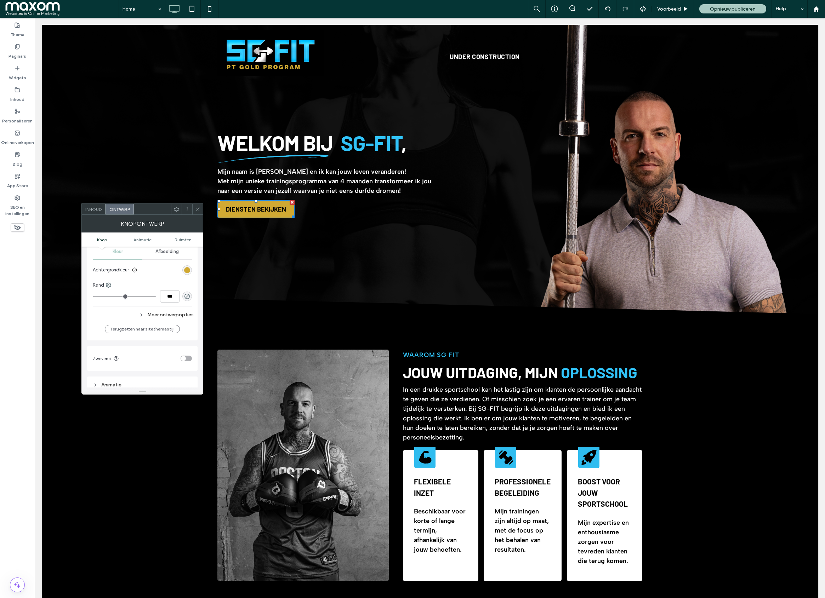
scroll to position [193, 0]
click at [187, 274] on section "Achtergrondkleur" at bounding box center [142, 269] width 99 height 18
click at [187, 269] on div "rgb(208, 169, 51)" at bounding box center [187, 269] width 6 height 6
click at [186, 283] on div "rgb(208, 169, 51)" at bounding box center [187, 280] width 10 height 10
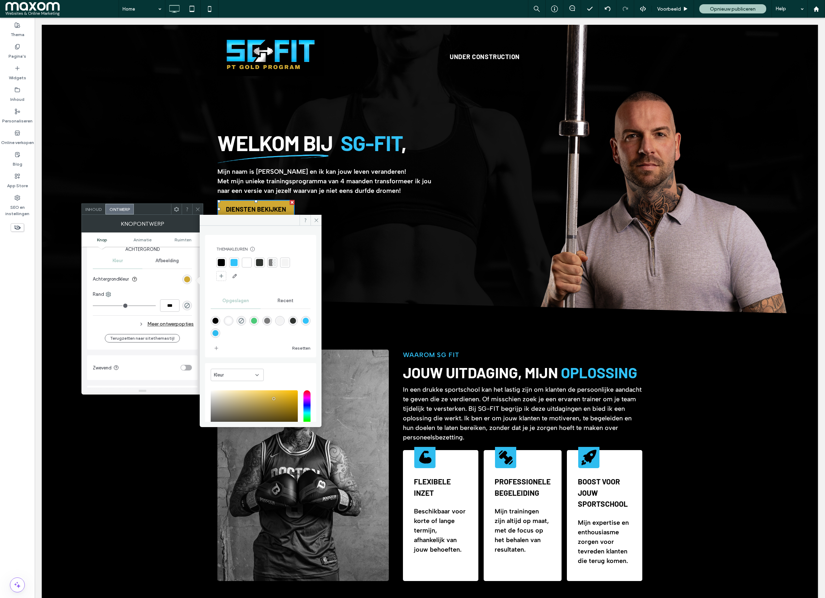
click at [238, 377] on div "Kleur" at bounding box center [234, 375] width 41 height 7
click at [243, 400] on span "Kleurovergang" at bounding box center [228, 400] width 29 height 7
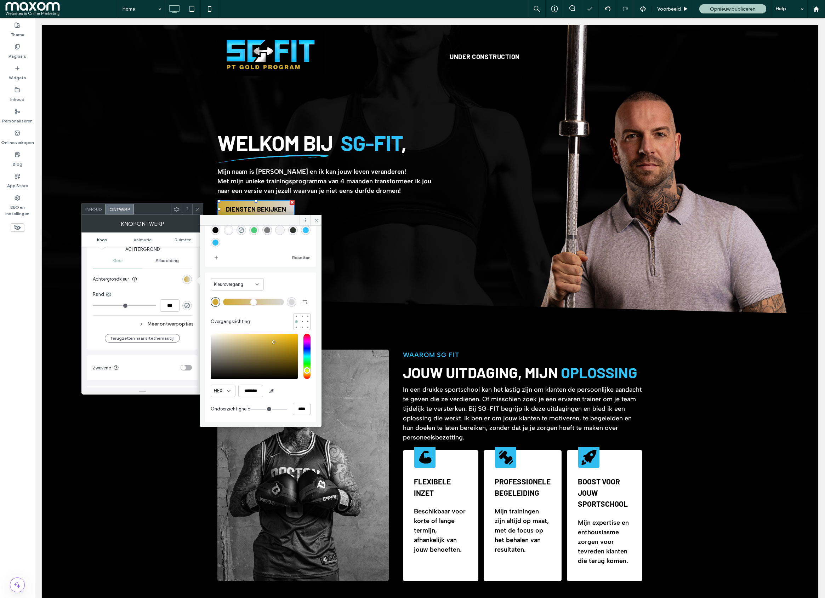
scroll to position [38, 0]
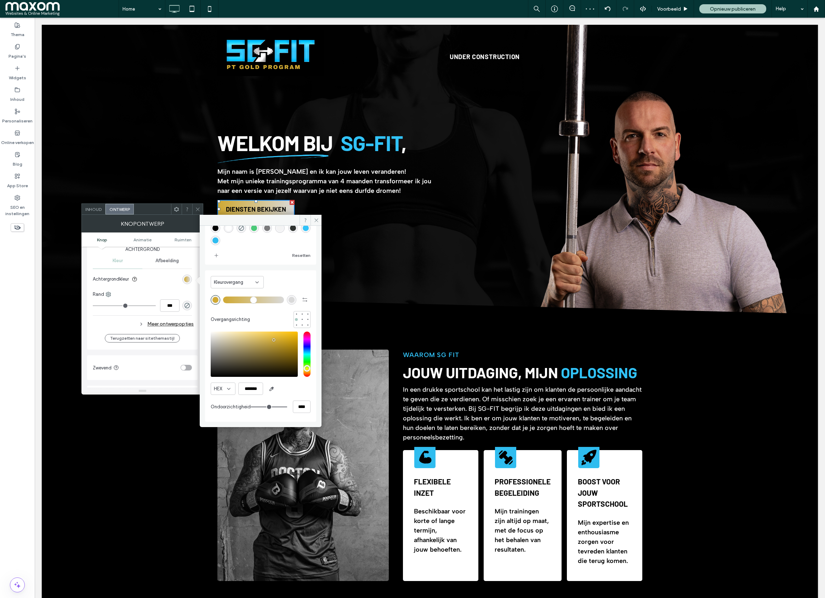
type input "*******"
drag, startPoint x: 288, startPoint y: 353, endPoint x: 283, endPoint y: 353, distance: 5.3
click at [288, 353] on div "saturation and value" at bounding box center [254, 354] width 87 height 45
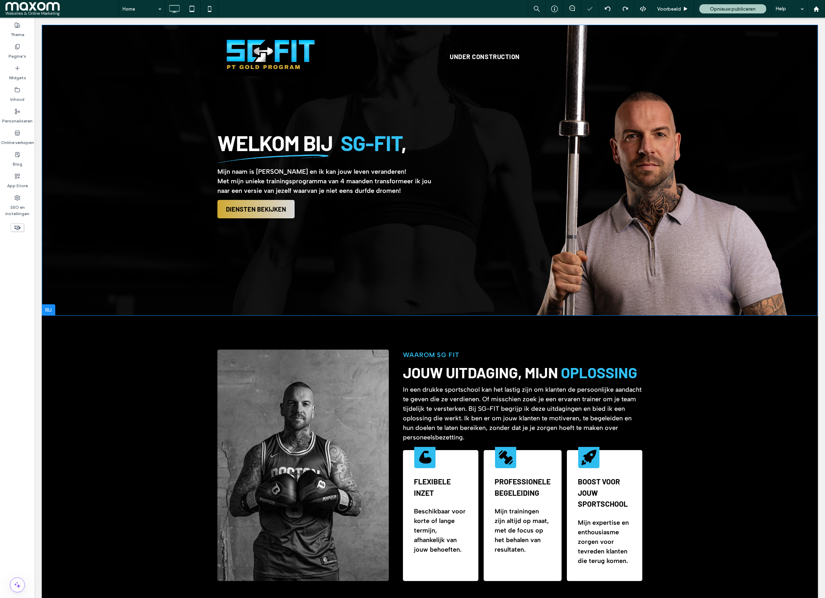
scroll to position [0, 0]
click at [261, 214] on span "DIENSTEN BEKIJKEN" at bounding box center [256, 209] width 60 height 15
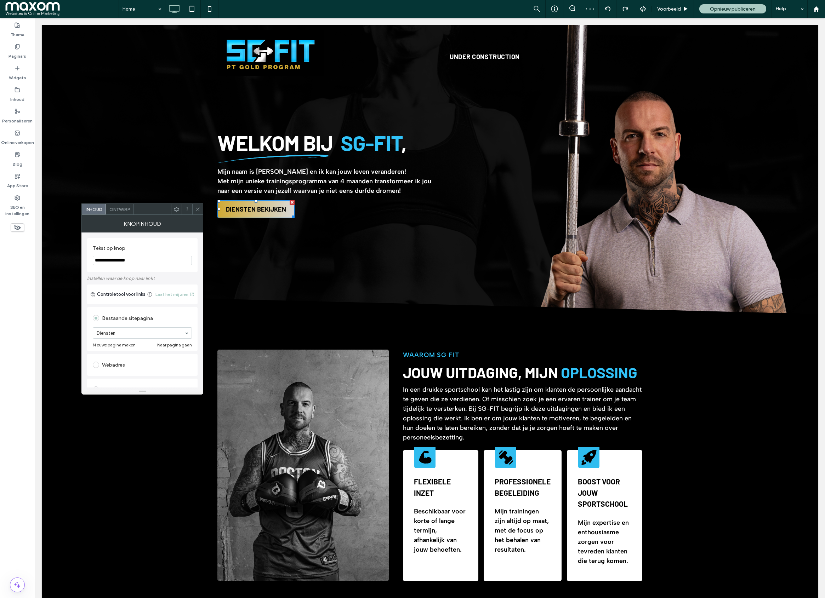
click at [125, 210] on span "Ontwerp" at bounding box center [119, 209] width 21 height 5
click at [188, 328] on div "linear-gradient(90deg, rgb(208, 169, 51) 0%, rgb(217, 217, 217) 100%)" at bounding box center [187, 325] width 6 height 6
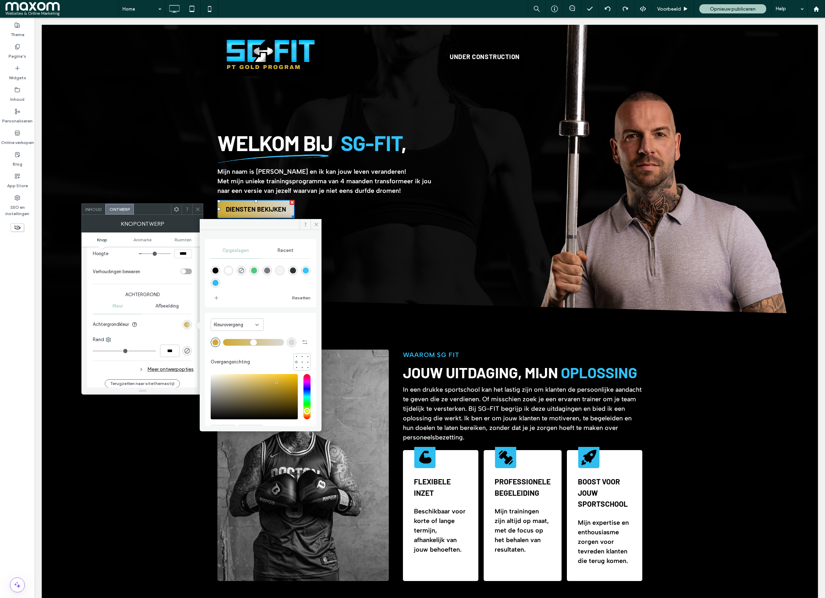
click at [290, 339] on div "rgb(217, 217, 217)" at bounding box center [291, 342] width 6 height 6
click at [291, 378] on div "saturation and value" at bounding box center [254, 396] width 87 height 45
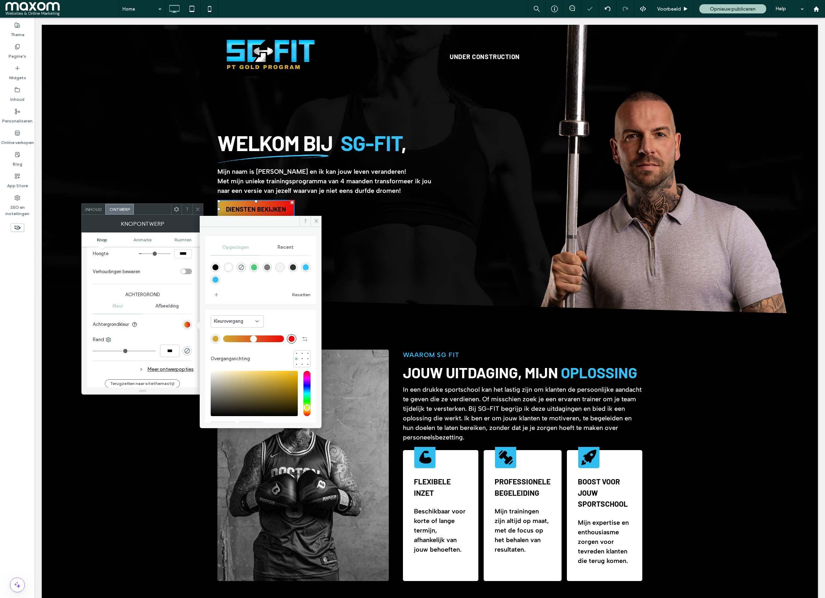
click at [288, 340] on div "rgba(237, 8, 8, 1)" at bounding box center [291, 339] width 6 height 6
drag, startPoint x: 288, startPoint y: 379, endPoint x: 291, endPoint y: 375, distance: 5.0
click at [291, 375] on div "saturation and value" at bounding box center [254, 393] width 87 height 45
click at [286, 381] on div "saturation and value" at bounding box center [254, 393] width 87 height 45
click at [218, 342] on div "rgb(208, 169, 51)" at bounding box center [215, 339] width 6 height 6
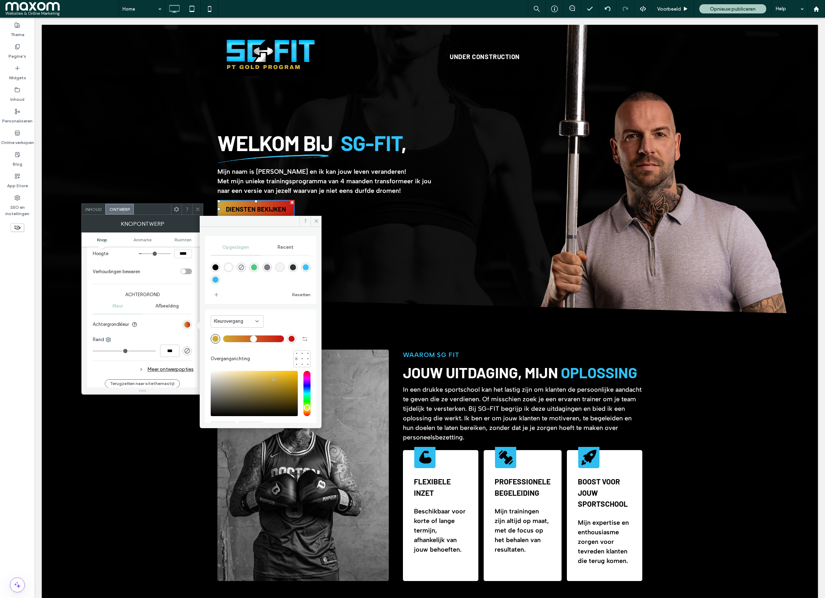
click at [291, 338] on div "rgba(201, 19, 19, 1)" at bounding box center [292, 339] width 10 height 10
drag, startPoint x: 283, startPoint y: 382, endPoint x: 288, endPoint y: 378, distance: 6.5
click at [288, 378] on div "saturation and value" at bounding box center [254, 393] width 87 height 45
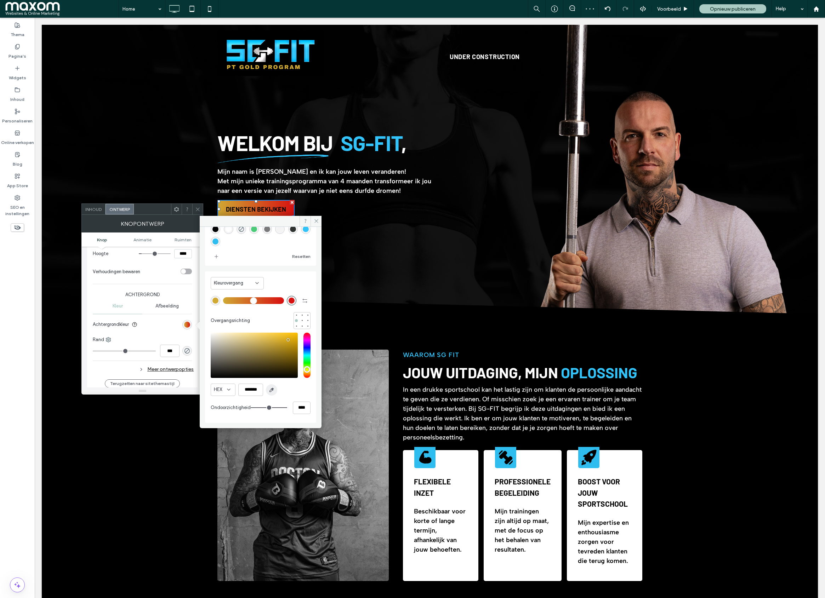
click at [275, 391] on span "button" at bounding box center [271, 389] width 11 height 11
click at [264, 338] on div "saturation and value" at bounding box center [254, 355] width 87 height 45
click at [266, 337] on div "saturation and value" at bounding box center [254, 355] width 87 height 45
type input "*******"
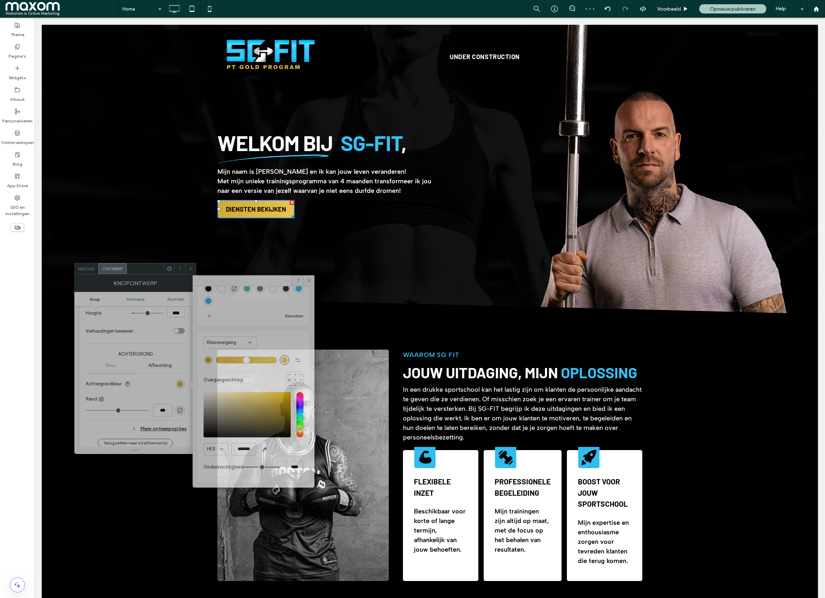
drag, startPoint x: 154, startPoint y: 209, endPoint x: 157, endPoint y: 282, distance: 73.0
click at [146, 272] on div at bounding box center [145, 268] width 37 height 11
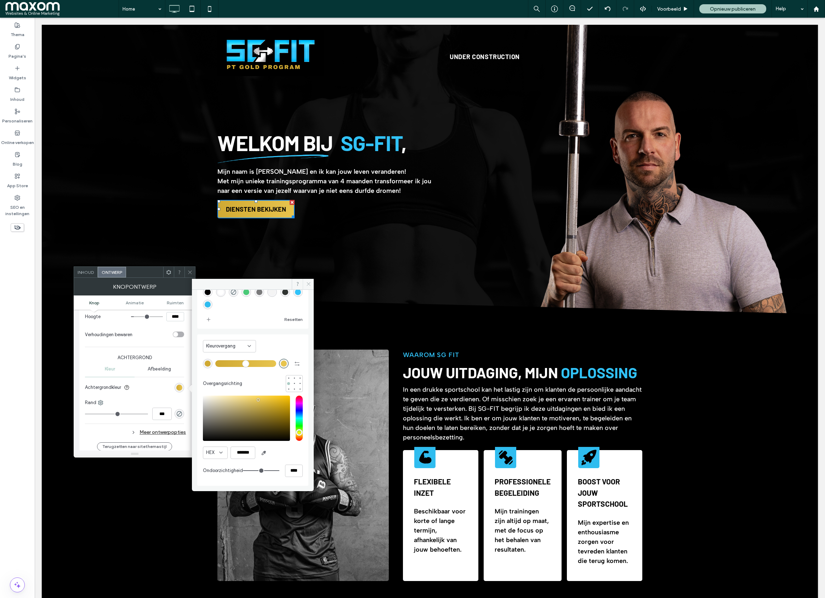
click at [310, 285] on icon at bounding box center [308, 283] width 5 height 5
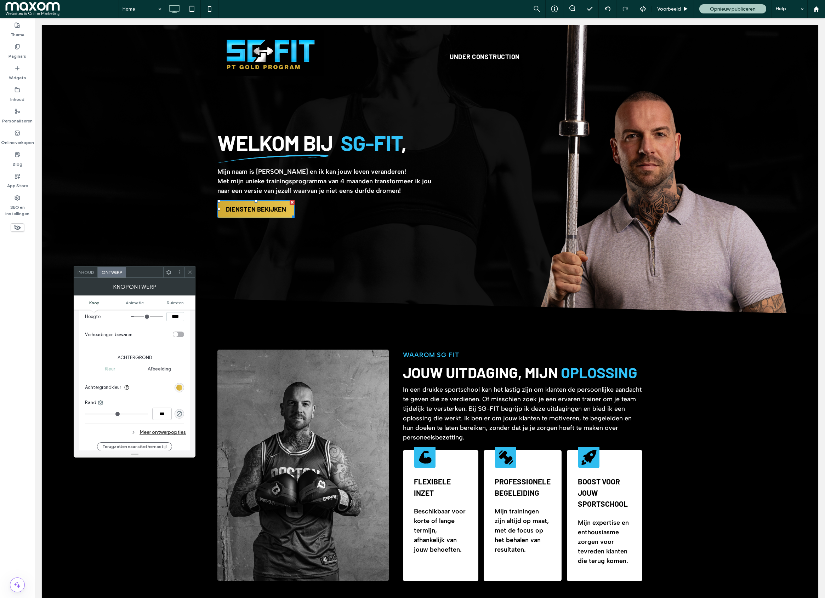
click at [193, 276] on div at bounding box center [189, 272] width 11 height 11
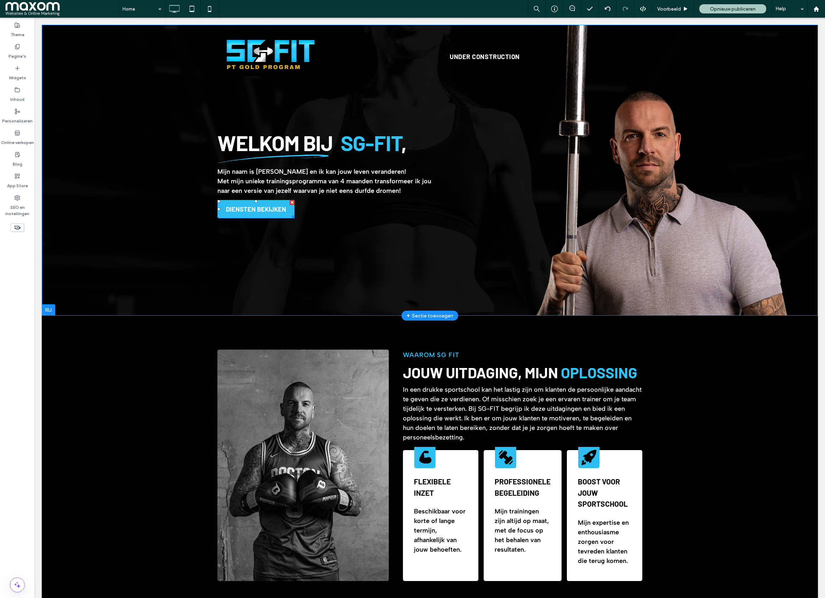
click at [251, 210] on span "DIENSTEN BEKIJKEN" at bounding box center [256, 209] width 60 height 15
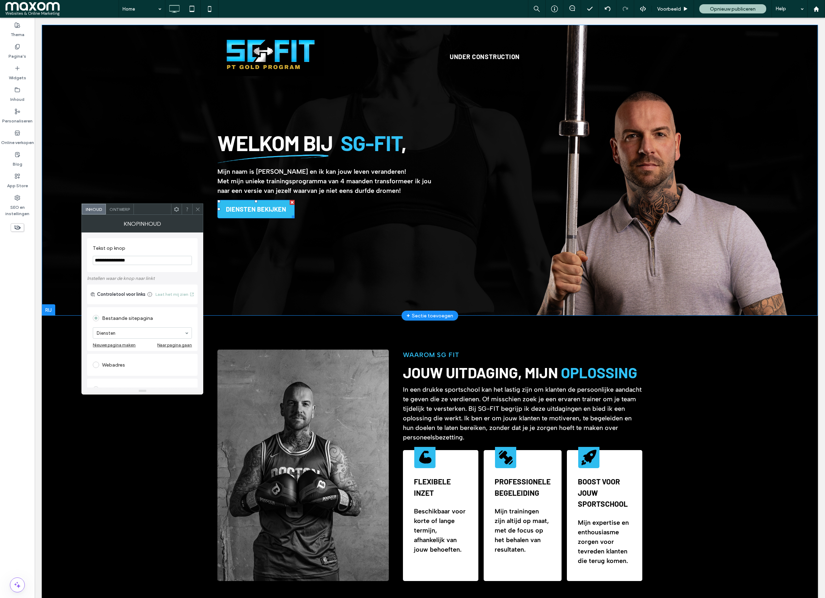
click at [251, 210] on span "DIENSTEN BEKIJKEN" at bounding box center [256, 209] width 60 height 15
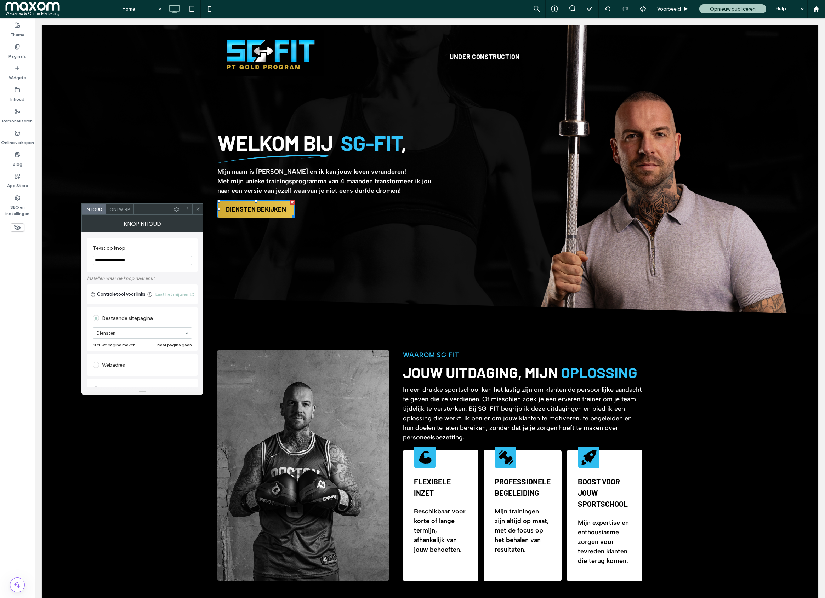
click at [123, 207] on span "Ontwerp" at bounding box center [119, 209] width 21 height 5
click at [177, 315] on div "Meer ontwerpopties" at bounding box center [143, 312] width 101 height 10
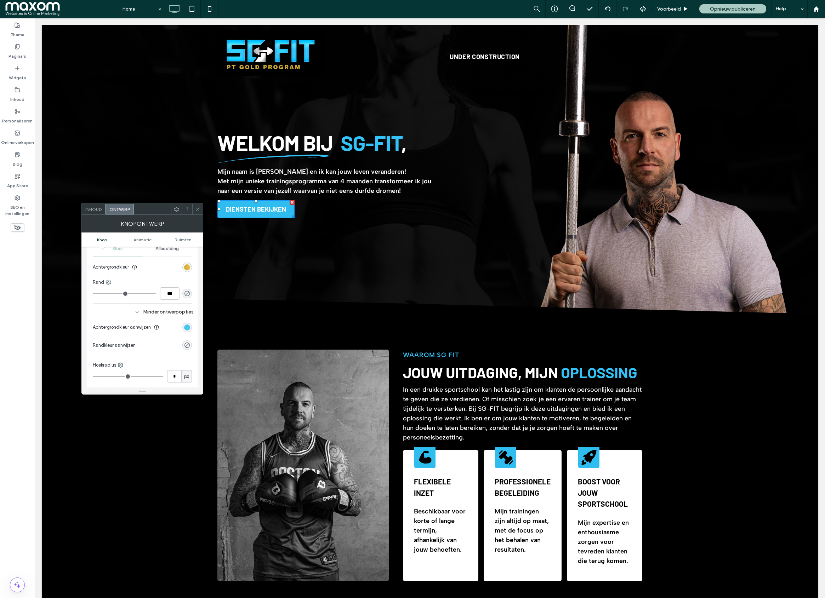
click at [186, 328] on div "rgb(47, 188, 239)" at bounding box center [187, 328] width 6 height 6
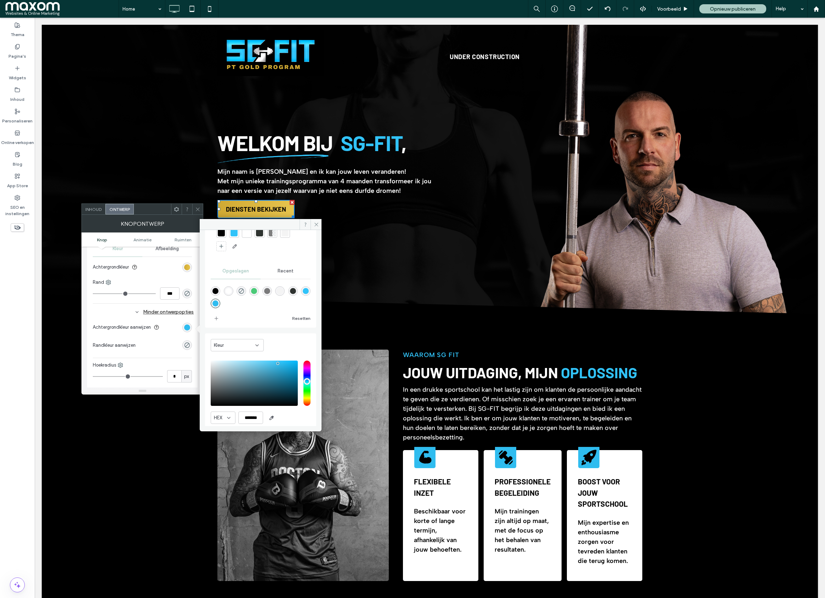
scroll to position [59, 0]
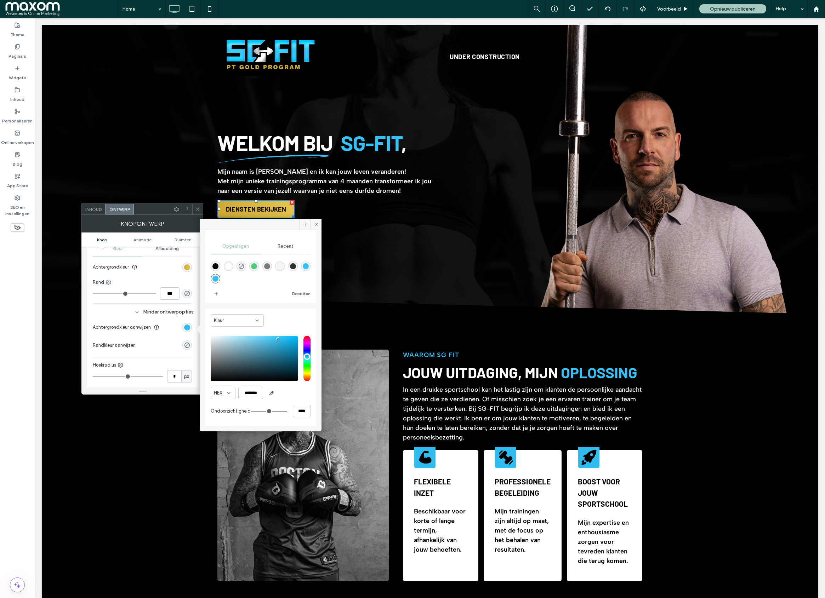
click at [219, 319] on span "Kleur" at bounding box center [219, 320] width 10 height 7
click at [234, 341] on div "Kleurovergang" at bounding box center [237, 345] width 52 height 12
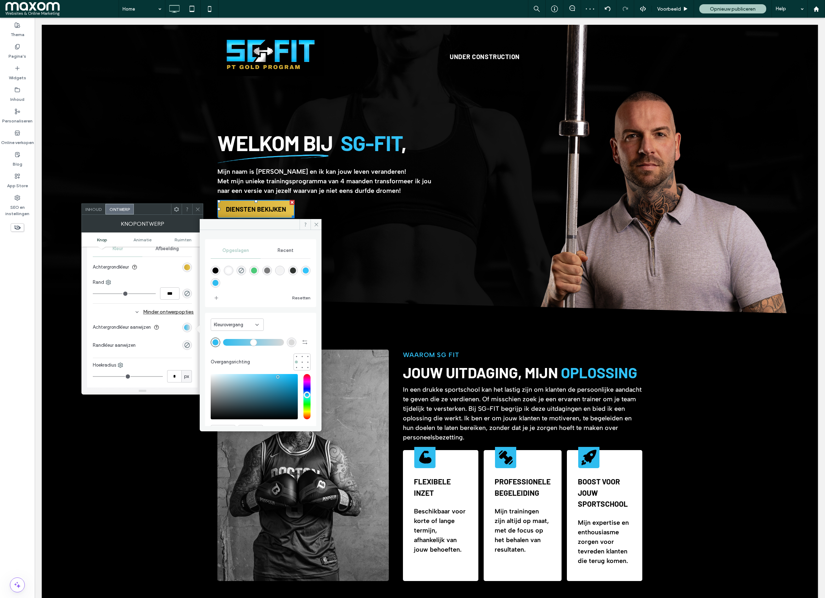
scroll to position [38, 0]
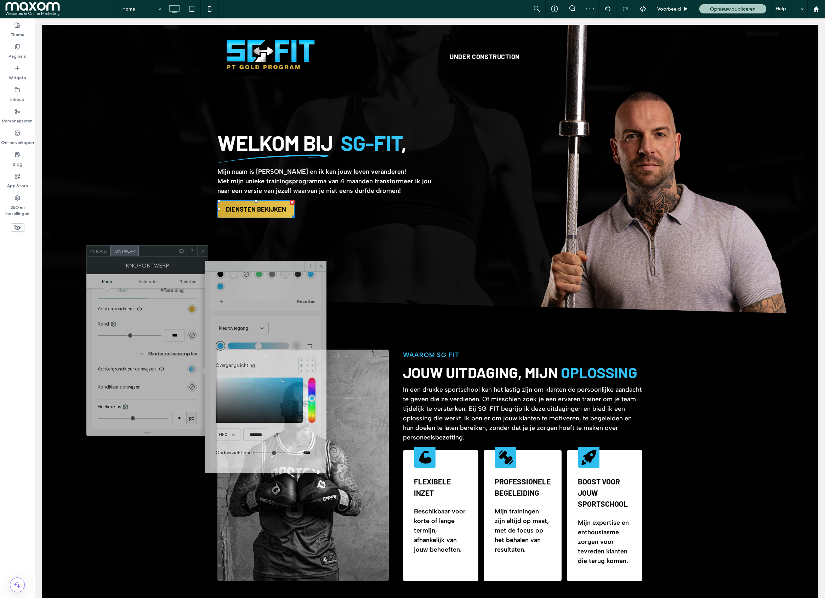
drag, startPoint x: 155, startPoint y: 212, endPoint x: 246, endPoint y: 390, distance: 199.6
click at [160, 252] on div at bounding box center [157, 251] width 37 height 11
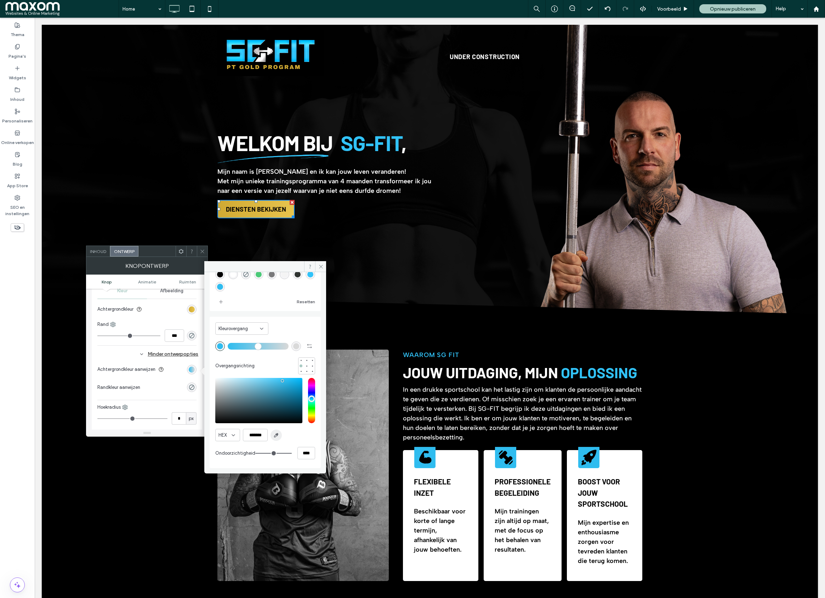
click at [275, 435] on icon "button" at bounding box center [276, 436] width 6 height 6
click at [293, 347] on div "rgba(217, 217, 217, 1)" at bounding box center [296, 346] width 6 height 6
click at [280, 436] on span "button" at bounding box center [275, 435] width 11 height 11
click at [282, 402] on div "saturation and value" at bounding box center [258, 400] width 87 height 45
type input "*******"
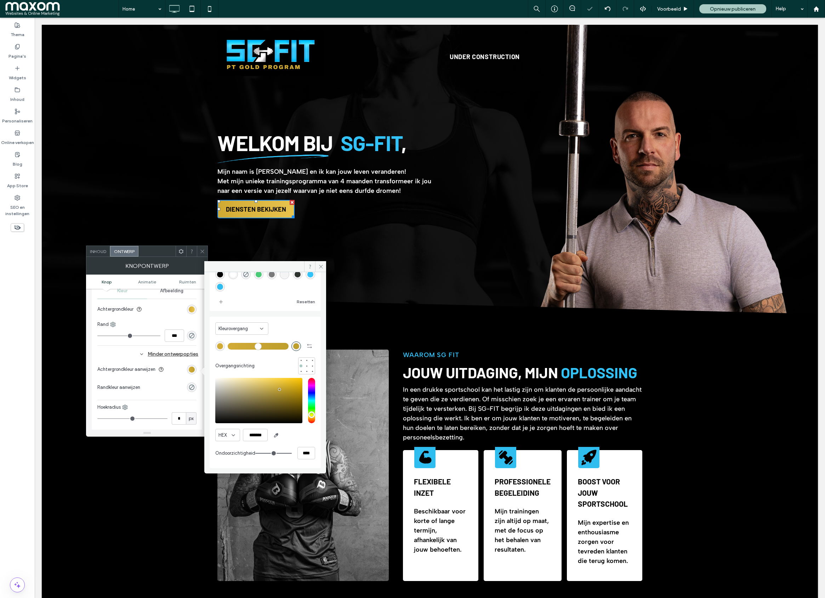
drag, startPoint x: 279, startPoint y: 396, endPoint x: 279, endPoint y: 390, distance: 6.4
click at [279, 390] on div "saturation and value" at bounding box center [258, 400] width 87 height 45
click at [320, 268] on icon at bounding box center [320, 266] width 5 height 5
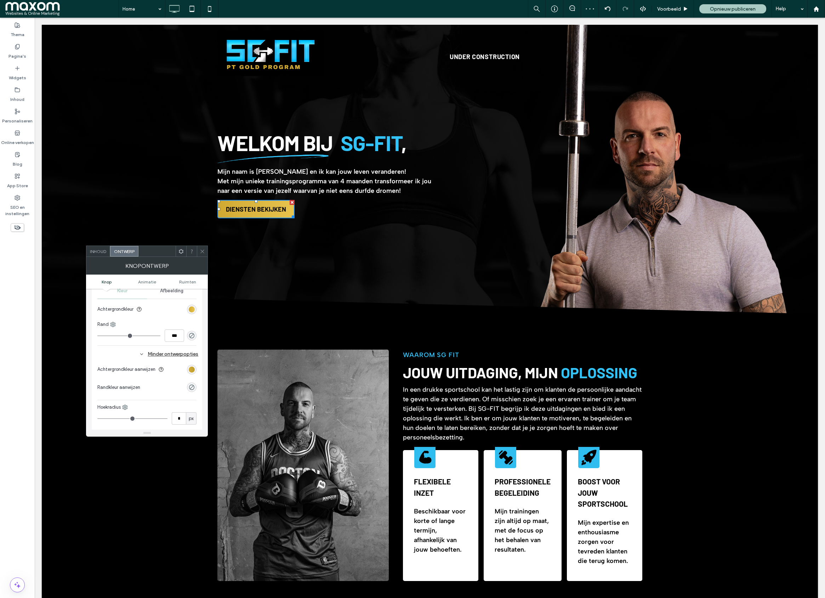
click at [204, 251] on icon at bounding box center [202, 251] width 5 height 5
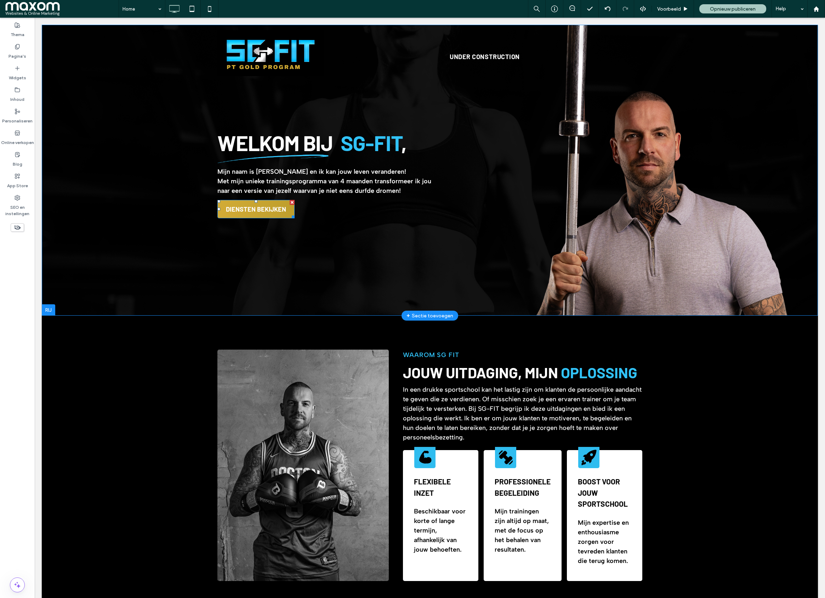
click at [236, 208] on span "DIENSTEN BEKIJKEN" at bounding box center [256, 209] width 60 height 15
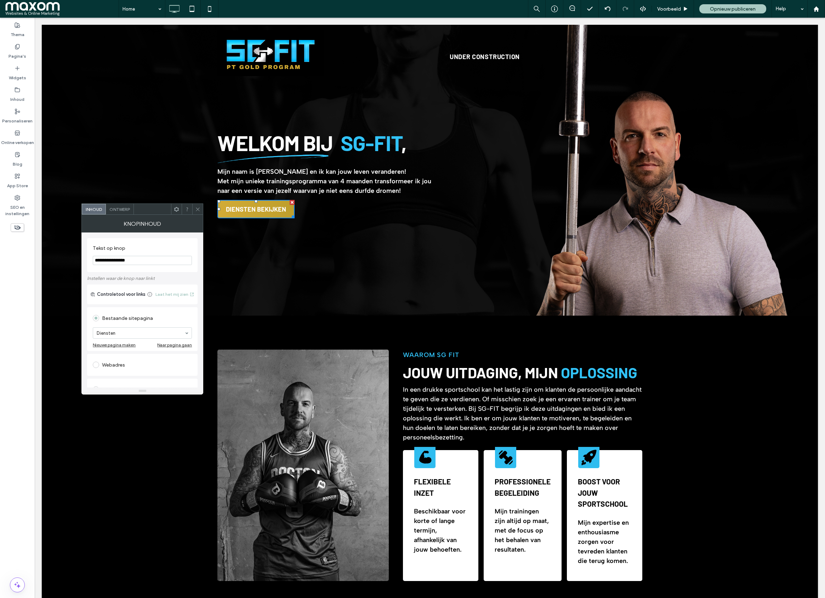
click at [236, 208] on span "DIENSTEN BEKIJKEN" at bounding box center [256, 209] width 60 height 15
click at [141, 256] on input "**********" at bounding box center [142, 260] width 99 height 9
type input "**********"
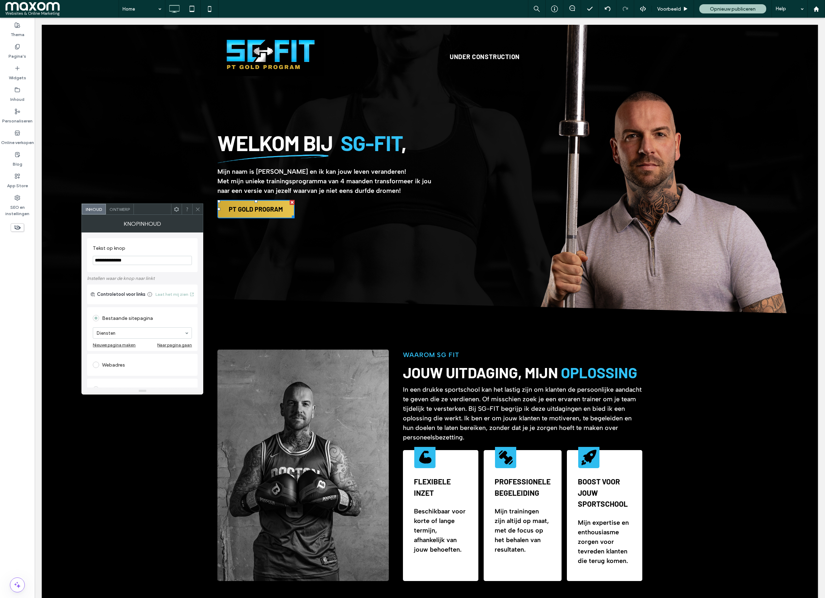
click at [198, 211] on icon at bounding box center [197, 209] width 5 height 5
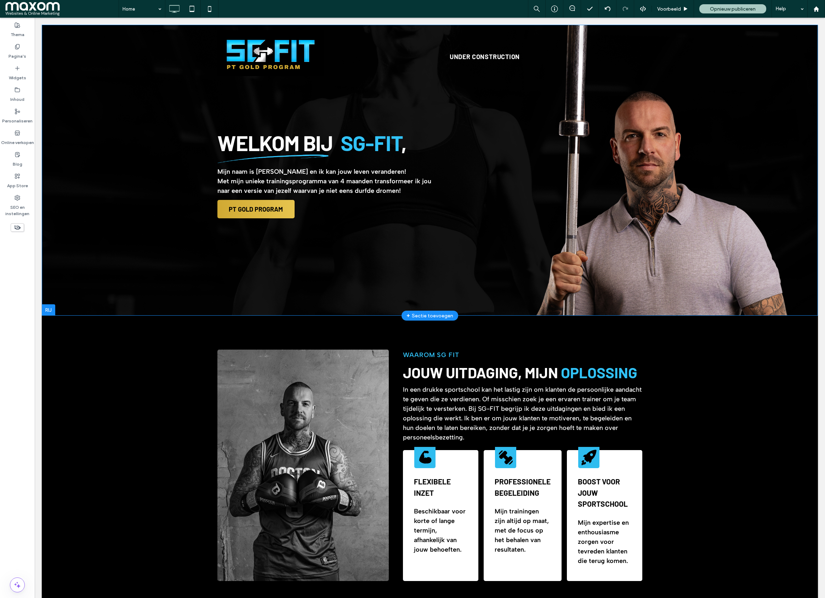
click at [626, 204] on div "Welkom bij SG-FIT , Mijn naam is Sten Gijsen en ik kan jouw leven veranderen! M…" at bounding box center [429, 174] width 425 height 87
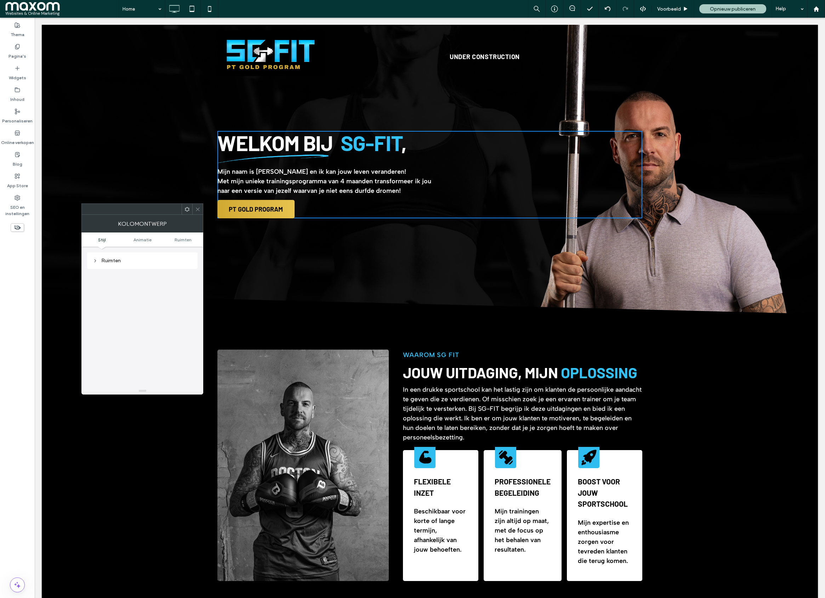
scroll to position [0, 0]
click at [142, 285] on span "Afbeelding" at bounding box center [142, 284] width 23 height 6
click at [200, 210] on icon at bounding box center [197, 209] width 5 height 5
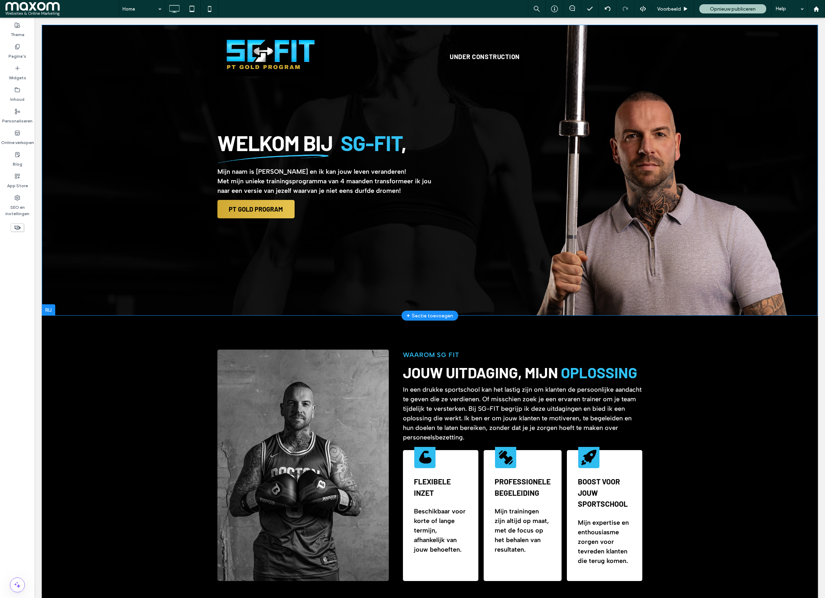
click at [662, 291] on div "Welkom bij SG-FIT , Mijn naam is Sten Gijsen en ik kan jouw leven veranderen! M…" at bounding box center [430, 170] width 776 height 291
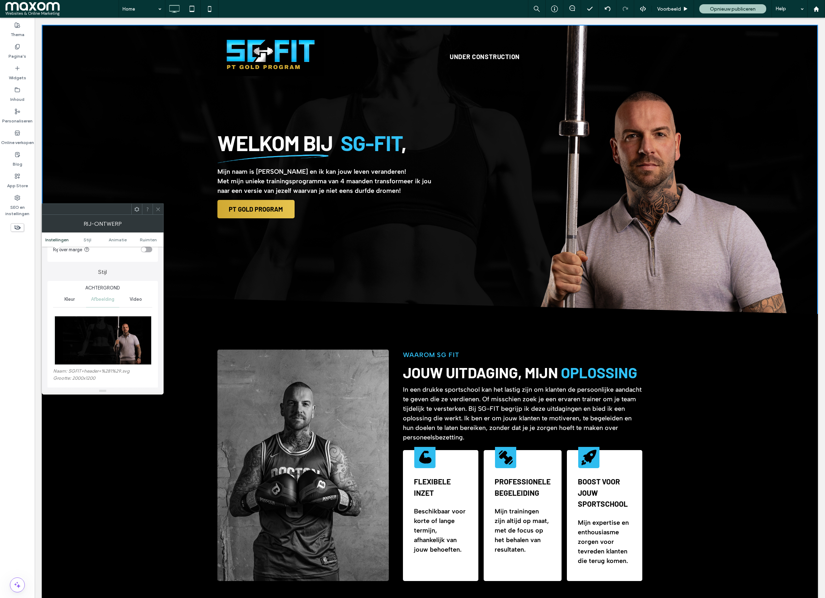
scroll to position [93, 0]
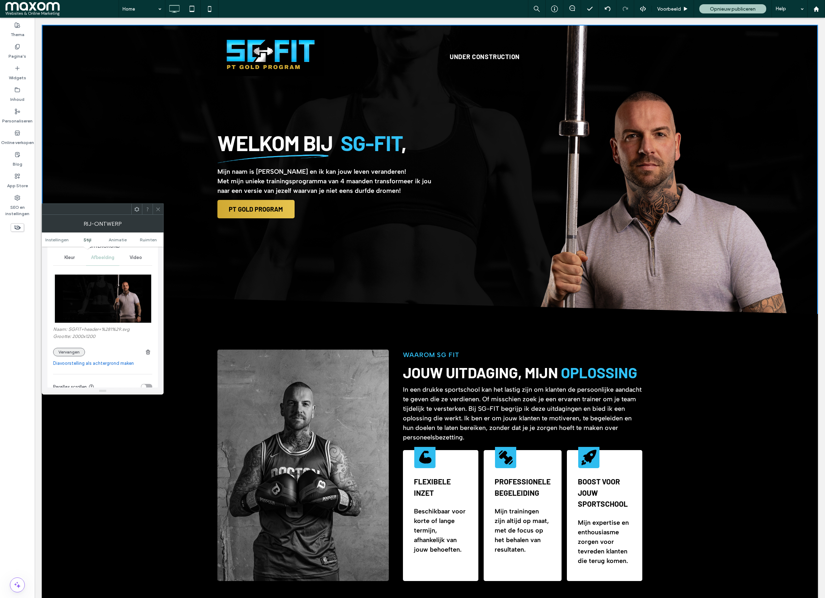
click at [74, 354] on button "Vervangen" at bounding box center [69, 352] width 32 height 8
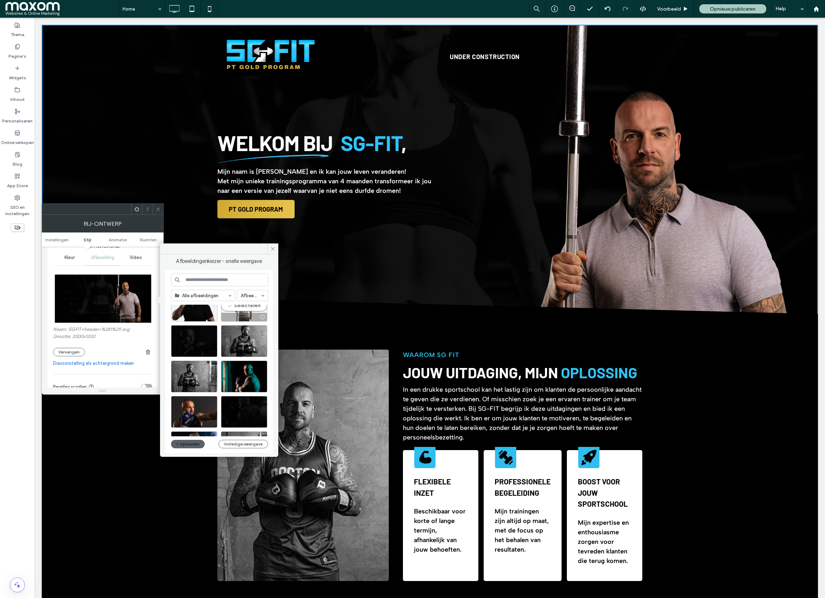
scroll to position [79, 0]
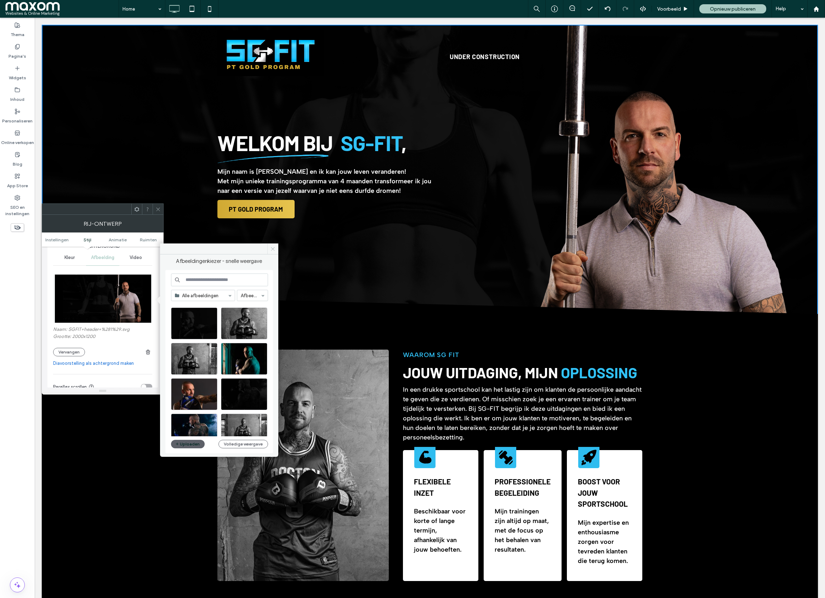
click at [272, 246] on span at bounding box center [272, 249] width 11 height 11
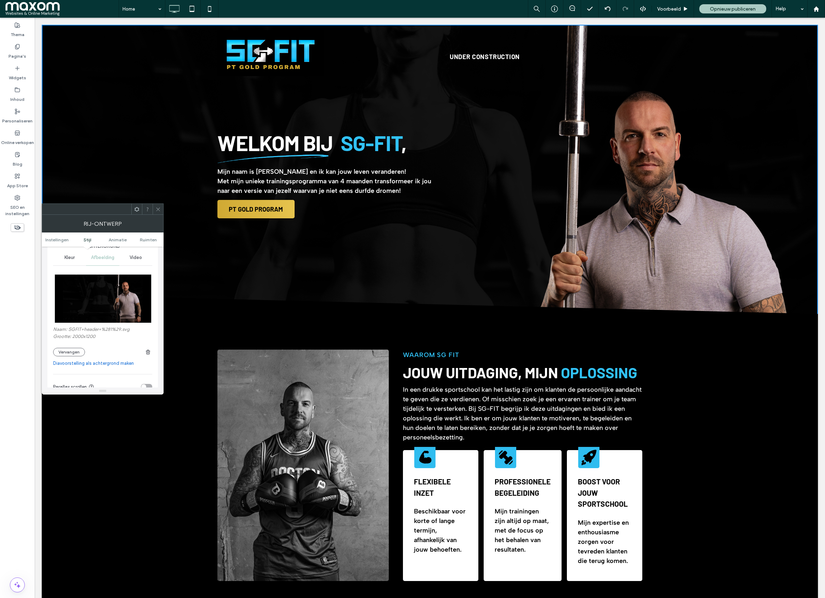
click at [160, 207] on icon at bounding box center [157, 209] width 5 height 5
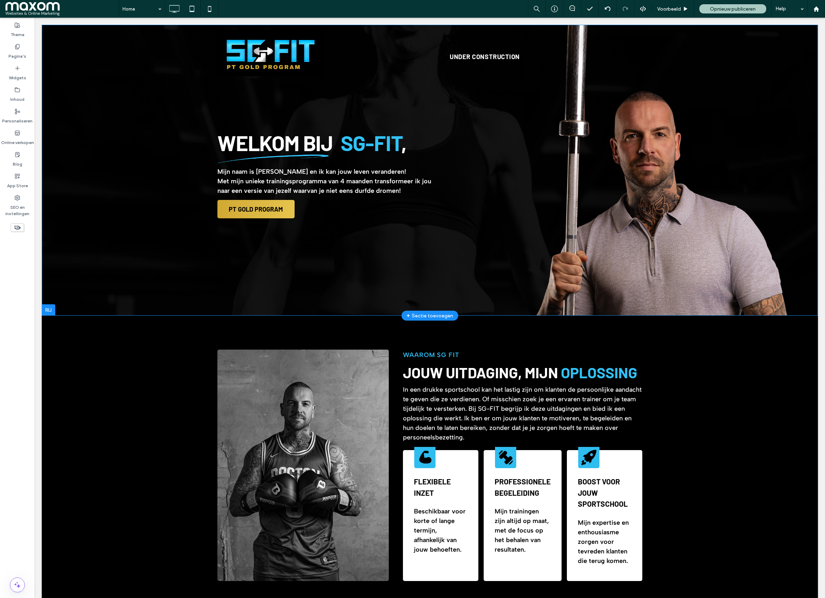
click at [377, 270] on div "Welkom bij SG-FIT , Mijn naam is Sten Gijsen en ik kan jouw leven veranderen! M…" at bounding box center [430, 170] width 776 height 291
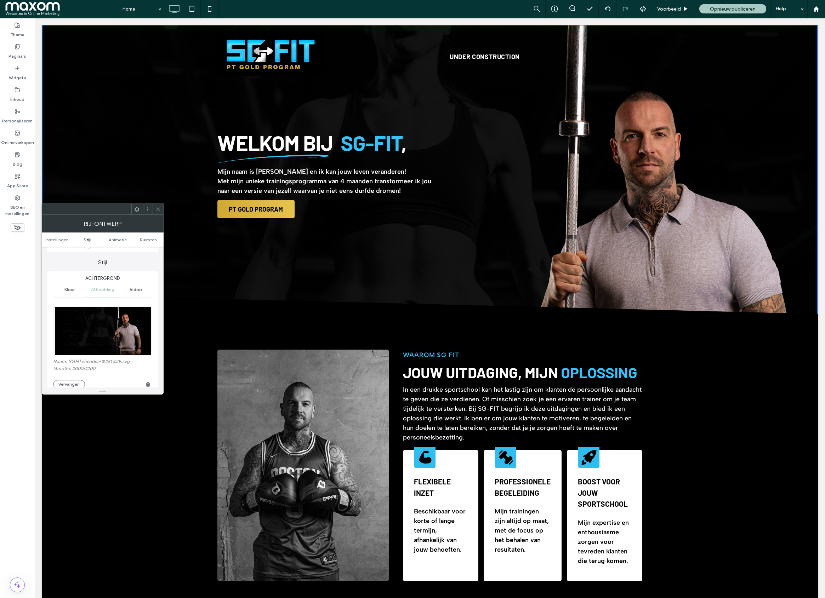
scroll to position [116, 0]
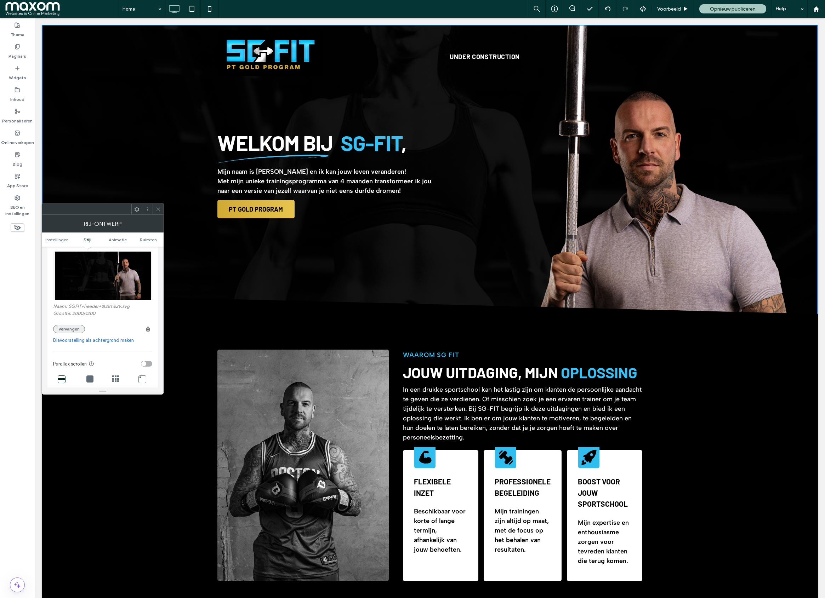
drag, startPoint x: 67, startPoint y: 332, endPoint x: 145, endPoint y: 354, distance: 81.1
click at [68, 331] on button "Vervangen" at bounding box center [69, 329] width 32 height 8
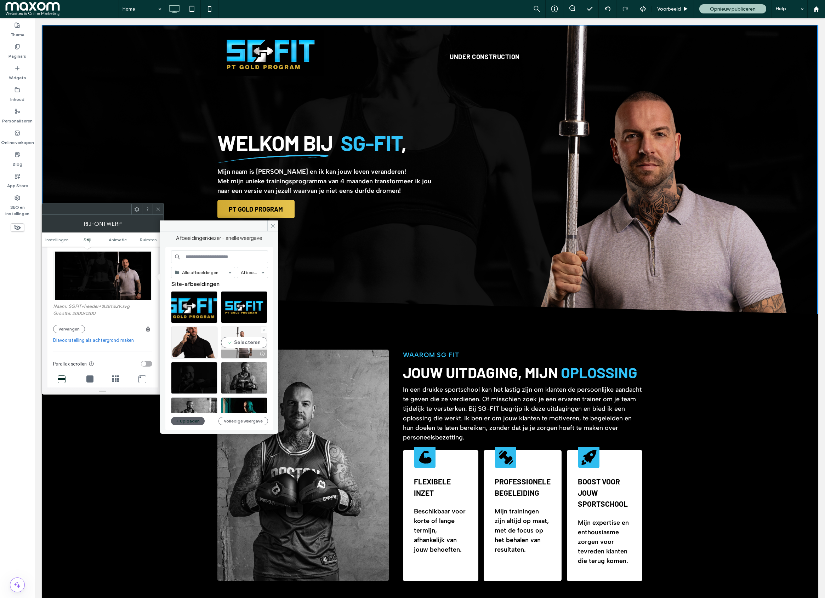
scroll to position [2, 0]
click at [187, 420] on button "Uploaden" at bounding box center [188, 421] width 34 height 8
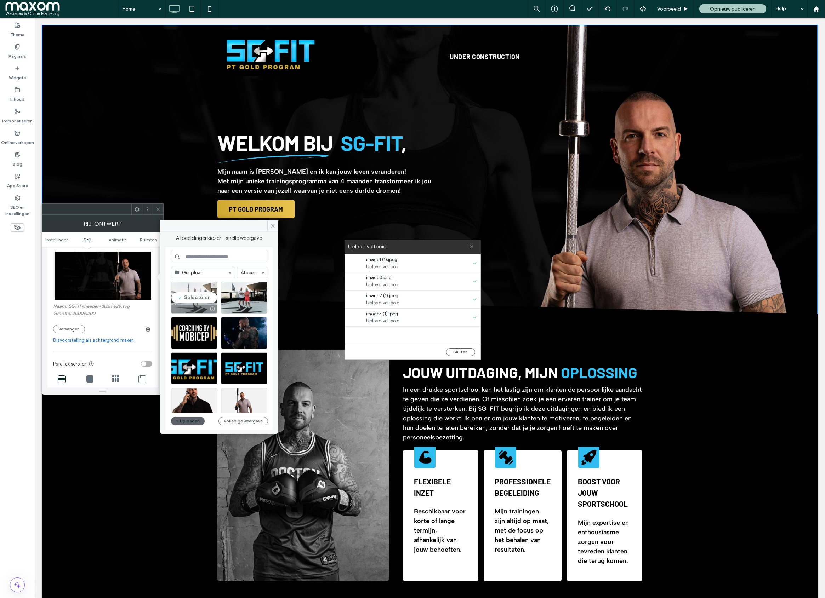
click at [197, 301] on div "Selecteren" at bounding box center [194, 298] width 46 height 32
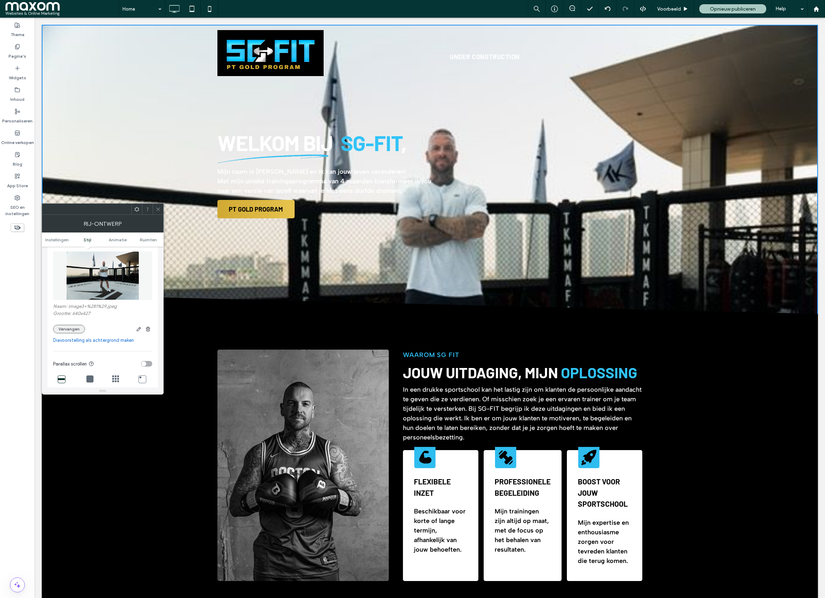
click at [74, 331] on button "Vervangen" at bounding box center [69, 329] width 32 height 8
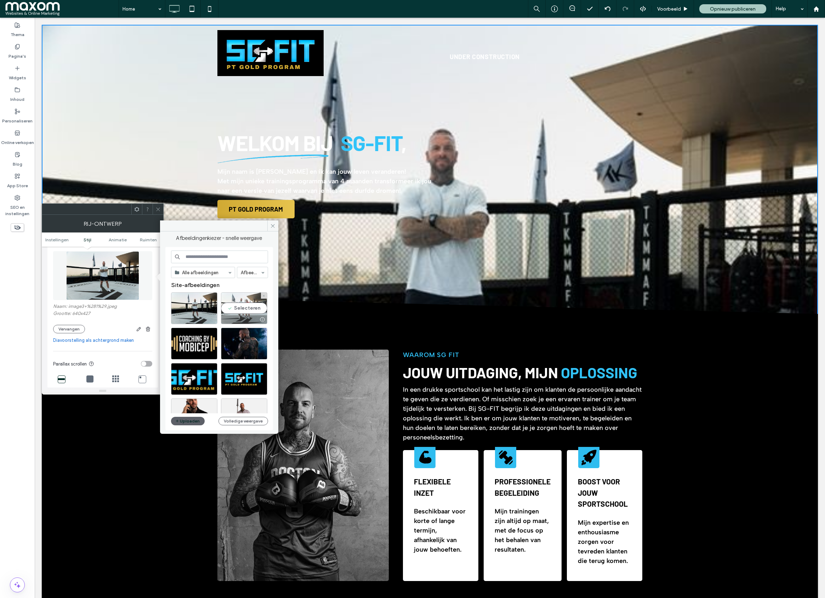
click at [240, 307] on div "Selecteren" at bounding box center [244, 308] width 46 height 32
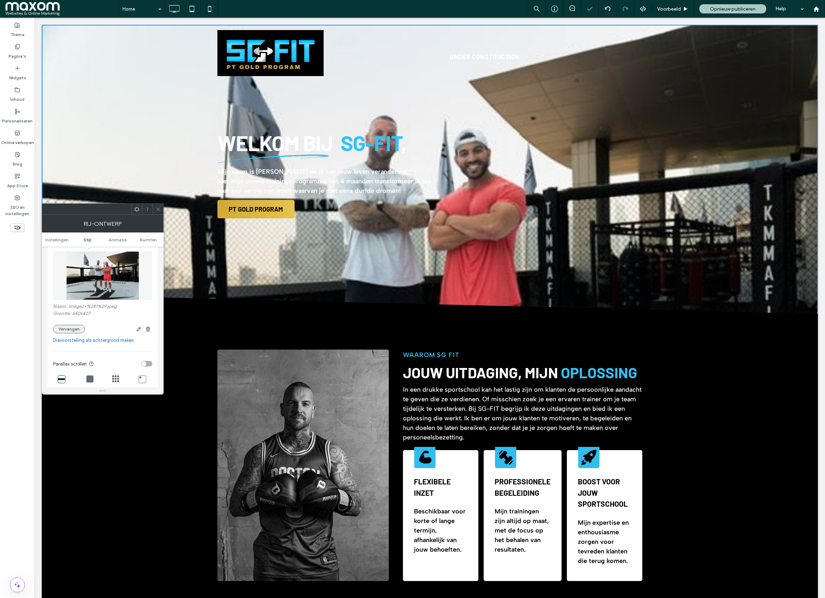
click at [73, 327] on button "Vervangen" at bounding box center [69, 329] width 32 height 8
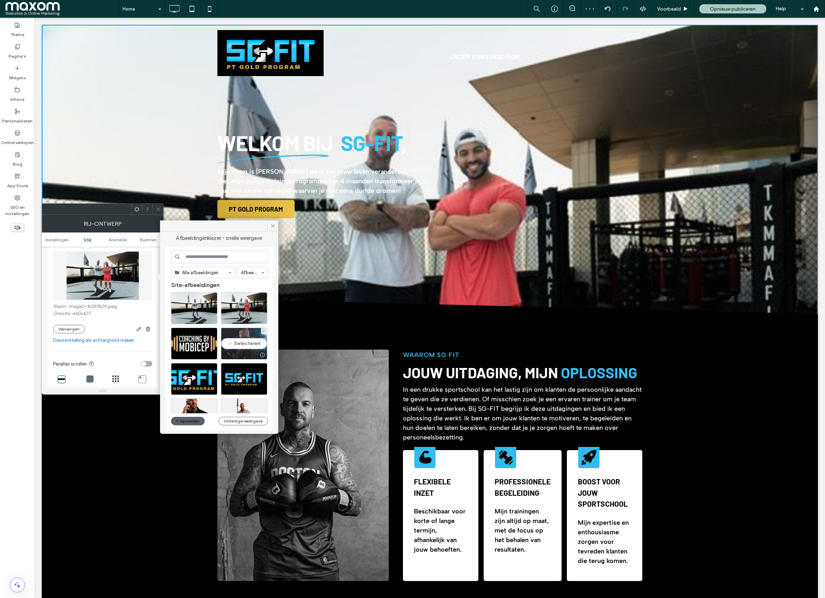
click at [252, 348] on div "Selecteren" at bounding box center [244, 344] width 46 height 32
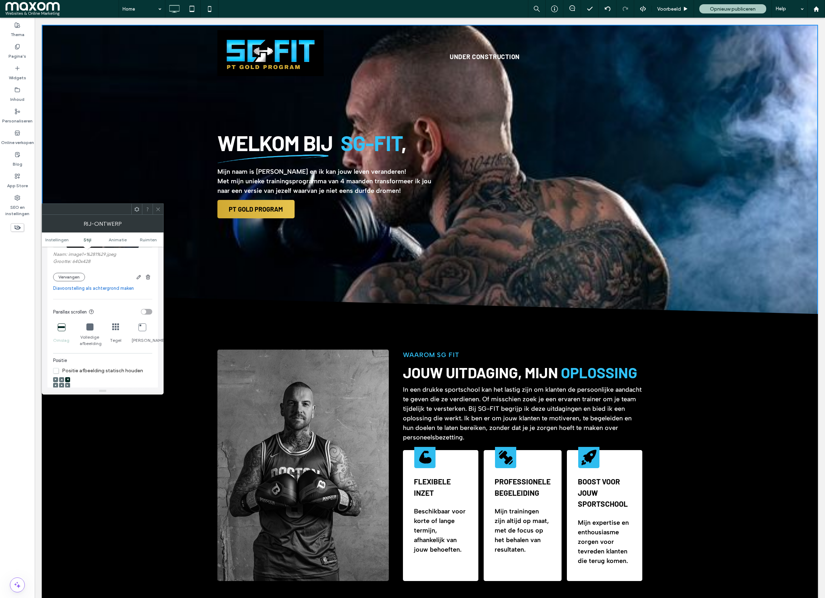
scroll to position [206, 0]
click at [57, 350] on div at bounding box center [55, 347] width 5 height 5
click at [55, 349] on icon at bounding box center [56, 348] width 2 height 2
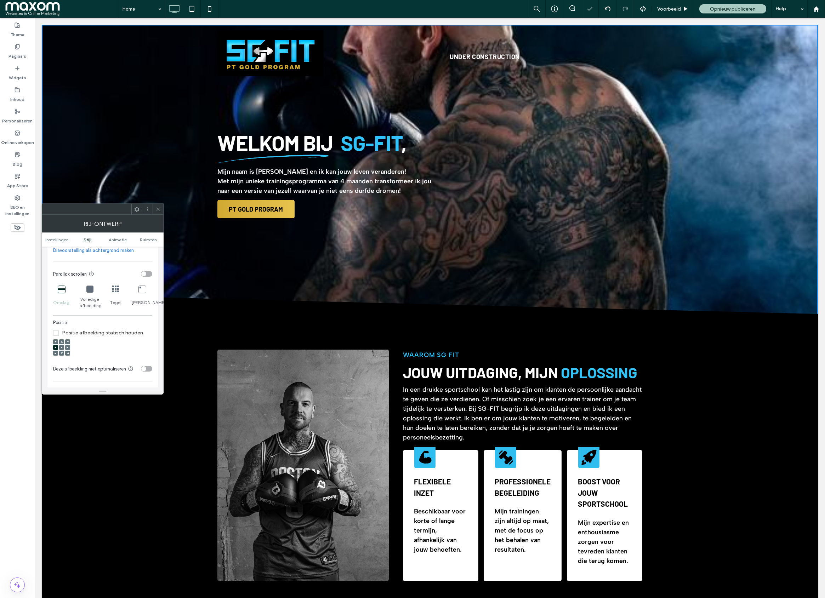
click at [62, 347] on span at bounding box center [62, 347] width 2 height 5
click at [68, 349] on icon at bounding box center [68, 348] width 2 height 2
click at [55, 343] on icon at bounding box center [56, 342] width 2 height 2
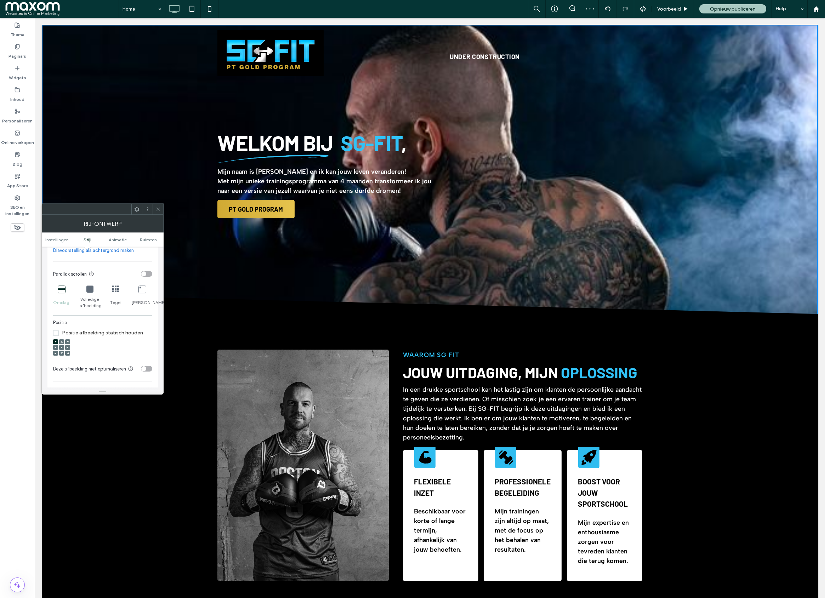
click at [57, 356] on div at bounding box center [55, 353] width 5 height 5
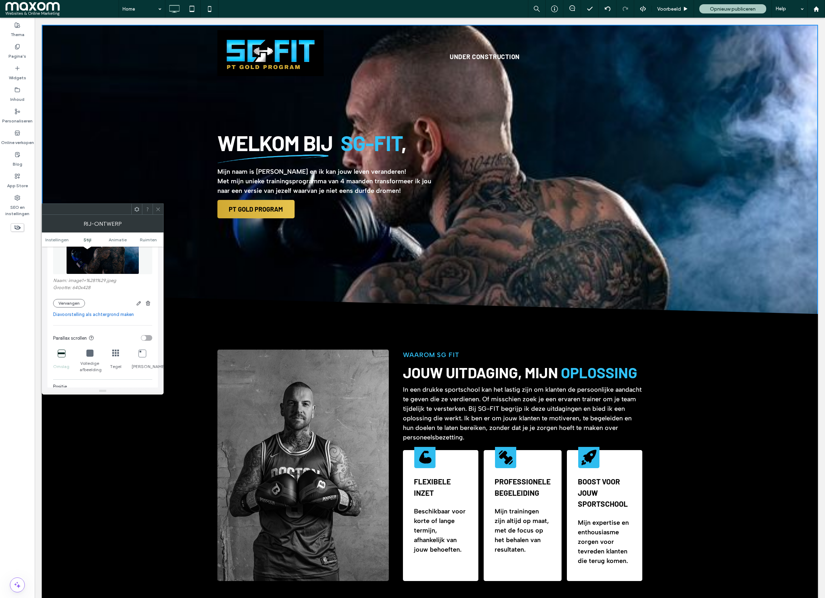
scroll to position [137, 0]
click at [66, 308] on button "Vervangen" at bounding box center [69, 308] width 32 height 8
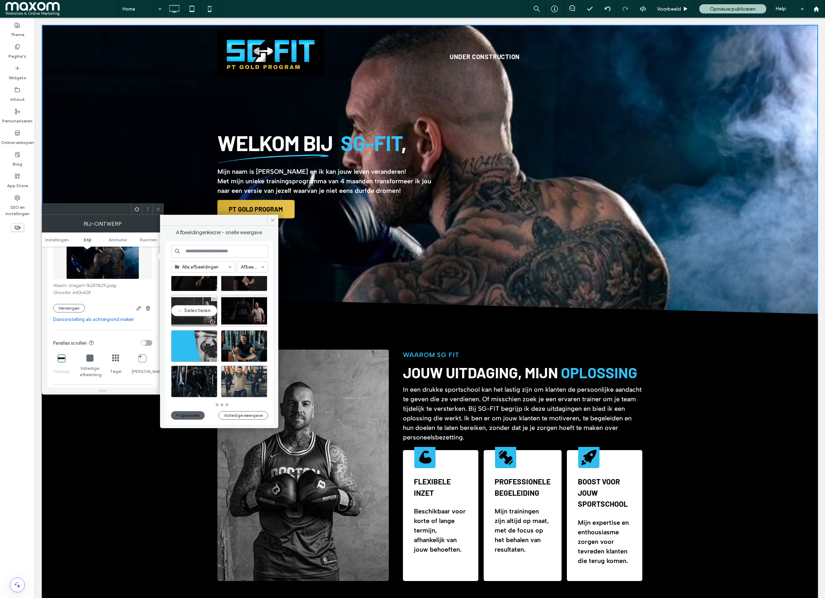
scroll to position [310, 0]
click at [274, 219] on icon at bounding box center [272, 220] width 5 height 5
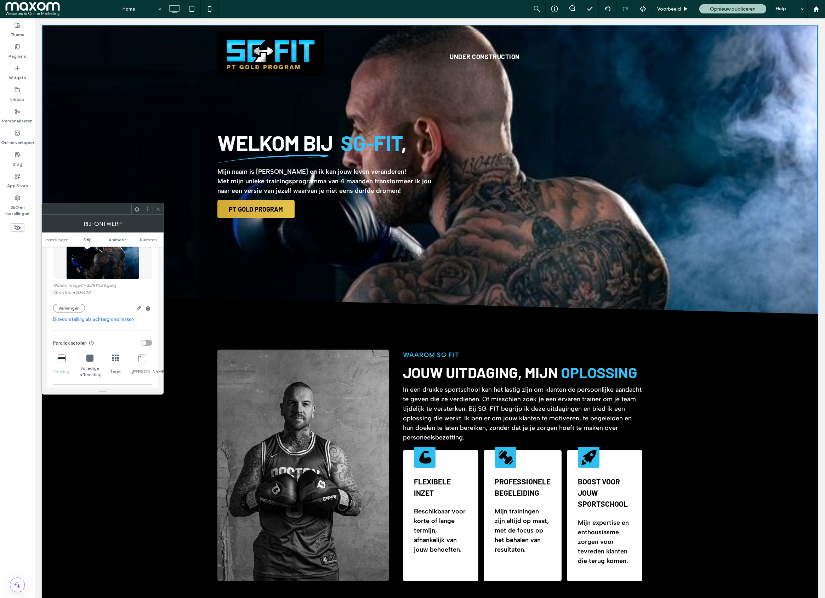
click at [159, 210] on icon at bounding box center [157, 209] width 5 height 5
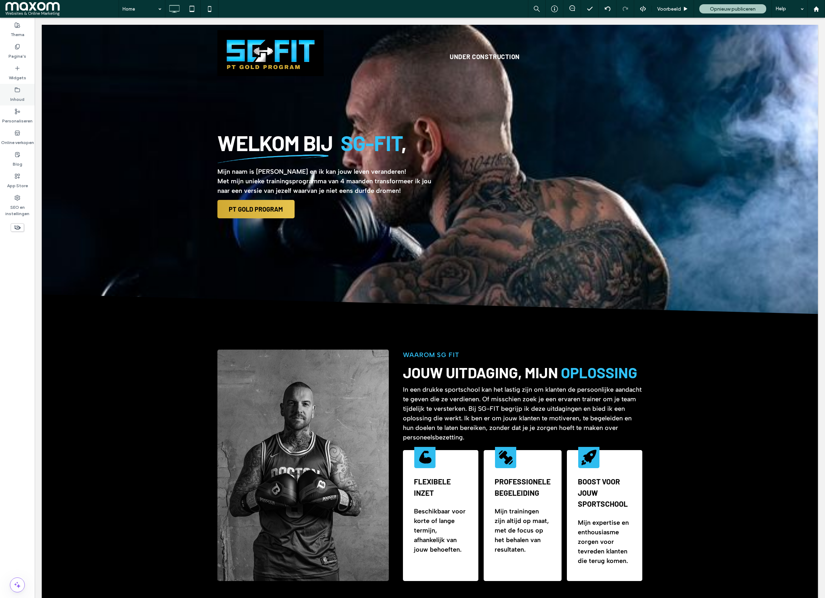
click at [23, 90] on div "Inhoud" at bounding box center [17, 95] width 35 height 22
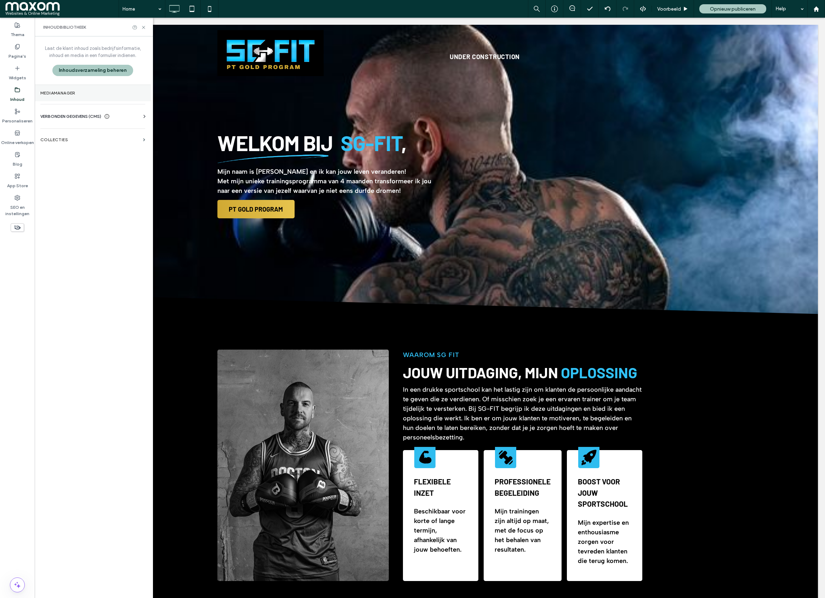
click at [57, 99] on section "Mediamanager" at bounding box center [93, 93] width 116 height 16
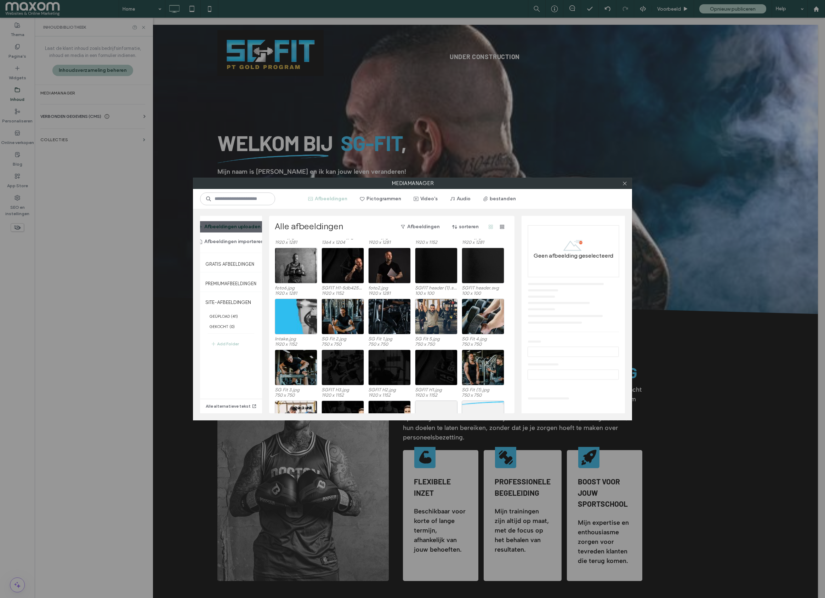
scroll to position [127, 0]
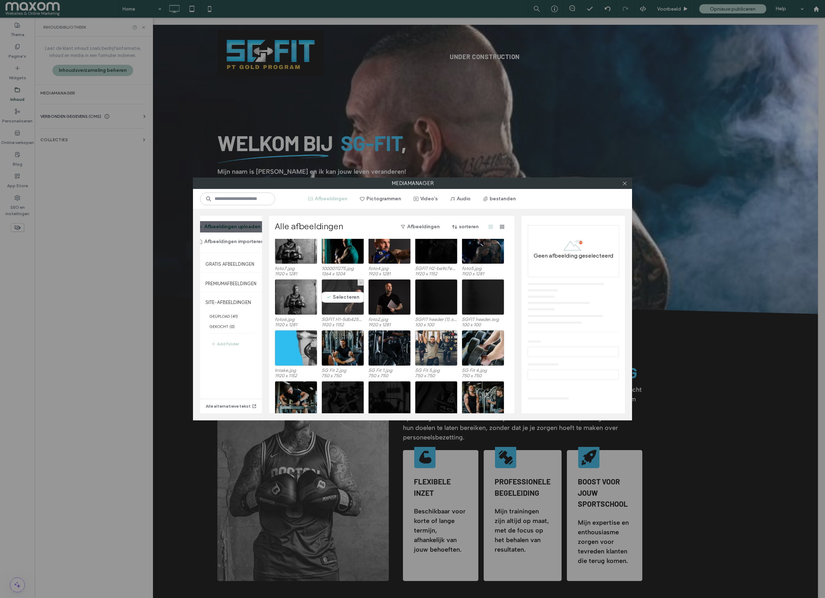
click at [342, 307] on div "Selecteren" at bounding box center [342, 297] width 42 height 36
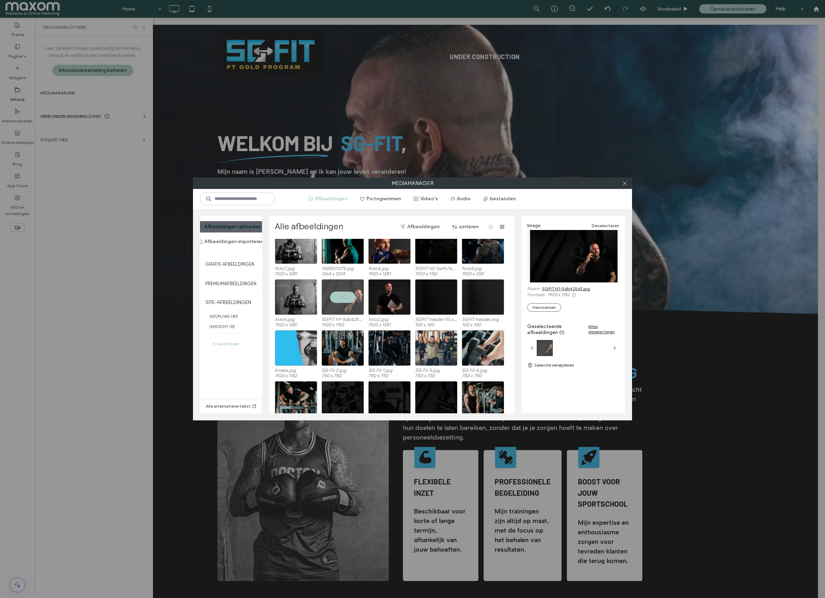
click at [574, 289] on link "SGFIT H1-5db425d3.jpg" at bounding box center [566, 288] width 48 height 5
click at [623, 184] on icon at bounding box center [624, 183] width 5 height 5
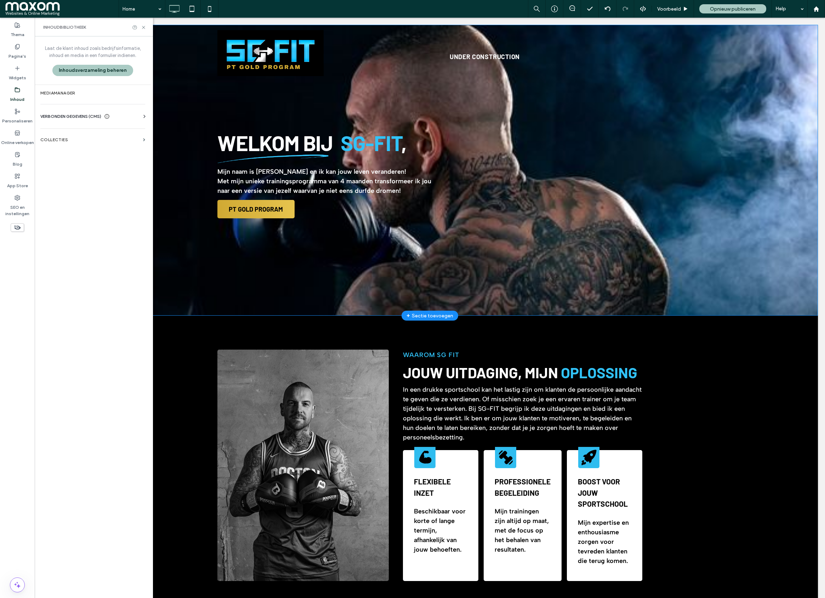
click at [178, 110] on div "Welkom bij SG-FIT , Mijn naam is Sten Gijsen en ik kan jouw leven veranderen! M…" at bounding box center [430, 170] width 776 height 291
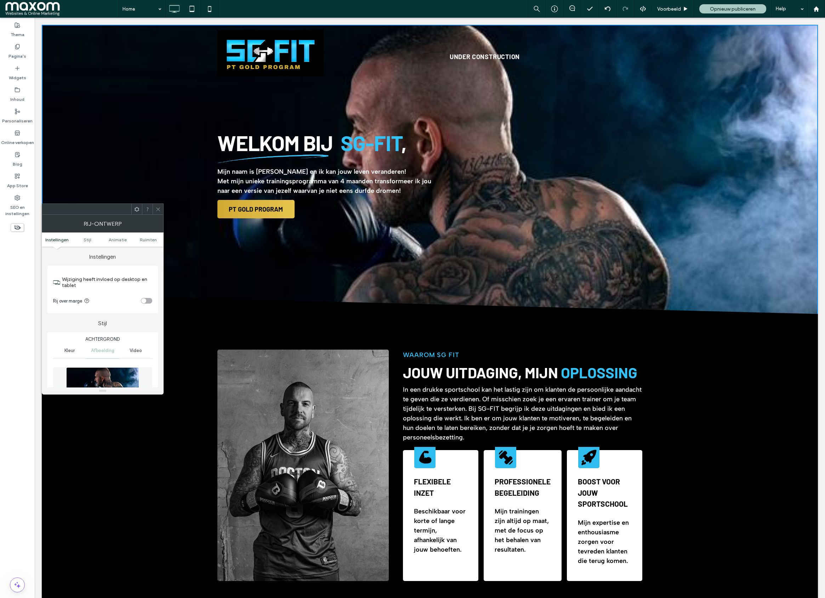
scroll to position [85, 0]
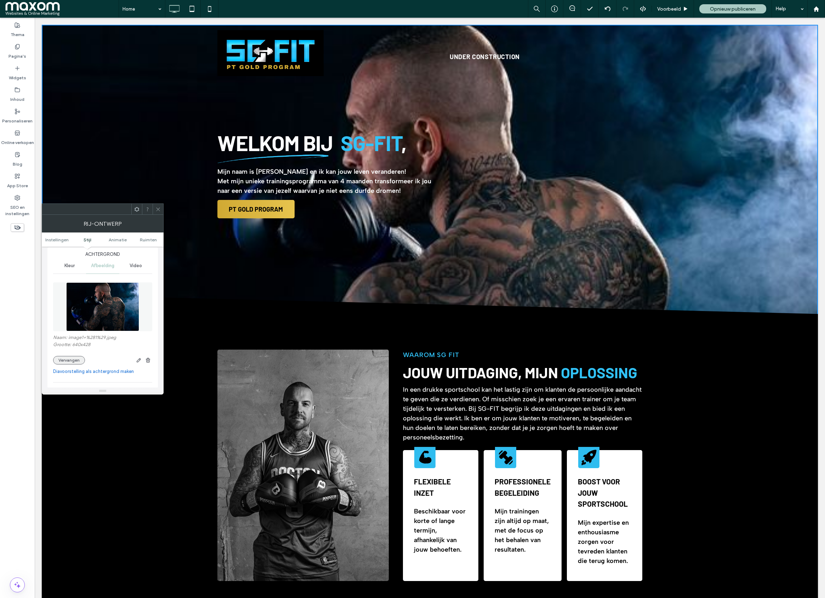
click at [70, 361] on button "Vervangen" at bounding box center [69, 360] width 32 height 8
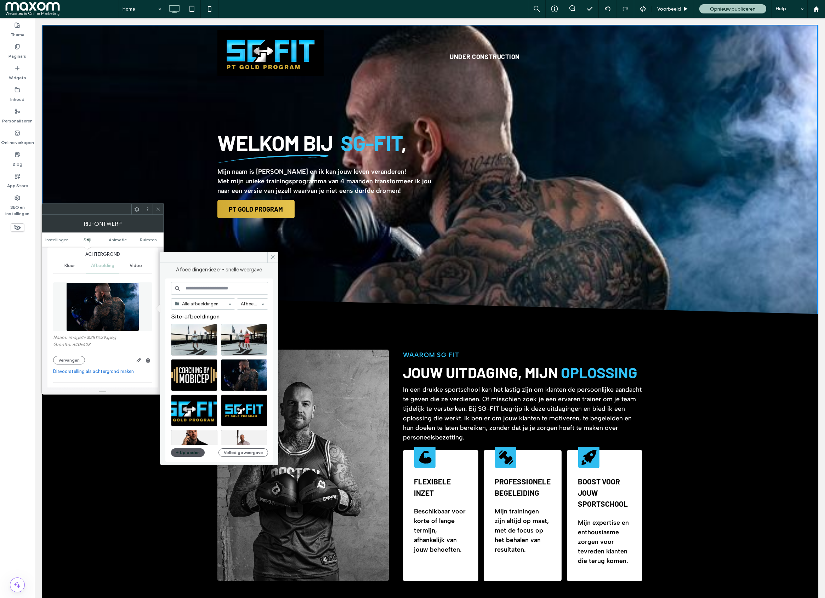
click at [183, 452] on button "Uploaden" at bounding box center [188, 452] width 34 height 8
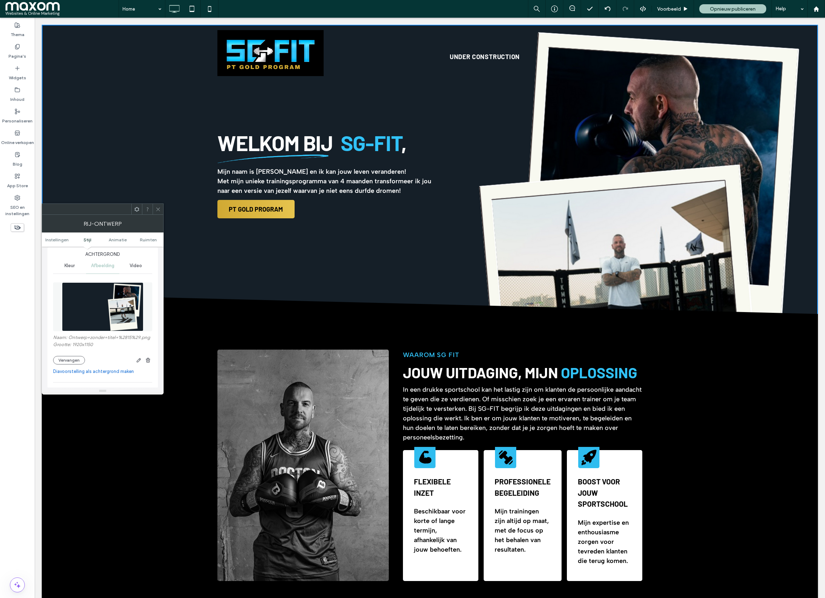
click at [159, 211] on icon at bounding box center [157, 209] width 5 height 5
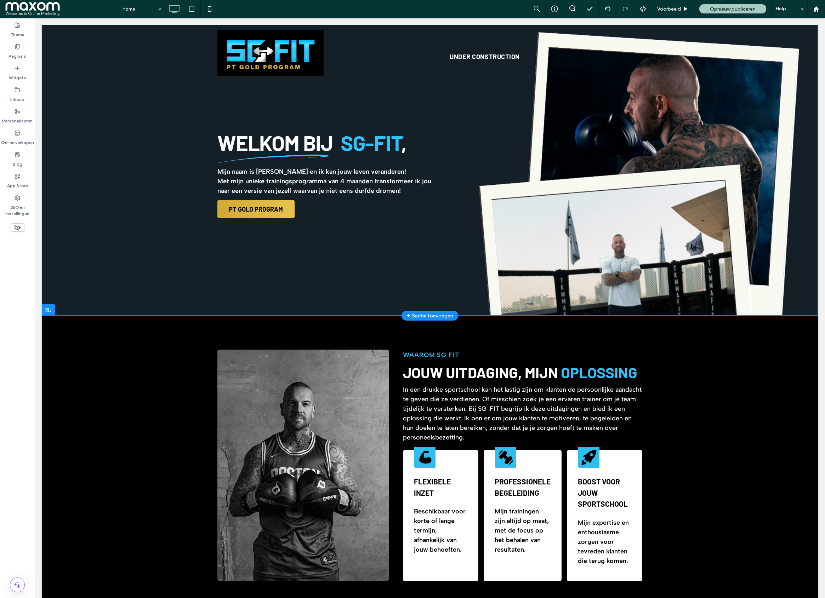
click at [125, 293] on div "Welkom bij SG-FIT , Mijn naam is Sten Gijsen en ik kan jouw leven veranderen! M…" at bounding box center [430, 170] width 776 height 291
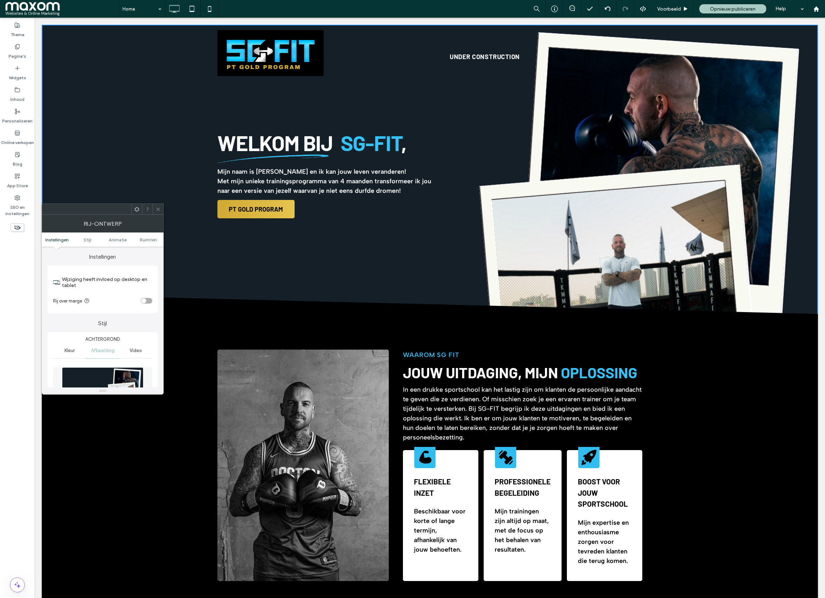
click at [158, 211] on icon at bounding box center [157, 209] width 5 height 5
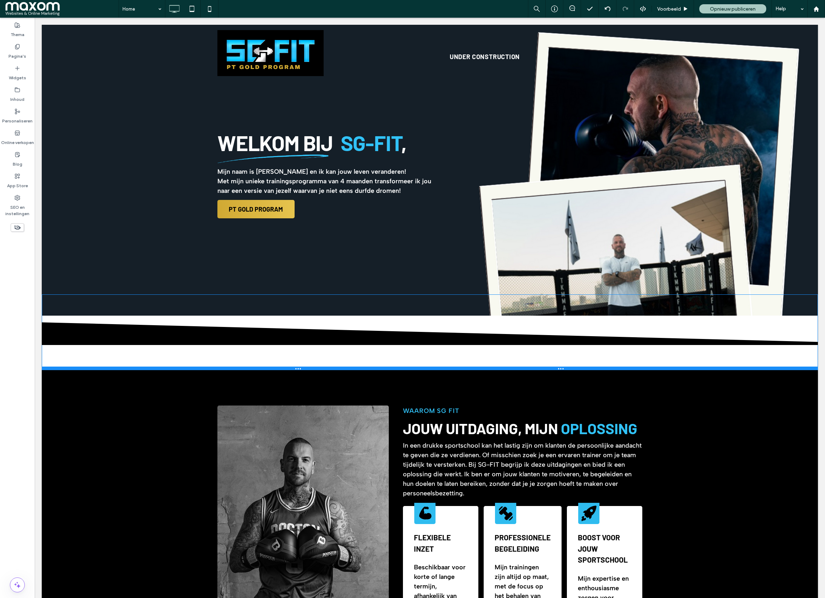
drag, startPoint x: 237, startPoint y: 312, endPoint x: 228, endPoint y: 368, distance: 56.6
click at [228, 368] on div at bounding box center [430, 369] width 776 height 4
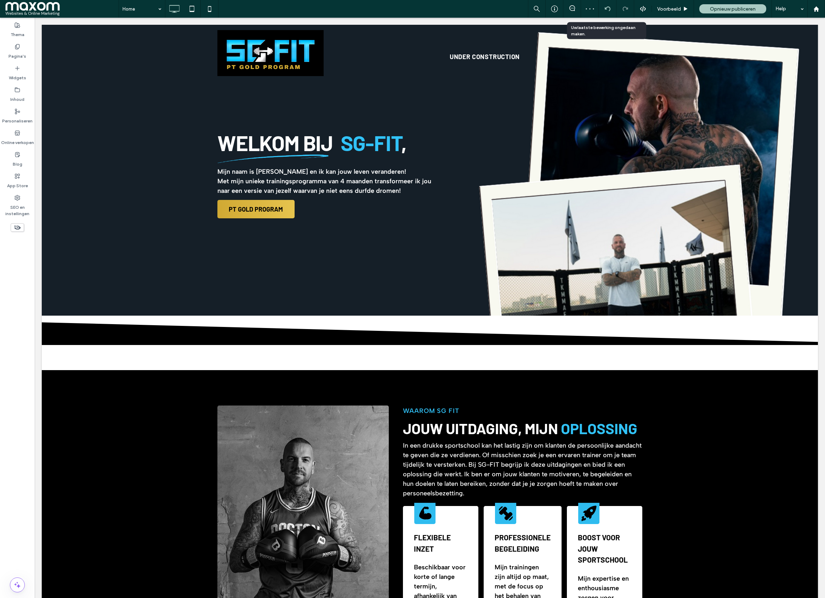
click at [606, 10] on icon at bounding box center [608, 9] width 6 height 6
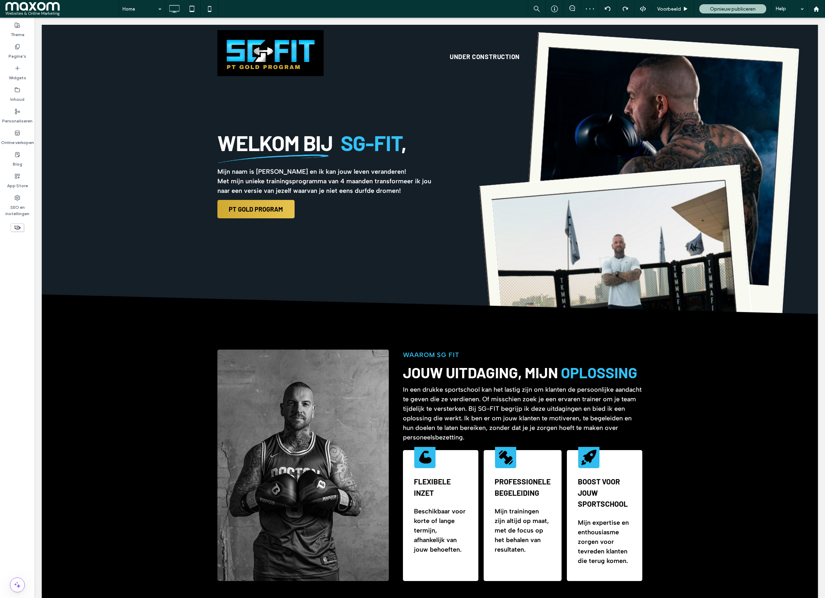
scroll to position [0, 0]
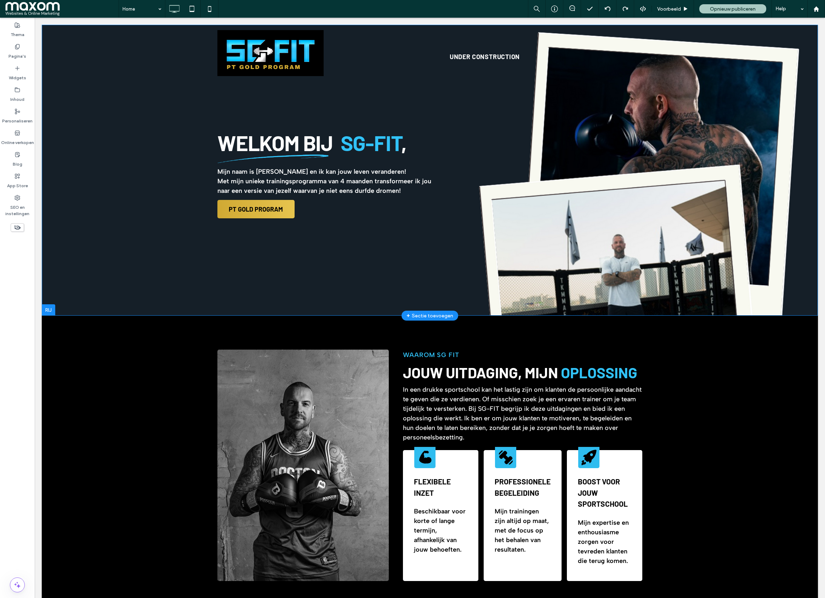
click at [138, 231] on div "Welkom bij SG-FIT , Mijn naam is Sten Gijsen en ik kan jouw leven veranderen! M…" at bounding box center [430, 170] width 776 height 291
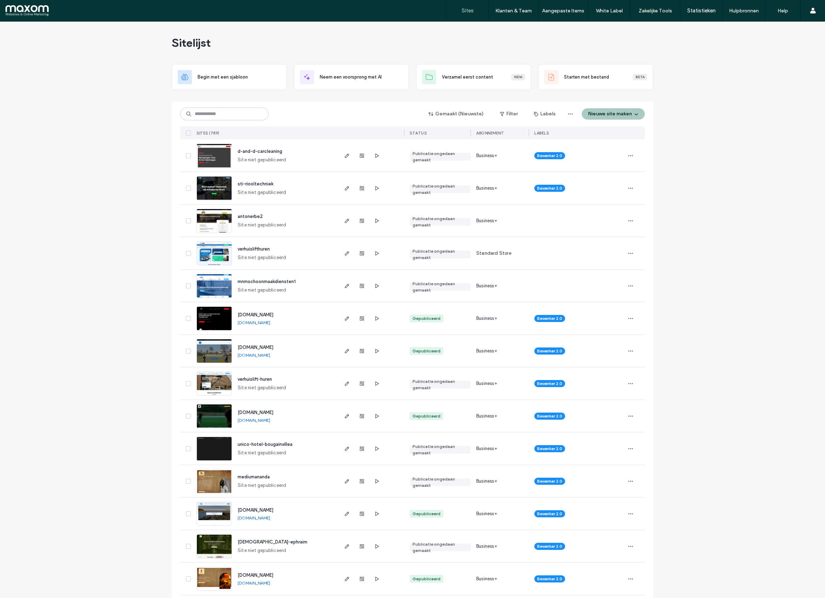
scroll to position [0, 0]
drag, startPoint x: 509, startPoint y: 11, endPoint x: 505, endPoint y: 18, distance: 7.8
click at [509, 11] on label "Klanten & Team" at bounding box center [513, 11] width 36 height 6
click at [504, 28] on label "Klantbeheer" at bounding box center [506, 28] width 25 height 5
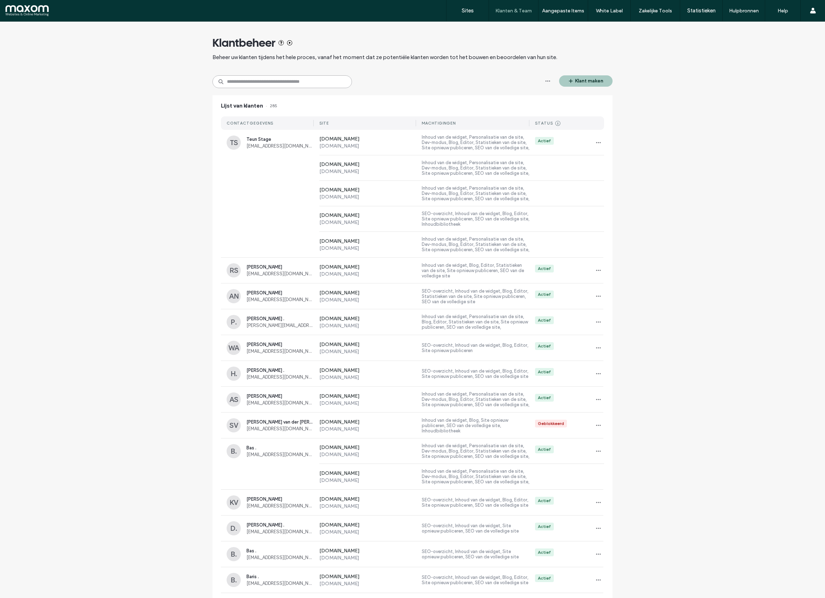
click at [283, 86] on input at bounding box center [281, 81] width 139 height 13
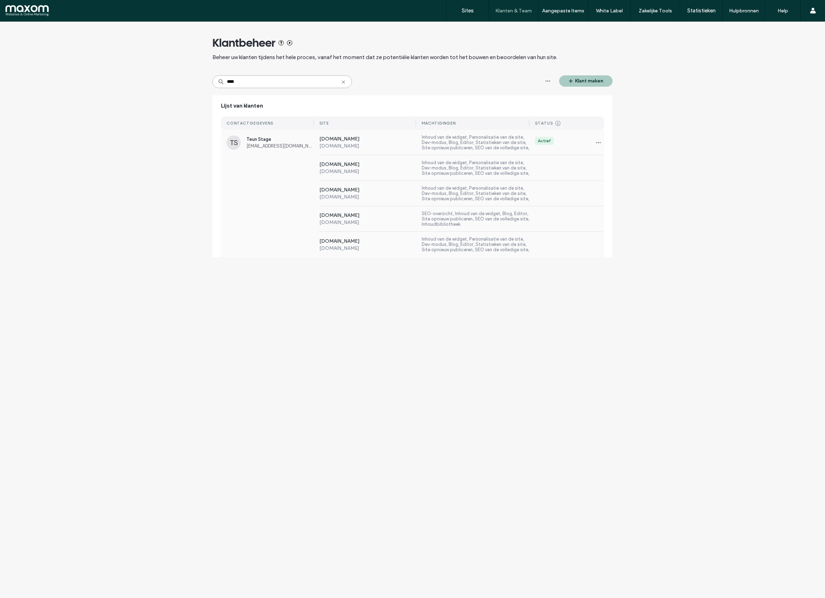
type input "****"
click at [298, 142] on div "Teun Stage [EMAIL_ADDRESS][DOMAIN_NAME]" at bounding box center [279, 143] width 67 height 12
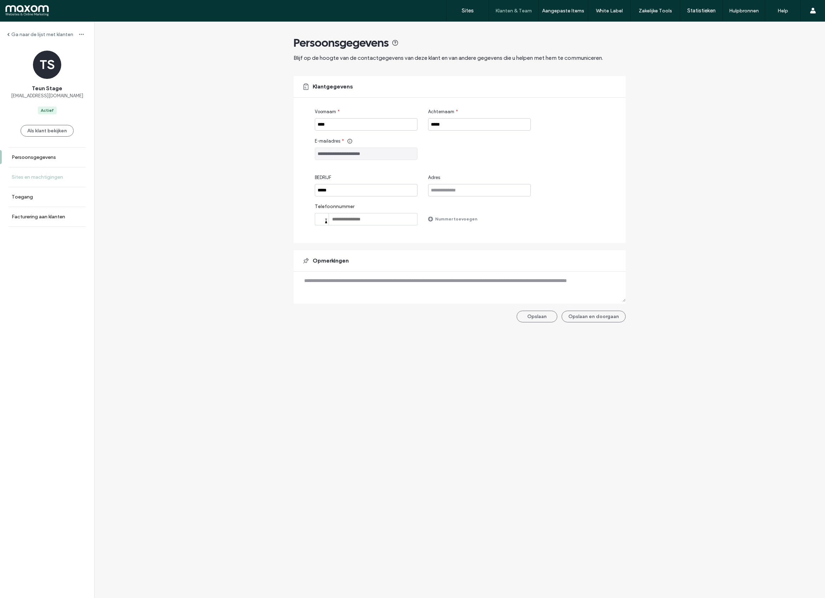
click at [35, 177] on label "Sites en machtigingen" at bounding box center [37, 177] width 51 height 6
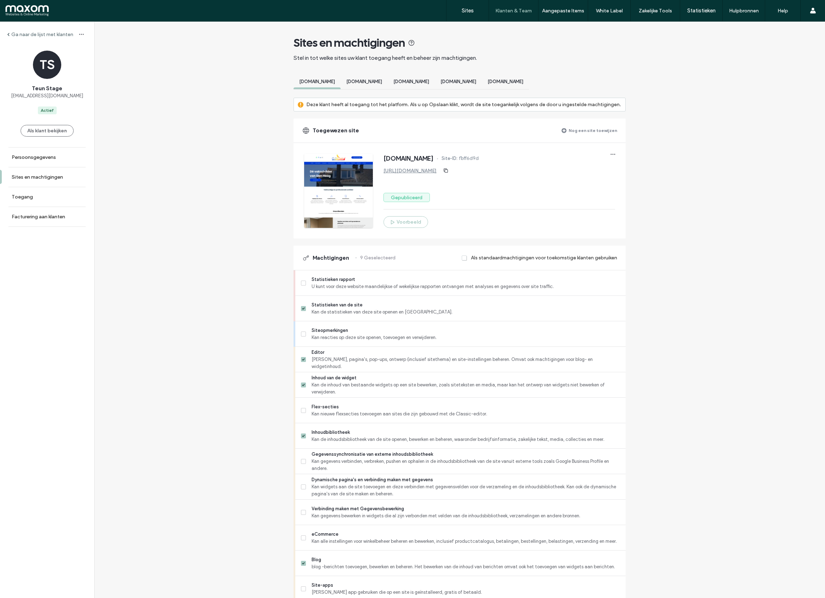
click at [594, 134] on label "Nog een site toewijzen" at bounding box center [592, 130] width 48 height 12
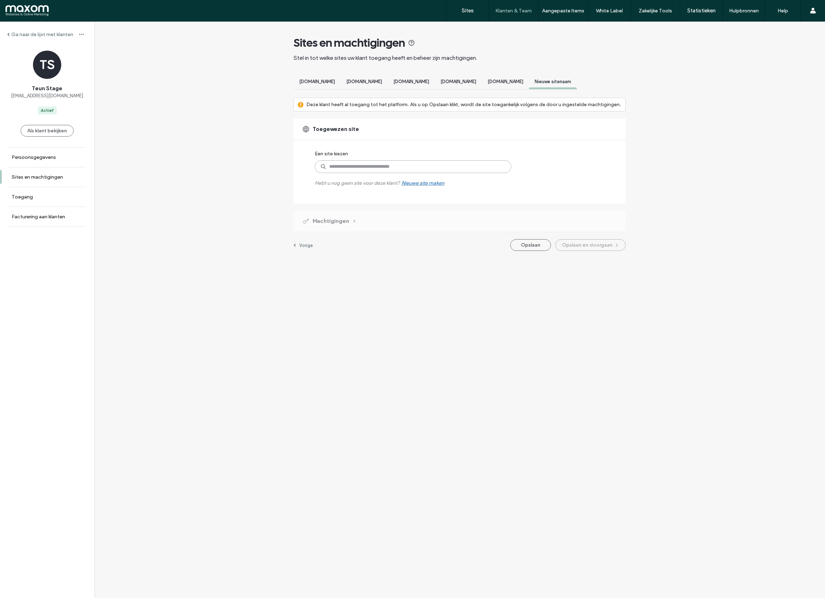
click at [386, 171] on input at bounding box center [413, 166] width 196 height 13
type input "*******"
click at [398, 187] on label "[DOMAIN_NAME]" at bounding box center [404, 183] width 113 height 8
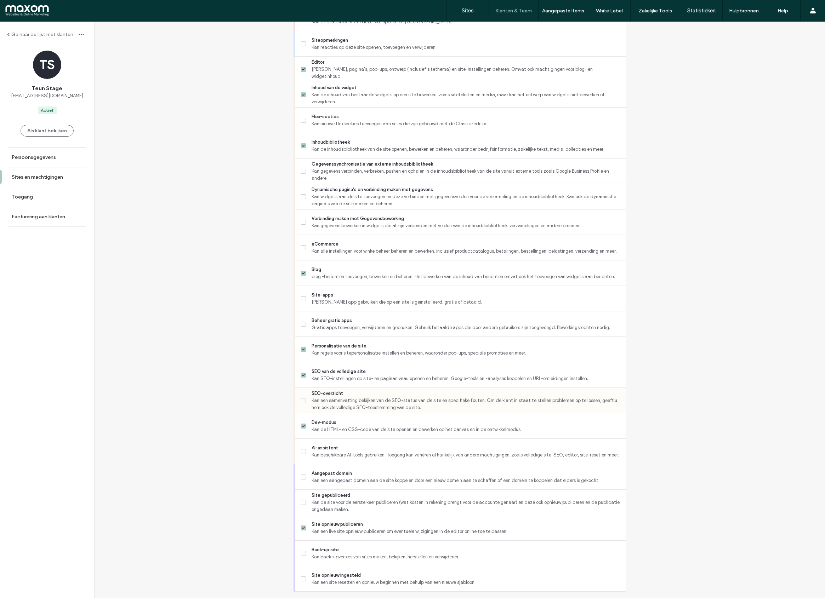
scroll to position [317, 0]
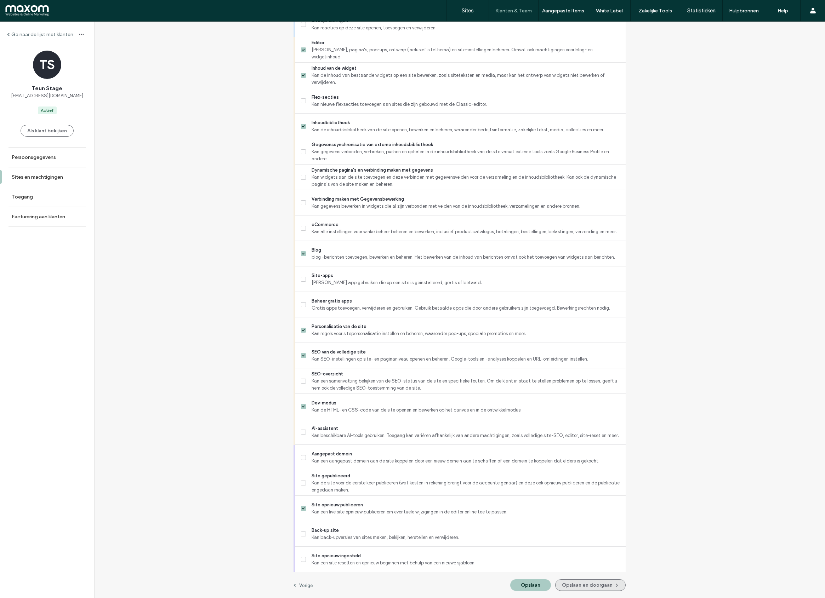
click at [572, 587] on button "Opslaan en doorgaan" at bounding box center [590, 585] width 70 height 12
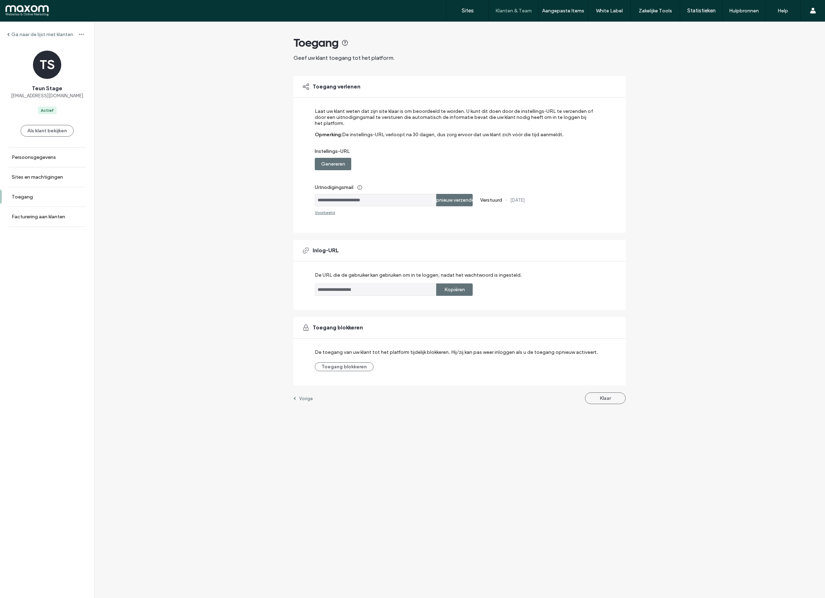
drag, startPoint x: 611, startPoint y: 402, endPoint x: 605, endPoint y: 399, distance: 6.3
click at [611, 402] on button "Klaar" at bounding box center [605, 399] width 41 height 12
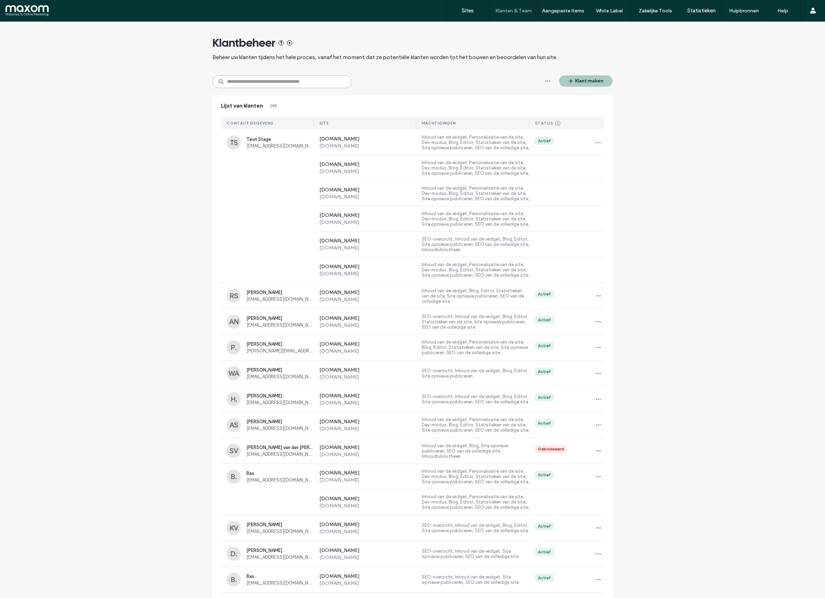
click at [271, 85] on input at bounding box center [281, 81] width 139 height 13
click at [260, 140] on span "Teun Stage" at bounding box center [279, 139] width 67 height 5
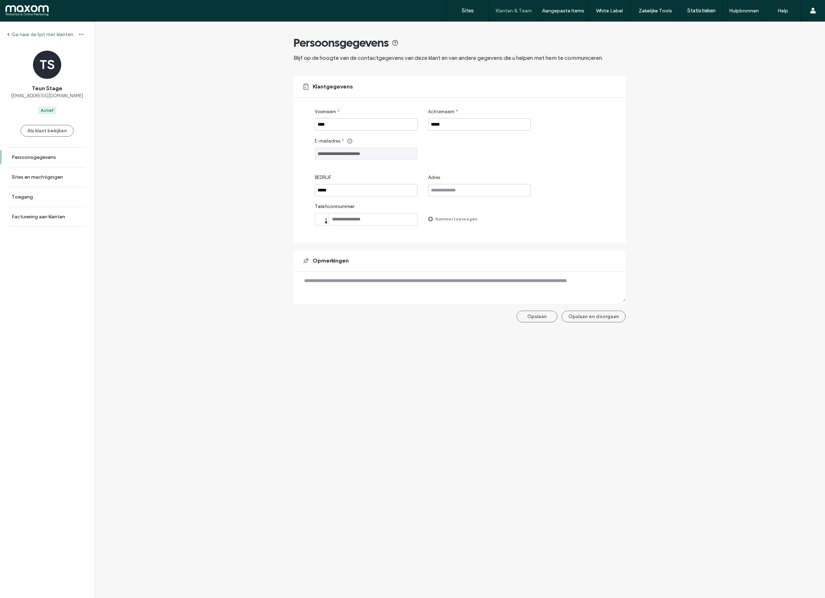
drag, startPoint x: 52, startPoint y: 179, endPoint x: 432, endPoint y: 121, distance: 384.3
click at [52, 179] on label "Sites en machtigingen" at bounding box center [37, 177] width 51 height 6
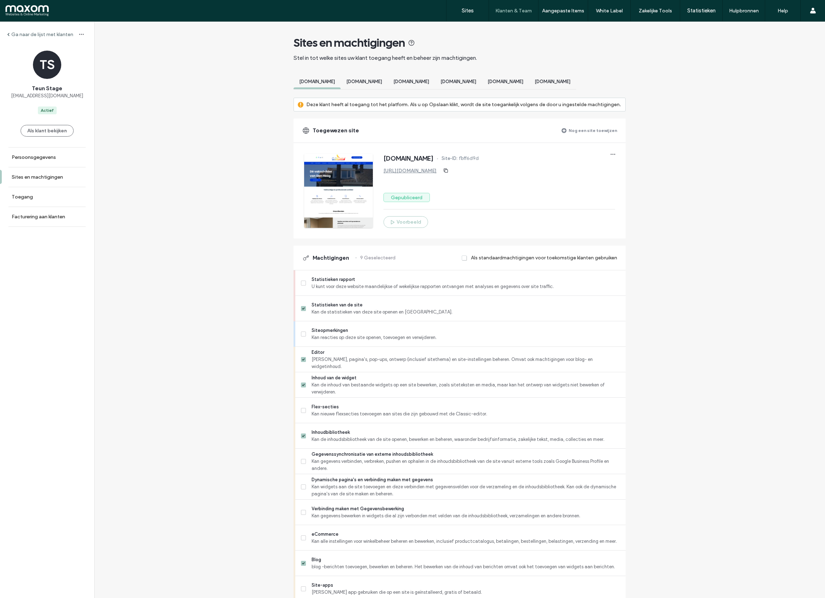
click at [578, 137] on label "Nog een site toewijzen" at bounding box center [592, 130] width 48 height 12
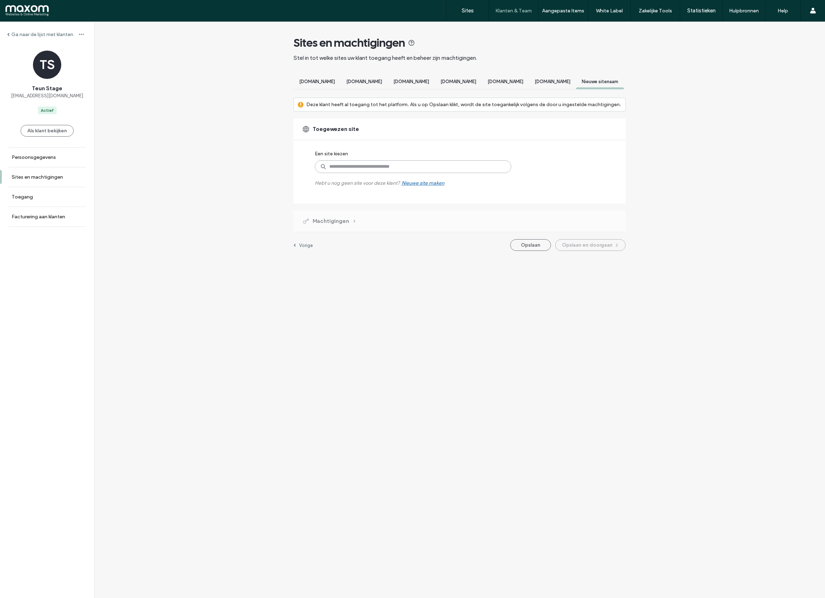
click at [426, 173] on input at bounding box center [413, 166] width 196 height 13
type input "******"
click at [403, 187] on label "www.bimcoholland.nl" at bounding box center [404, 183] width 113 height 8
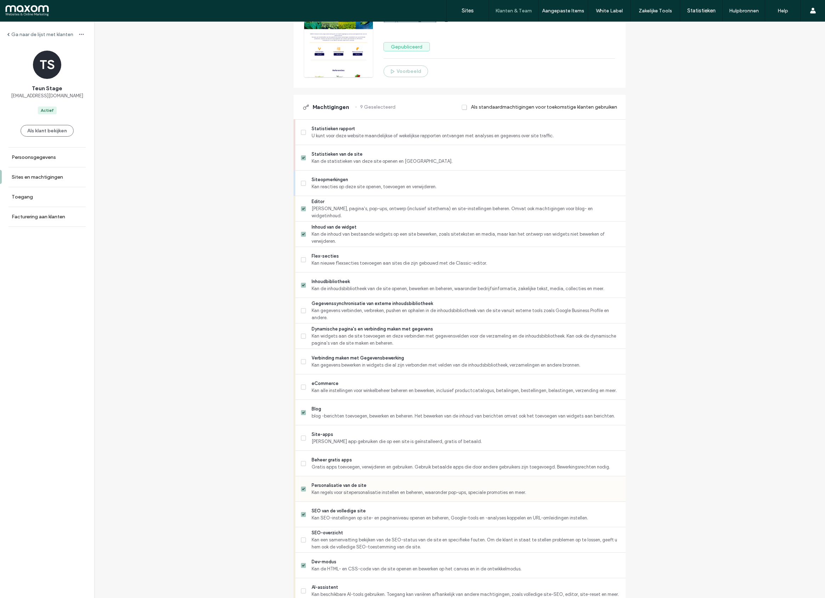
scroll to position [317, 0]
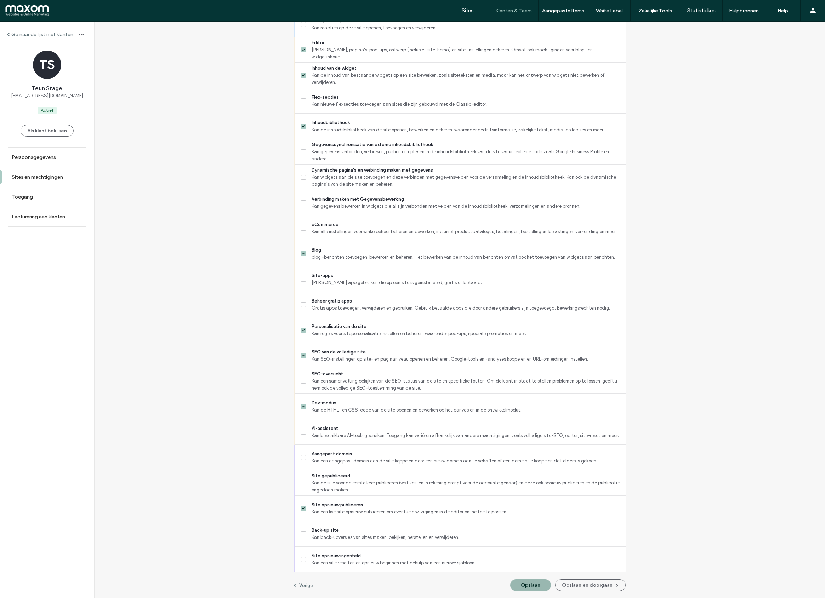
click at [530, 584] on button "Opslaan" at bounding box center [530, 585] width 41 height 12
click at [528, 586] on button "Opslaan" at bounding box center [530, 585] width 41 height 12
drag, startPoint x: 54, startPoint y: 184, endPoint x: 74, endPoint y: 187, distance: 20.3
click at [54, 184] on link "Sites en machtigingen" at bounding box center [47, 176] width 94 height 19
drag, startPoint x: 41, startPoint y: 177, endPoint x: 86, endPoint y: 190, distance: 46.7
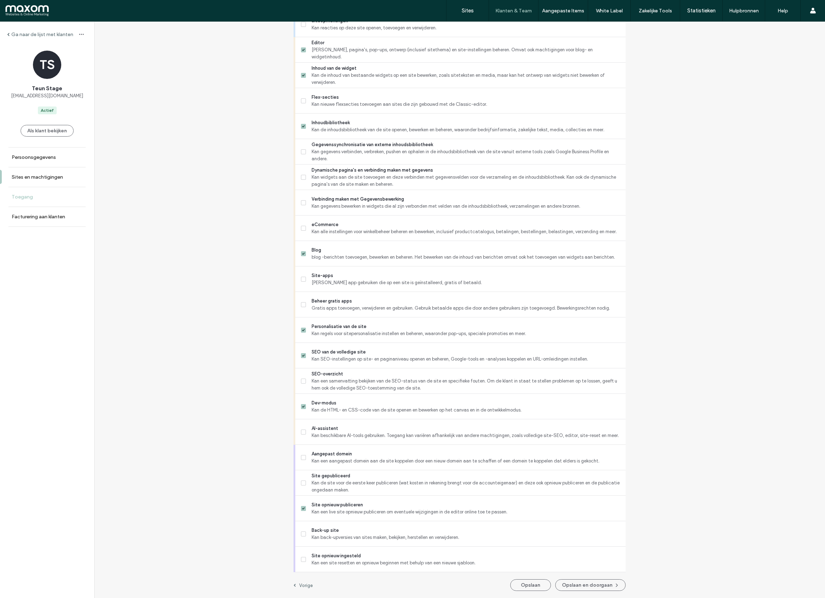
click at [41, 177] on label "Sites en machtigingen" at bounding box center [37, 177] width 51 height 6
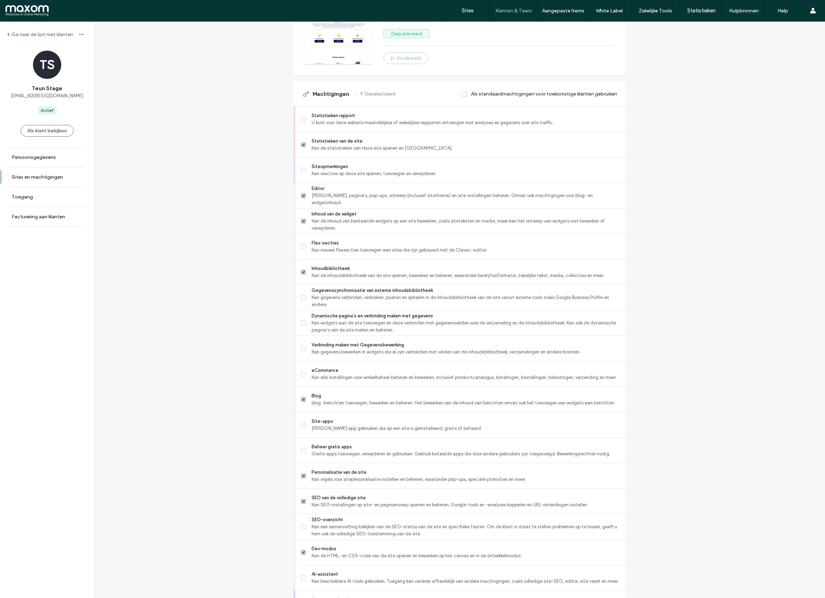
scroll to position [0, 0]
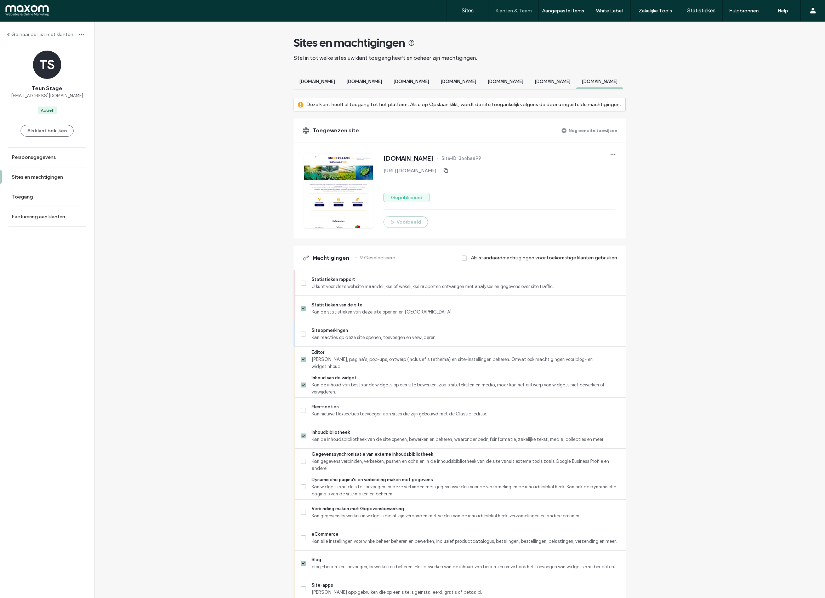
click at [593, 137] on label "Nog een site toewijzen" at bounding box center [592, 130] width 48 height 12
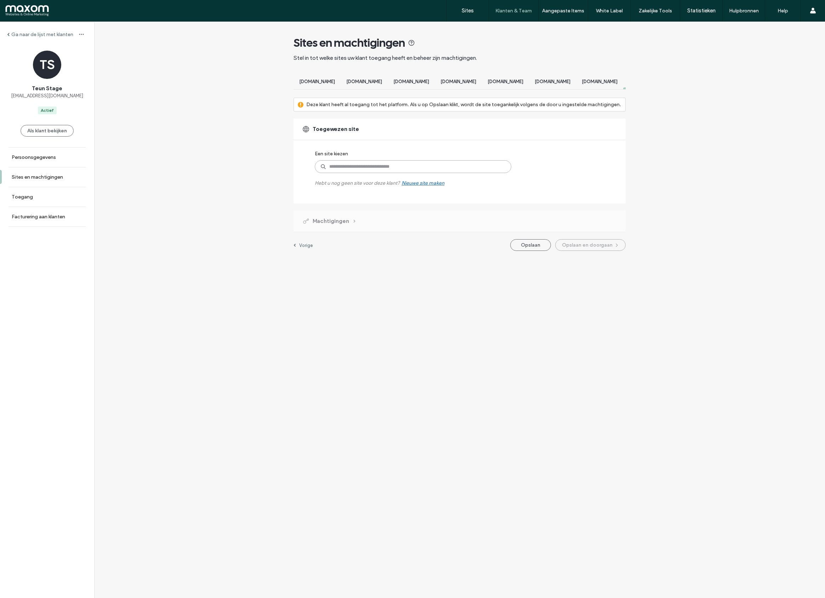
click at [353, 171] on input at bounding box center [413, 166] width 196 height 13
type input "******"
click at [389, 187] on label "www.puervitae.nl" at bounding box center [404, 183] width 113 height 8
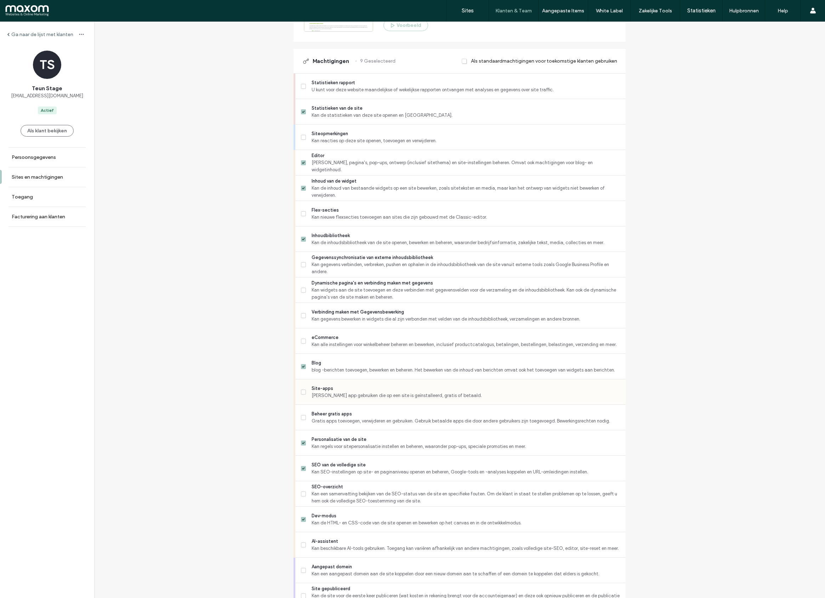
scroll to position [317, 0]
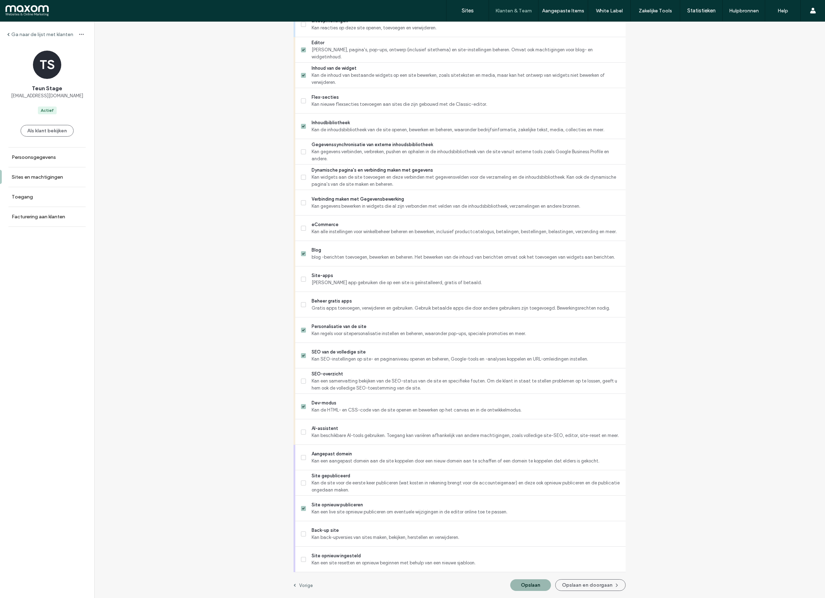
click at [533, 582] on button "Opslaan" at bounding box center [530, 585] width 41 height 12
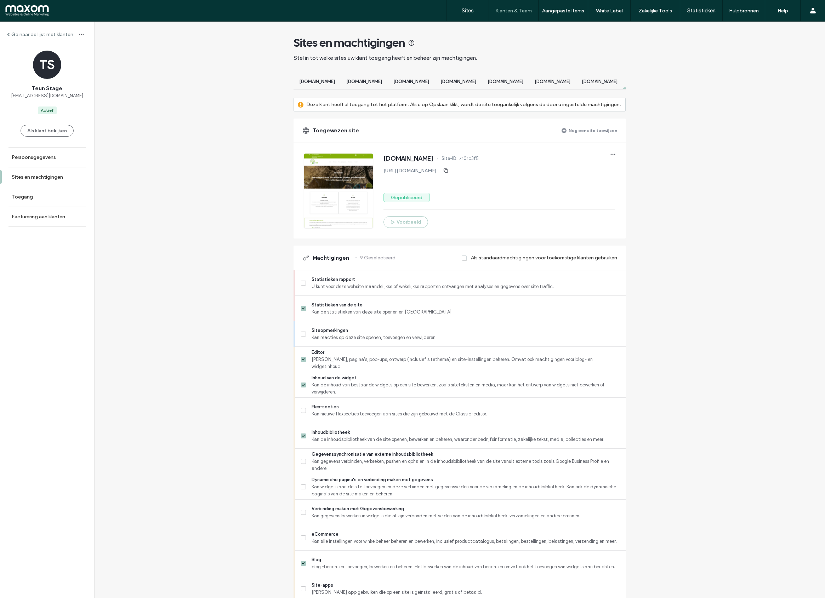
click at [592, 136] on label "Nog een site toewijzen" at bounding box center [592, 130] width 48 height 12
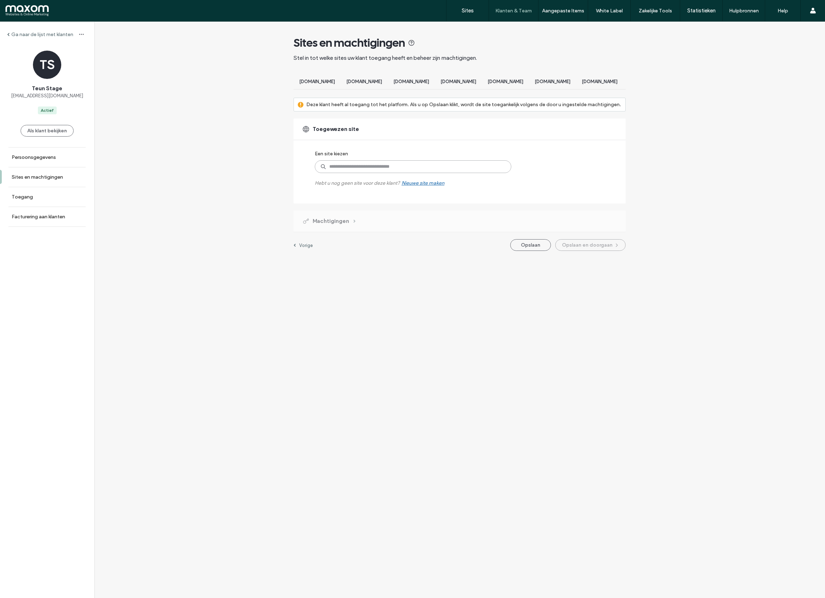
click at [371, 173] on input at bounding box center [413, 166] width 196 height 13
type input "*****"
click at [408, 193] on label "https://www.adveriowastesystems.nl" at bounding box center [426, 189] width 157 height 5
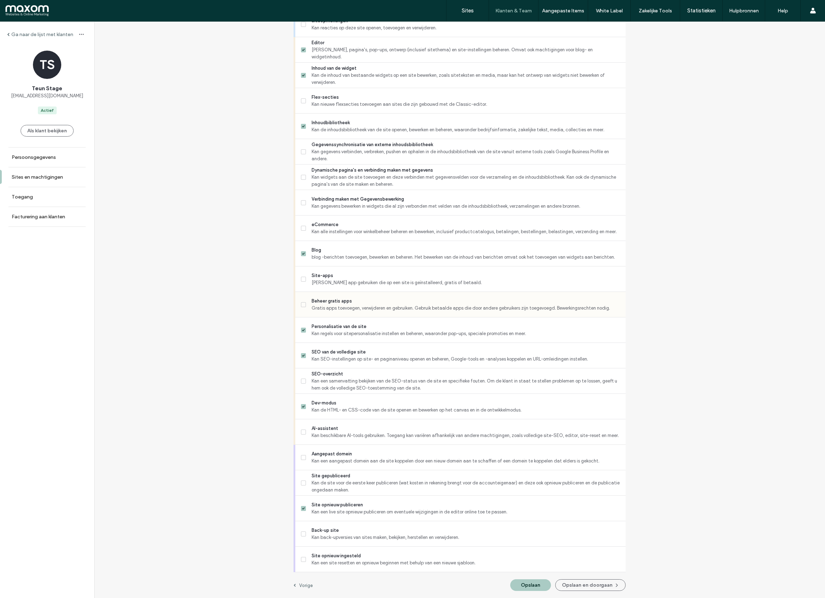
scroll to position [317, 0]
drag, startPoint x: 525, startPoint y: 584, endPoint x: 548, endPoint y: 548, distance: 42.8
click at [525, 584] on button "Opslaan" at bounding box center [530, 585] width 41 height 12
click at [535, 584] on button "Opslaan" at bounding box center [530, 585] width 41 height 12
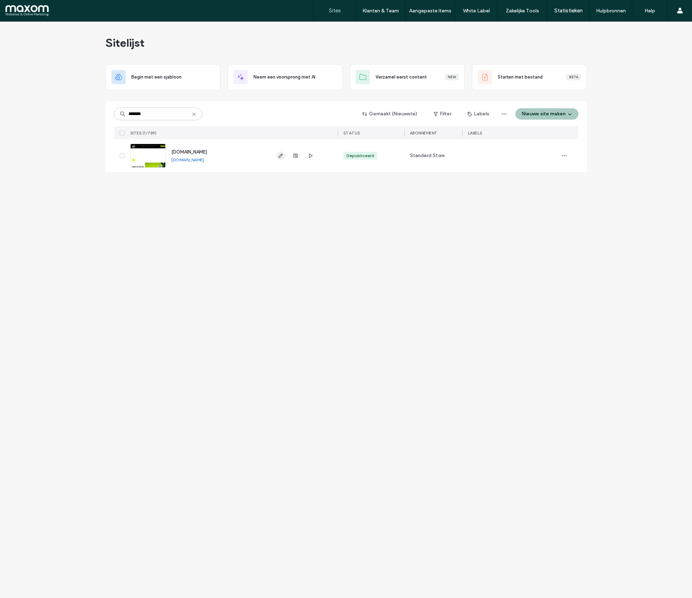
type input "*******"
click at [282, 159] on span "button" at bounding box center [280, 155] width 8 height 8
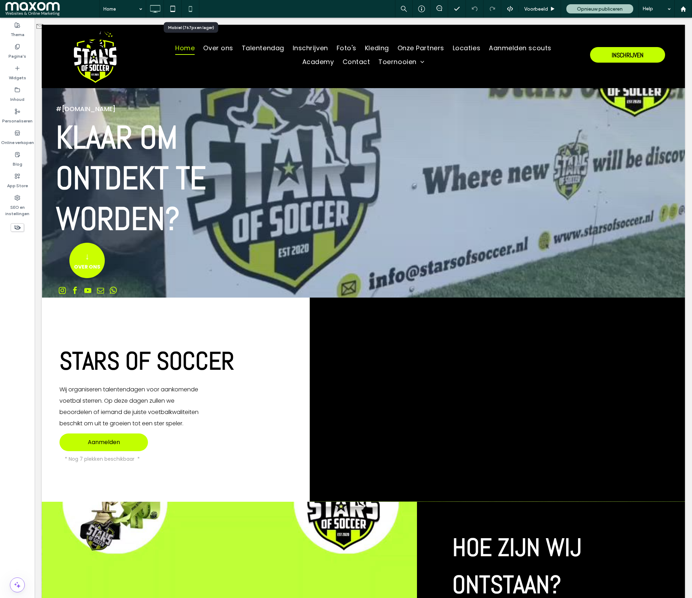
click at [192, 10] on icon at bounding box center [190, 9] width 14 height 14
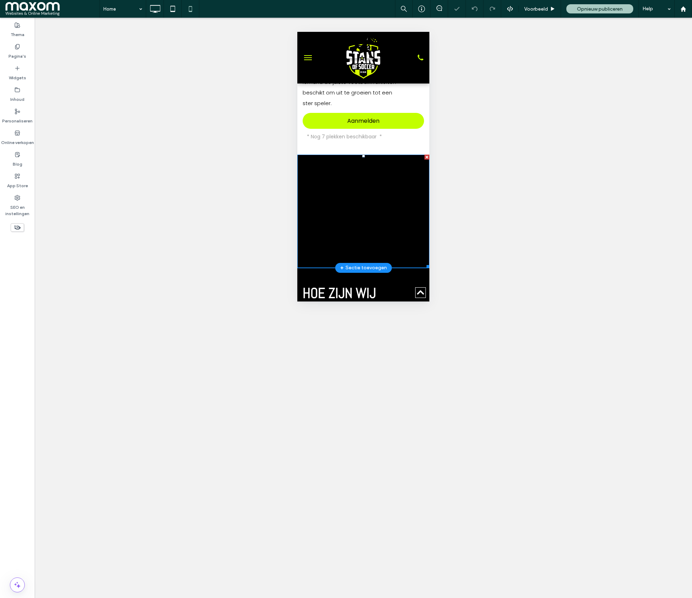
scroll to position [229, 0]
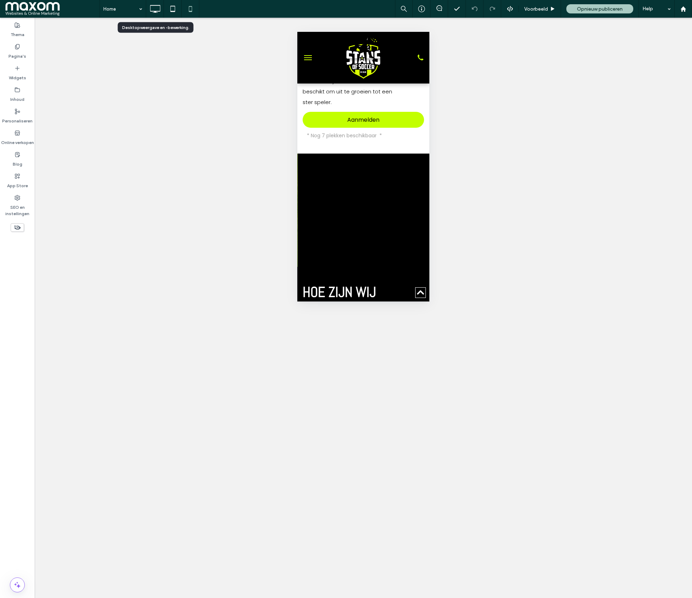
click at [156, 11] on use at bounding box center [155, 9] width 10 height 8
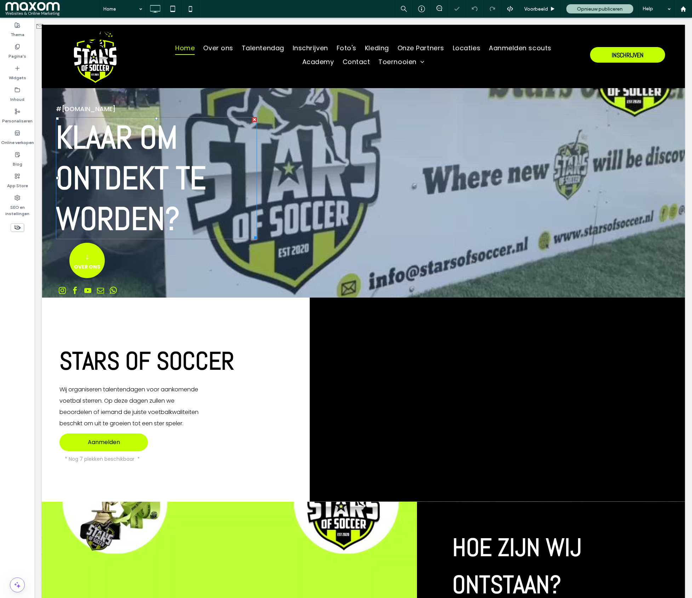
scroll to position [0, 0]
click at [186, 100] on div "#starsofsoccer.nl KLAAR OM ONTDEKT TE WORDEN ? ﻿ ↓ OVER ONS Click To Paste" at bounding box center [363, 193] width 615 height 210
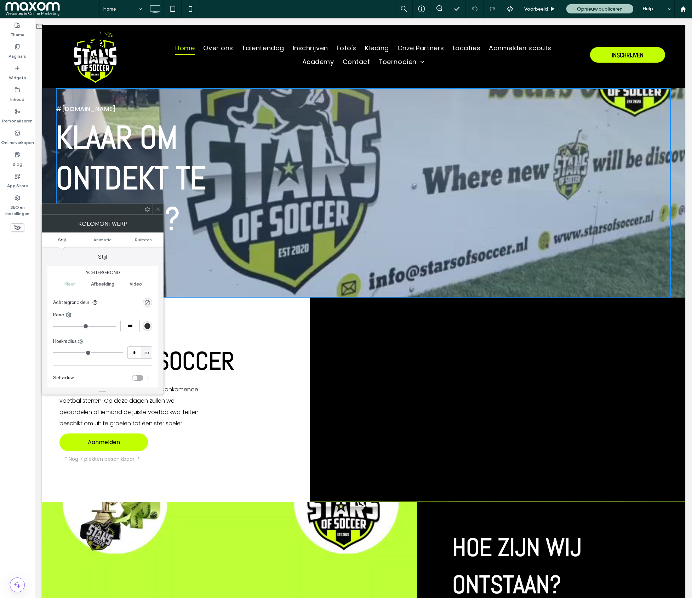
click at [158, 212] on span at bounding box center [157, 209] width 5 height 11
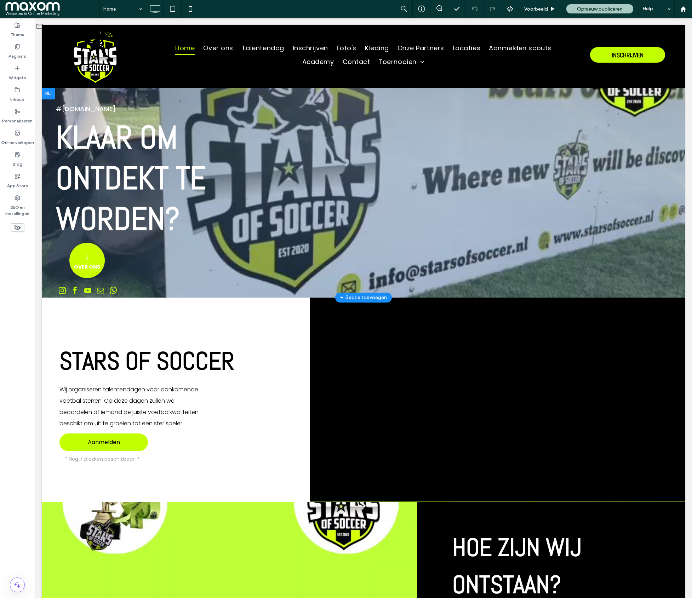
click at [50, 90] on div at bounding box center [48, 93] width 13 height 11
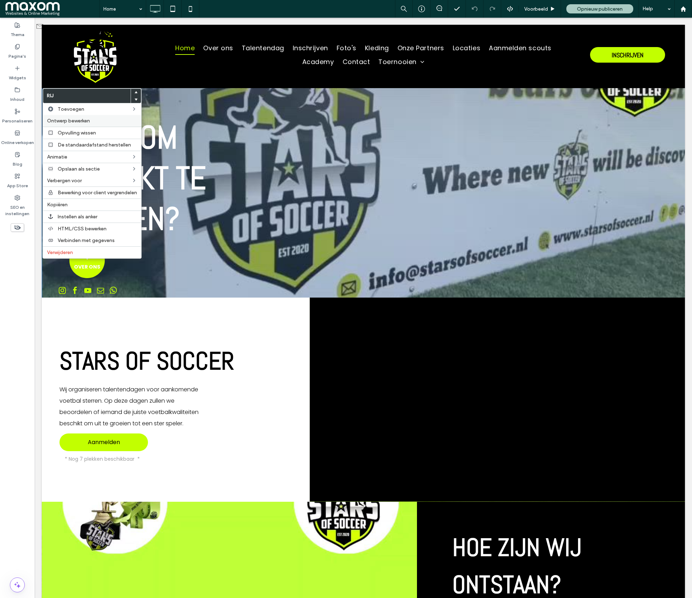
click at [73, 120] on span "Ontwerp bewerken" at bounding box center [68, 121] width 43 height 6
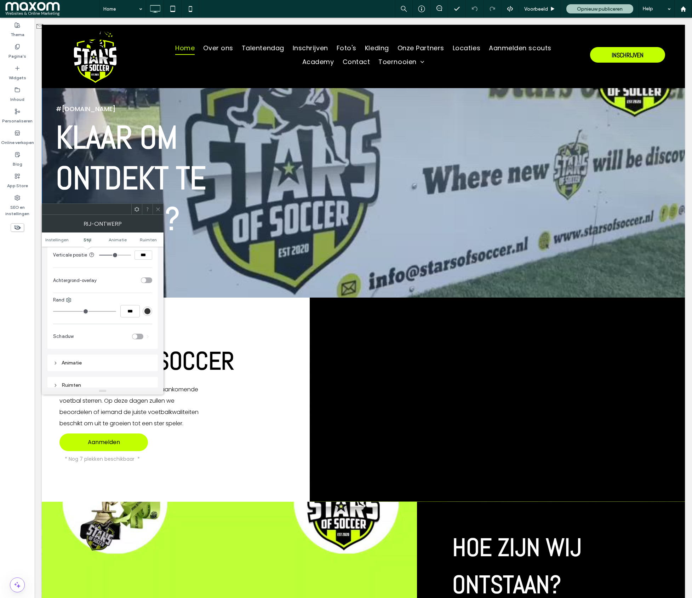
scroll to position [342, 0]
click at [146, 282] on div "toggle" at bounding box center [146, 279] width 11 height 6
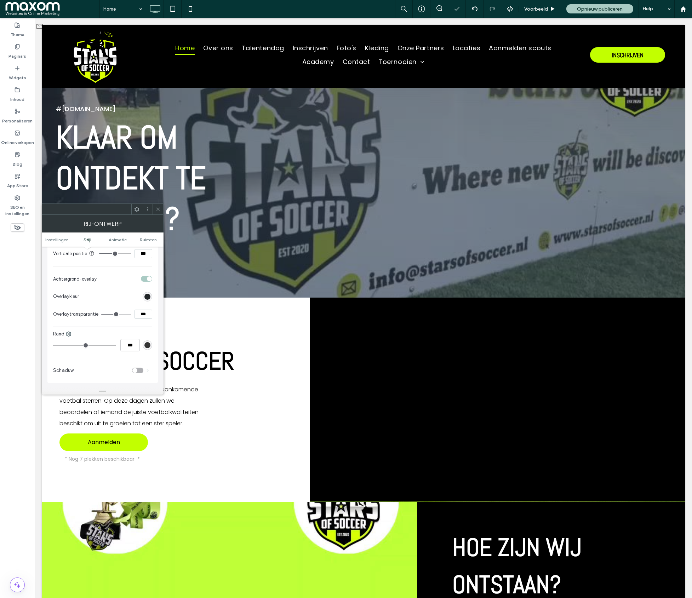
type input "**"
type input "***"
click at [121, 315] on input "range" at bounding box center [116, 314] width 30 height 1
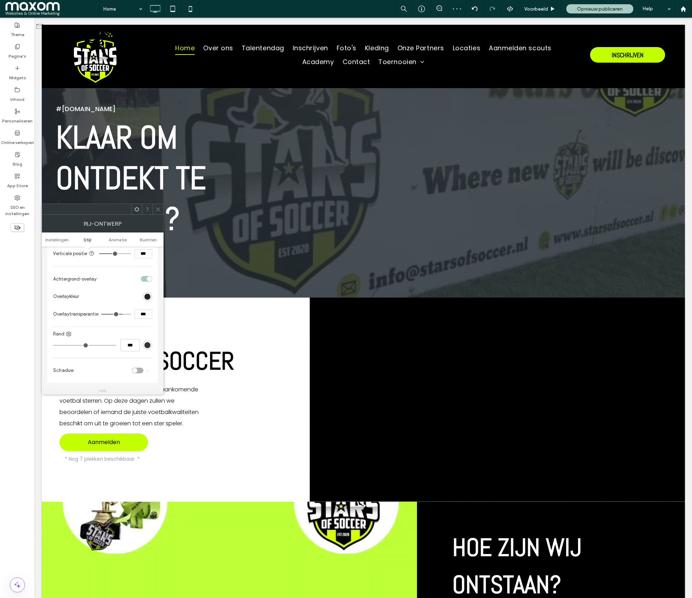
type input "**"
type input "***"
type input "**"
type input "***"
type input "**"
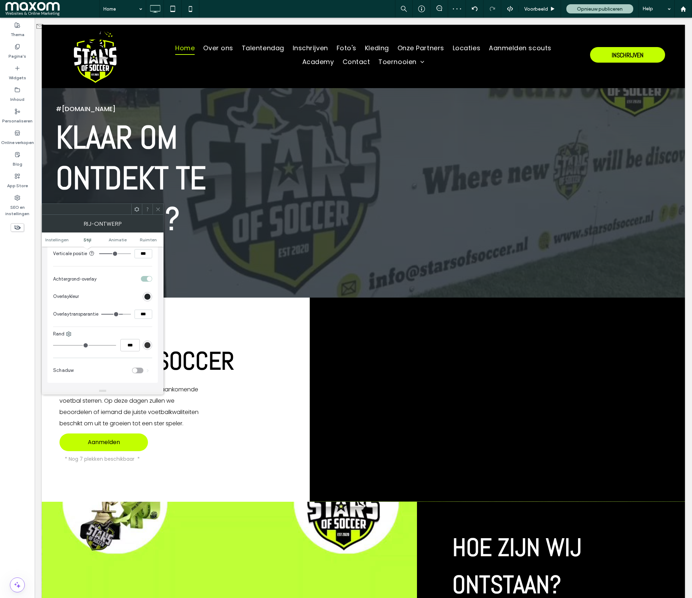
type input "***"
type input "**"
type input "***"
type input "**"
type input "***"
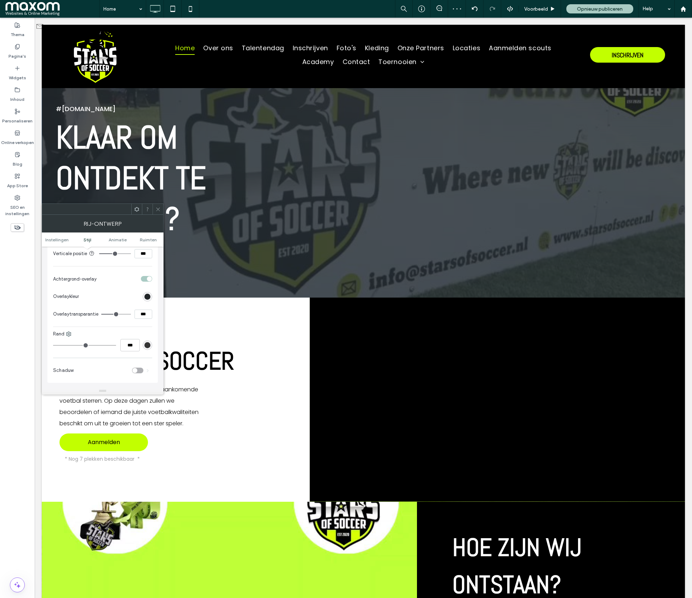
type input "**"
type input "***"
type input "**"
type input "***"
type input "**"
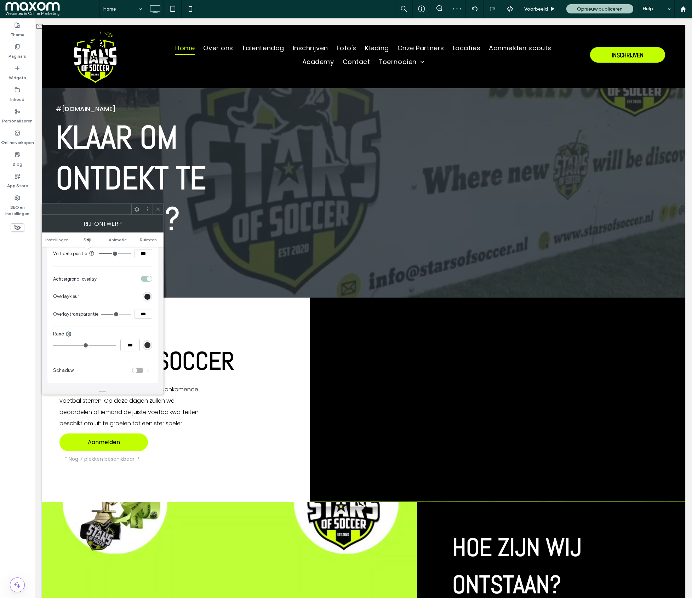
type input "***"
type input "**"
type input "***"
type input "**"
type input "***"
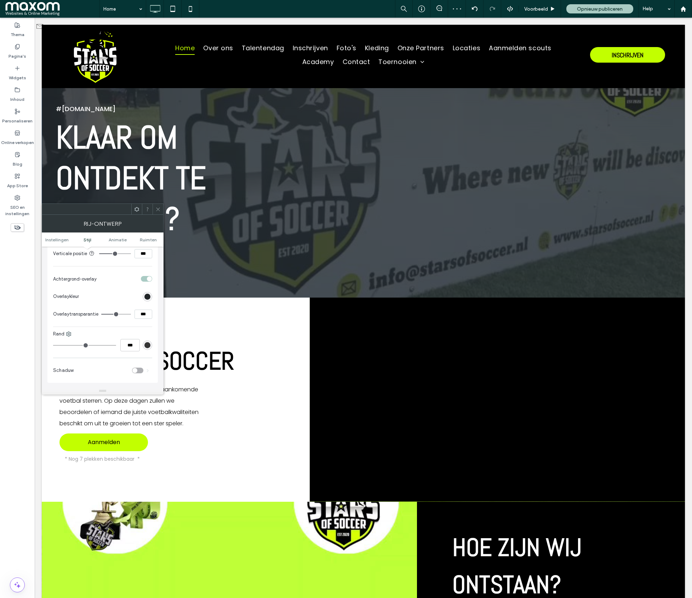
type input "**"
click at [114, 315] on input "range" at bounding box center [116, 314] width 30 height 1
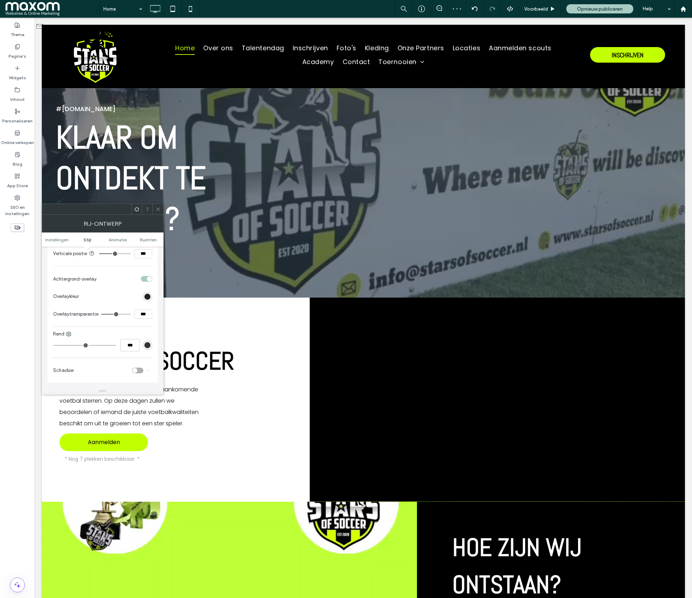
click at [111, 315] on input "range" at bounding box center [116, 314] width 30 height 1
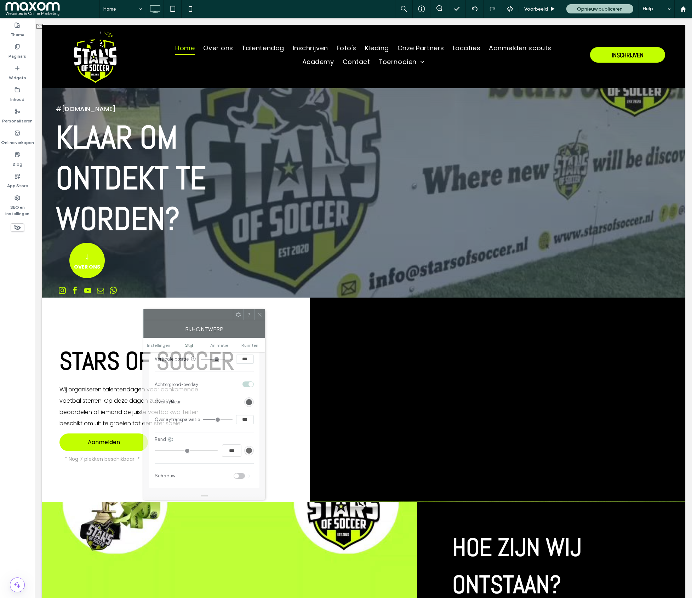
drag, startPoint x: 109, startPoint y: 226, endPoint x: 233, endPoint y: 323, distance: 157.5
click at [202, 318] on div at bounding box center [188, 314] width 89 height 11
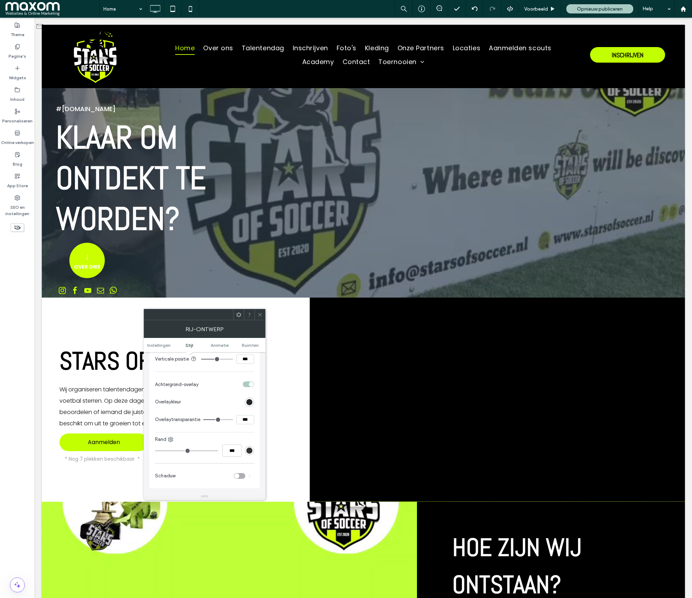
click at [260, 313] on icon at bounding box center [259, 314] width 5 height 5
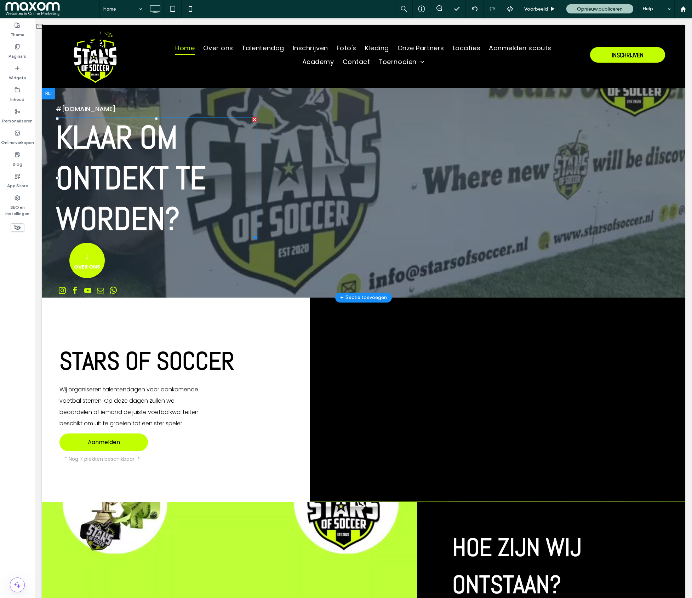
click at [124, 177] on span "KLAAR OM ONTDEKT TE WORDEN" at bounding box center [131, 178] width 150 height 122
type input "****"
type input "**"
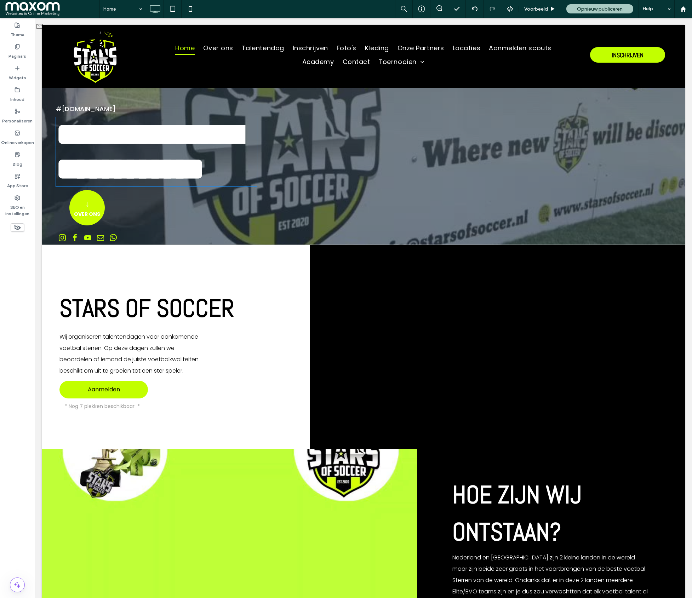
click at [124, 177] on strong "**********" at bounding box center [149, 152] width 186 height 66
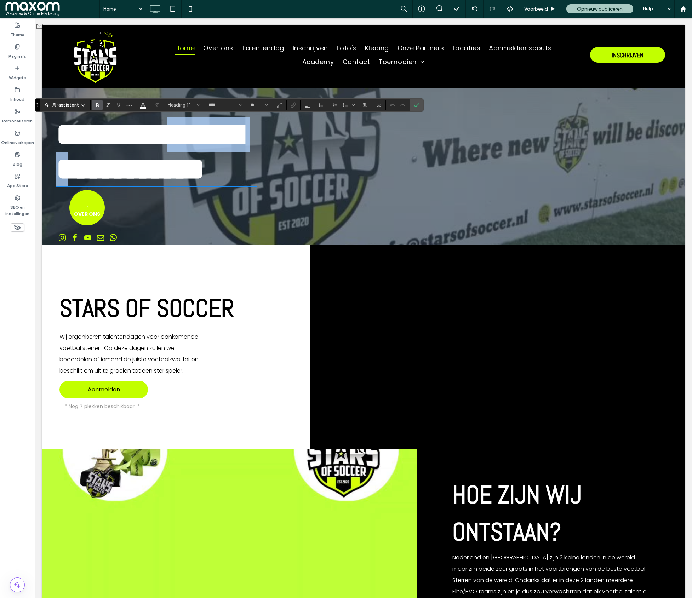
click at [124, 177] on strong "**********" at bounding box center [149, 152] width 186 height 66
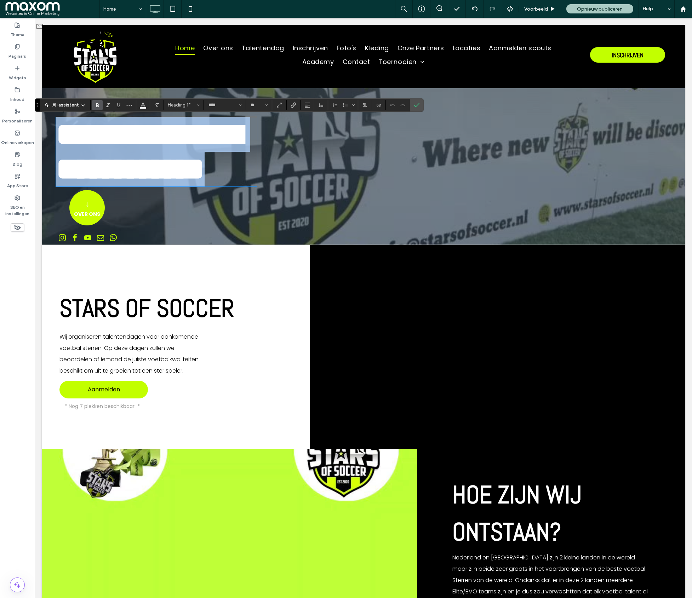
click at [124, 177] on strong "**********" at bounding box center [149, 152] width 186 height 66
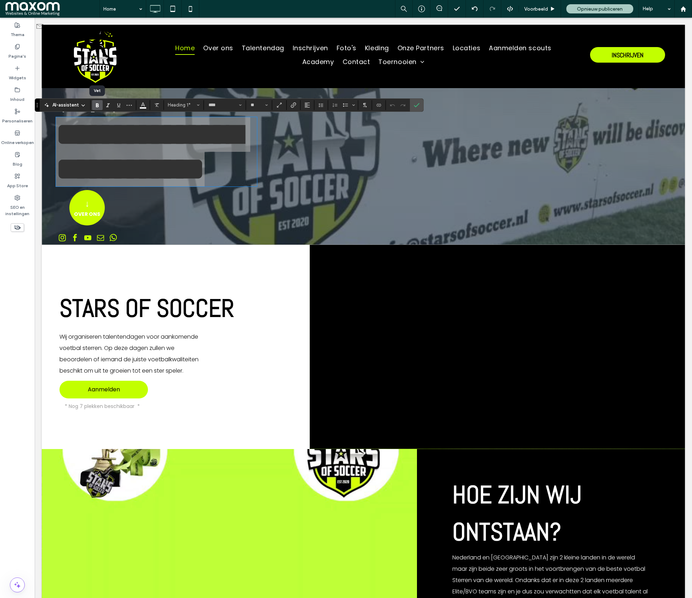
click at [96, 104] on use "Vet" at bounding box center [97, 105] width 3 height 4
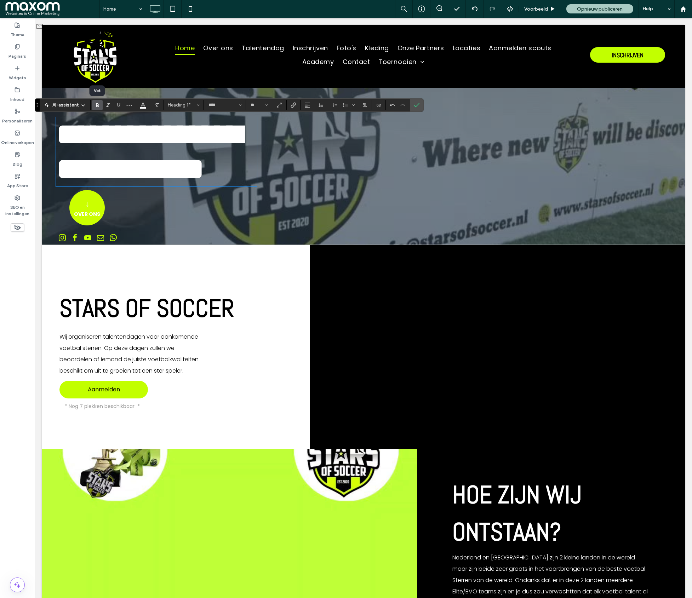
click at [96, 104] on icon "Vet" at bounding box center [98, 105] width 6 height 6
click at [419, 105] on icon "Bevestigen" at bounding box center [417, 105] width 6 height 6
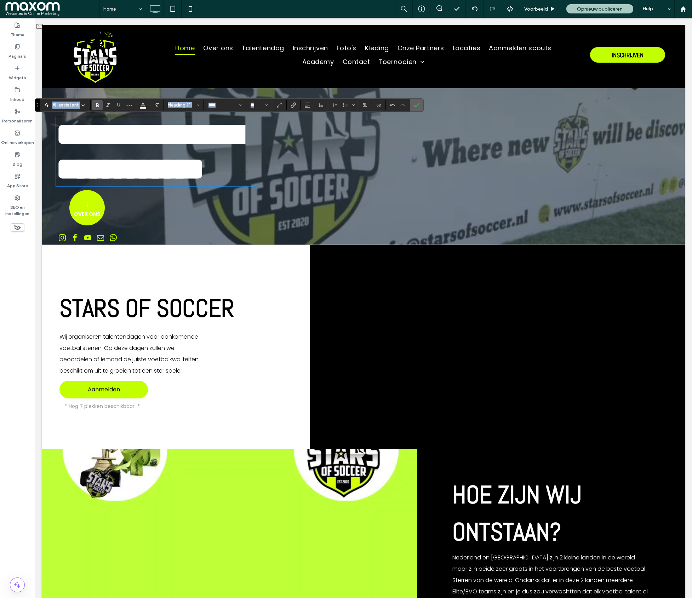
click at [416, 103] on icon "Bevestigen" at bounding box center [417, 105] width 6 height 6
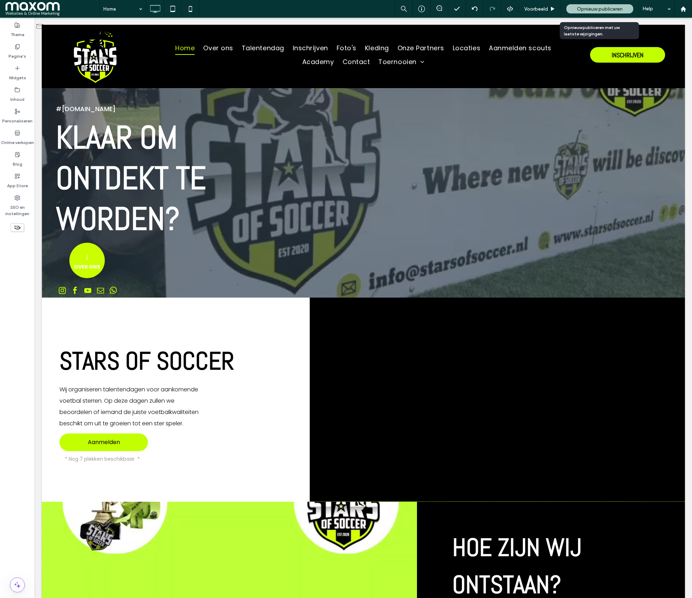
click at [597, 11] on span "Opnieuw publiceren" at bounding box center [600, 9] width 46 height 6
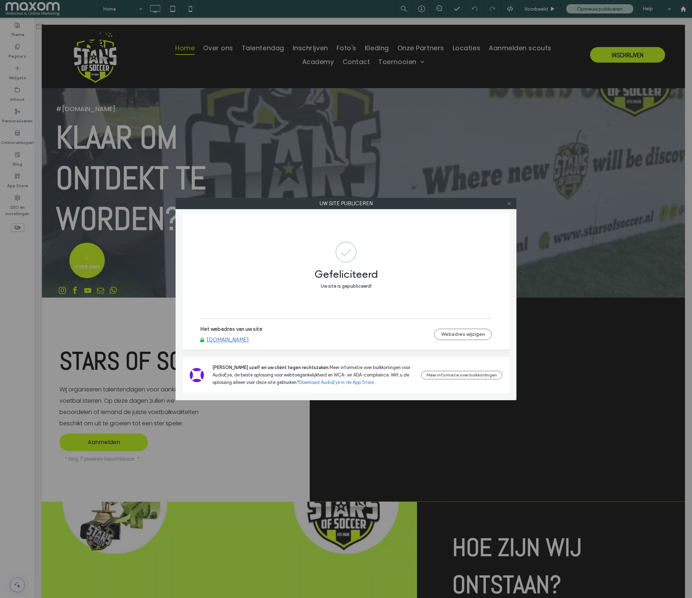
click at [508, 204] on icon at bounding box center [509, 203] width 5 height 5
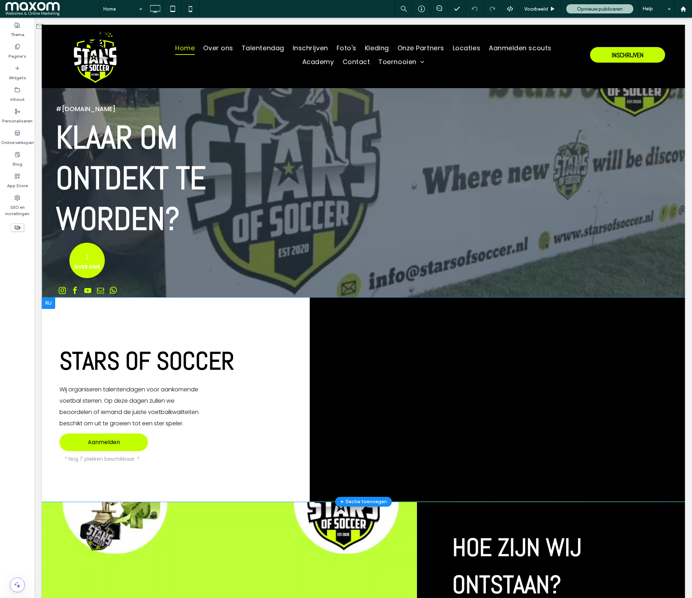
click at [316, 305] on div "Click To Paste" at bounding box center [497, 400] width 375 height 204
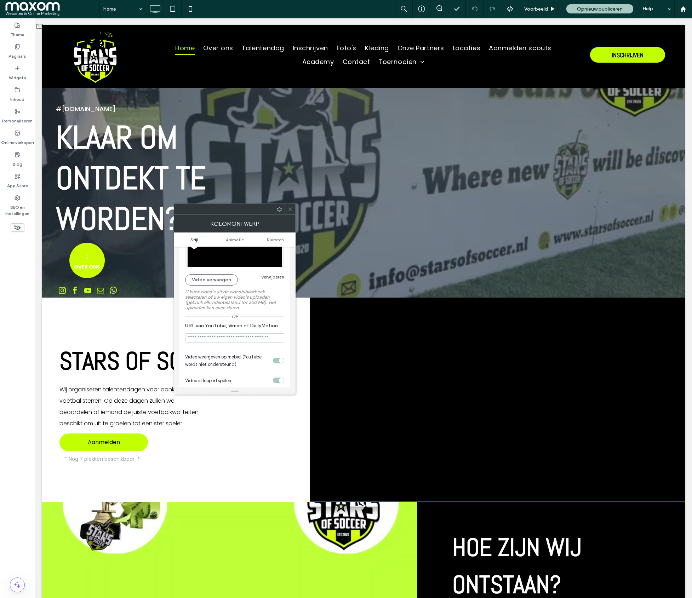
scroll to position [87, 0]
click at [219, 339] on input "URL van YouTube, Vimeo of DailyMotion" at bounding box center [234, 334] width 99 height 9
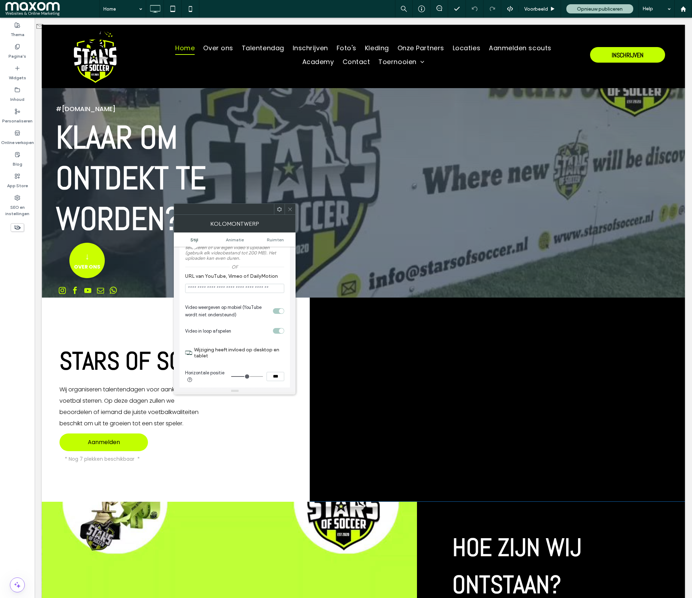
scroll to position [148, 0]
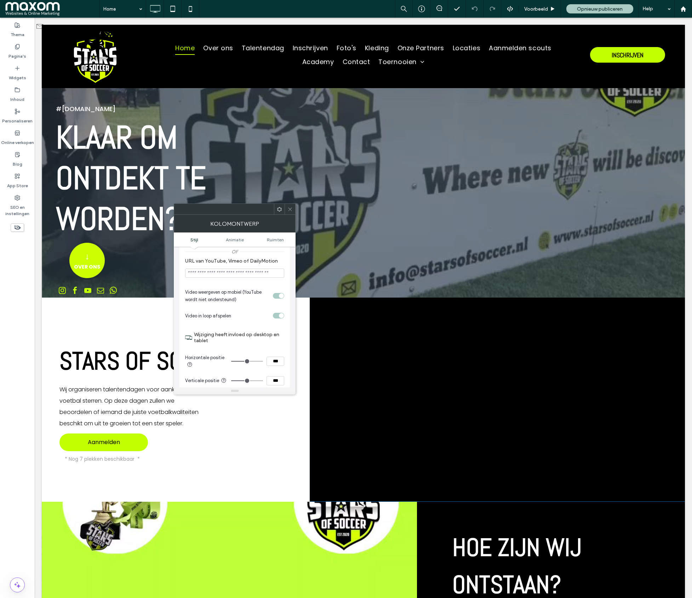
click at [292, 211] on icon at bounding box center [289, 209] width 5 height 5
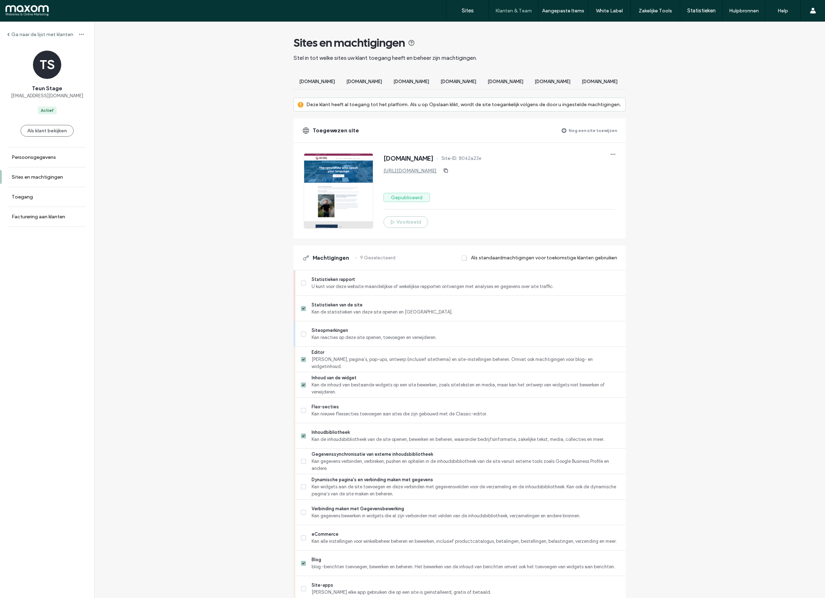
scroll to position [317, 0]
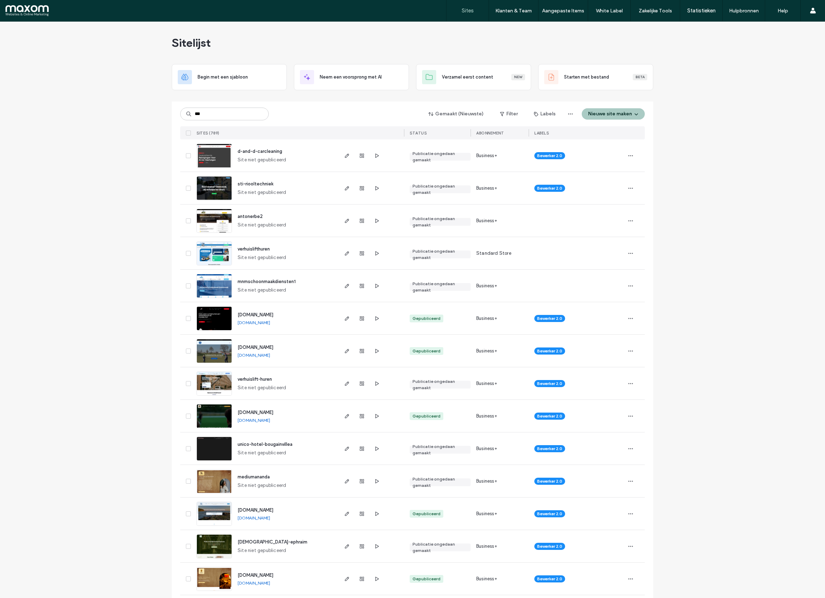
type input "***"
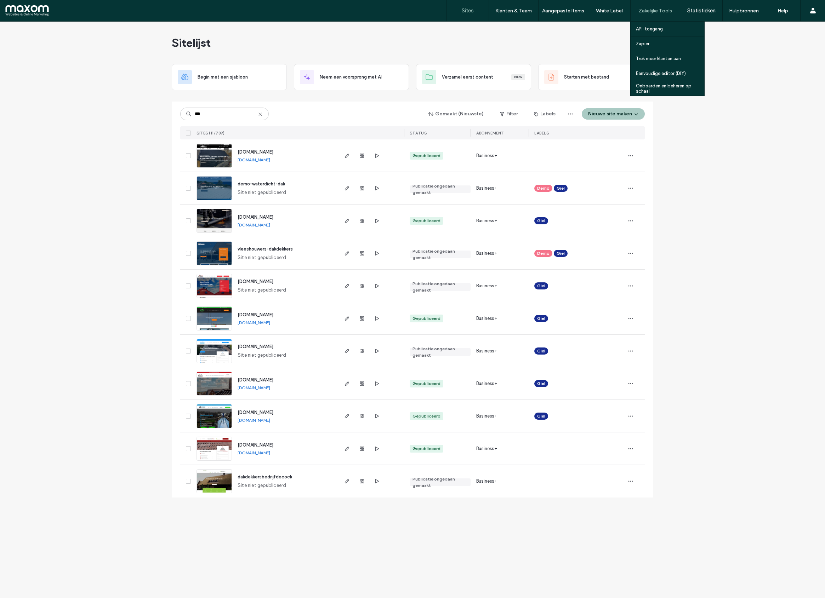
drag, startPoint x: 290, startPoint y: 159, endPoint x: 662, endPoint y: 7, distance: 402.3
click at [0, 0] on div "Sites Klanten & Team Klantbeheer Facturering aan Klanten Machtigingen Team Aang…" at bounding box center [412, 299] width 825 height 598
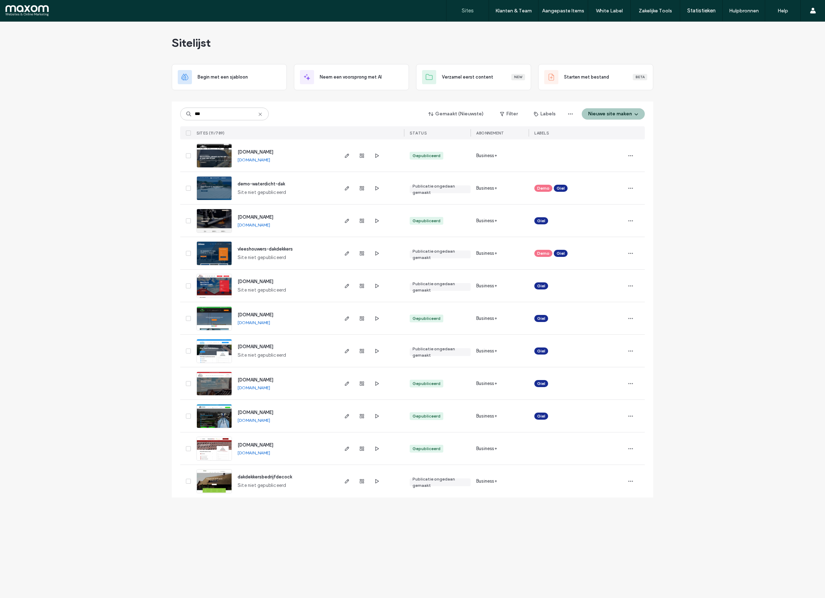
click at [270, 225] on link "[DOMAIN_NAME]" at bounding box center [254, 224] width 33 height 5
click at [270, 323] on link "[DOMAIN_NAME]" at bounding box center [254, 322] width 33 height 5
